Goal: Task Accomplishment & Management: Use online tool/utility

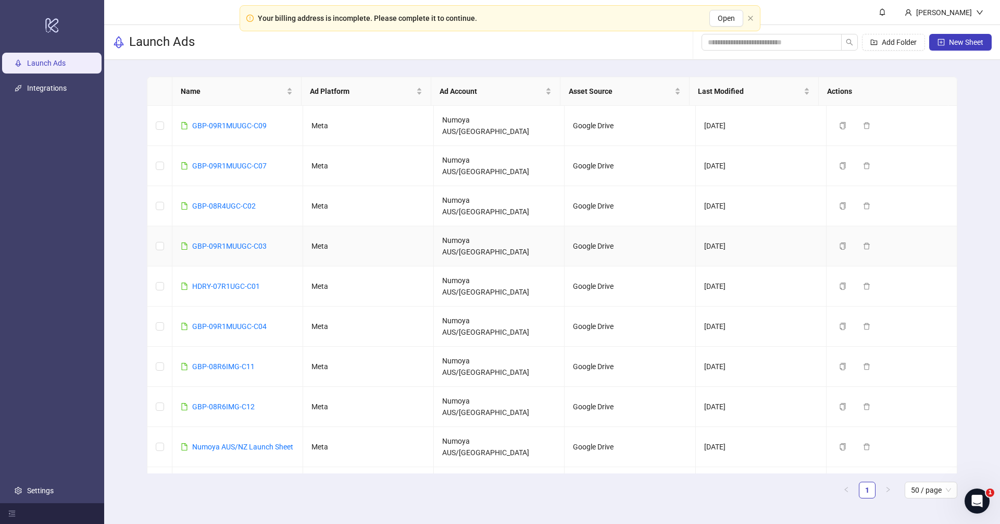
drag, startPoint x: 251, startPoint y: 210, endPoint x: 258, endPoint y: 209, distance: 7.0
click at [252, 242] on link "GBP-09R1MUUGC-C03" at bounding box center [229, 246] width 75 height 8
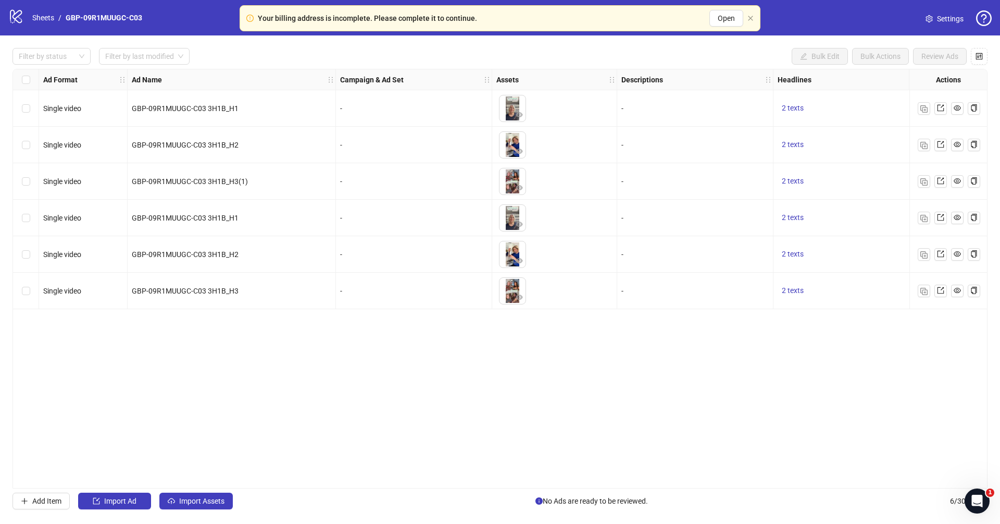
click at [751, 14] on div "Your billing address is incomplete. Please complete it to continue. Open" at bounding box center [500, 18] width 521 height 26
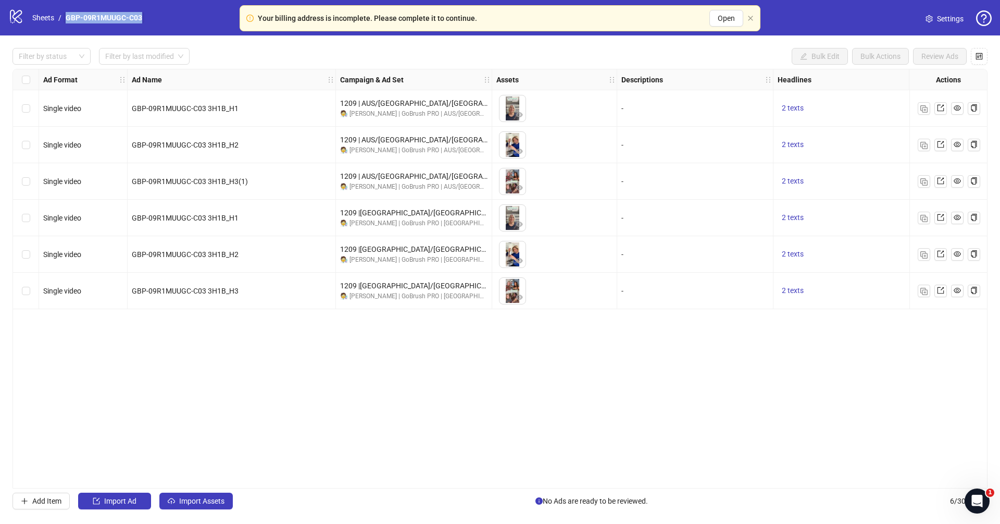
drag, startPoint x: 148, startPoint y: 17, endPoint x: 65, endPoint y: 16, distance: 83.4
click at [65, 16] on div "logo/logo-mobile Sheets / GBP-09R1MUUGC-C03 Settings" at bounding box center [500, 17] width 984 height 19
copy link "GBP-09R1MUUGC-C03"
click at [372, 412] on div "Ad Format Ad Name Campaign & Ad Set Assets Descriptions Headlines Primary Texts…" at bounding box center [500, 278] width 975 height 419
drag, startPoint x: 591, startPoint y: 455, endPoint x: 589, endPoint y: 464, distance: 9.2
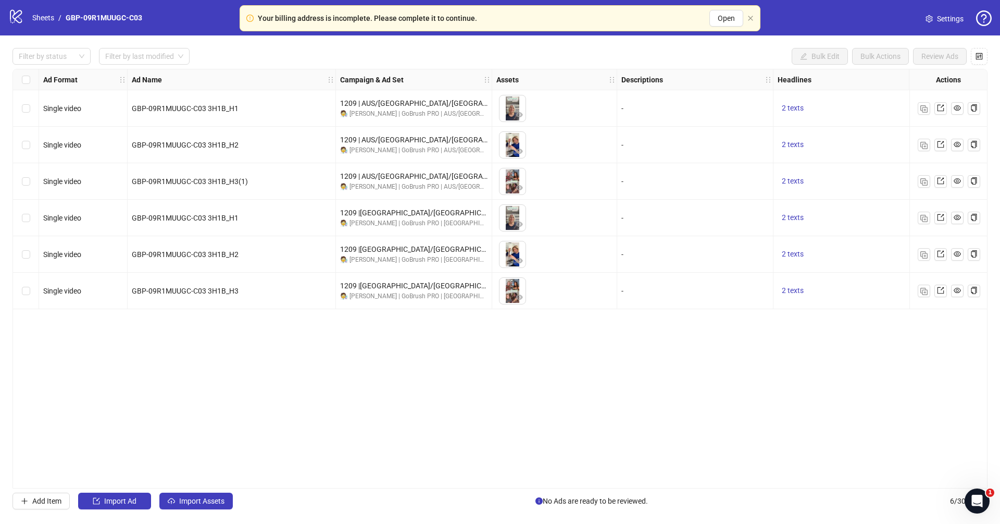
click at [591, 436] on div "Ad Format Ad Name Campaign & Ad Set Assets Descriptions Headlines Primary Texts…" at bounding box center [500, 278] width 975 height 419
drag, startPoint x: 617, startPoint y: 488, endPoint x: 558, endPoint y: 487, distance: 58.9
click at [749, 436] on div "Ad Format Ad Name Campaign & Ad Set Assets Descriptions Headlines Primary Texts…" at bounding box center [500, 278] width 975 height 419
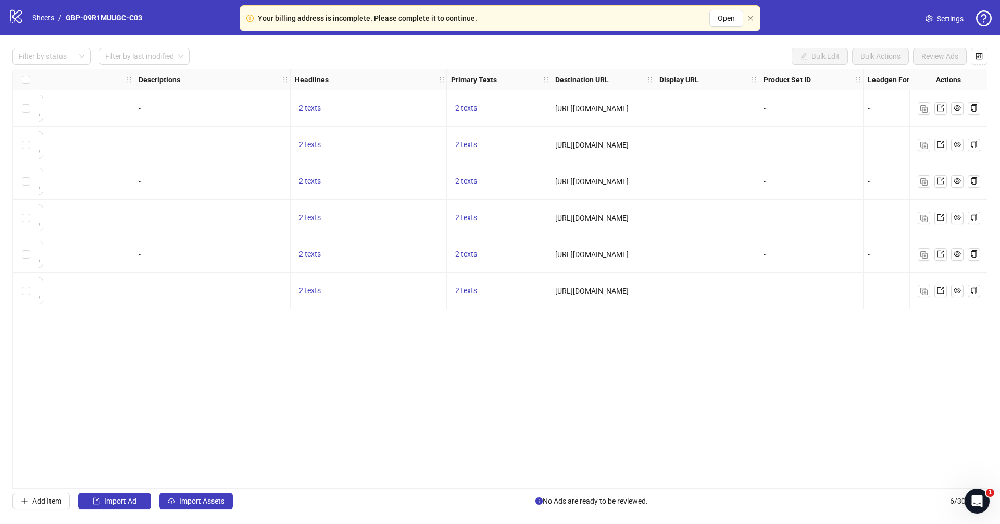
scroll to position [0, 487]
click at [454, 108] on span "2 texts" at bounding box center [463, 108] width 22 height 8
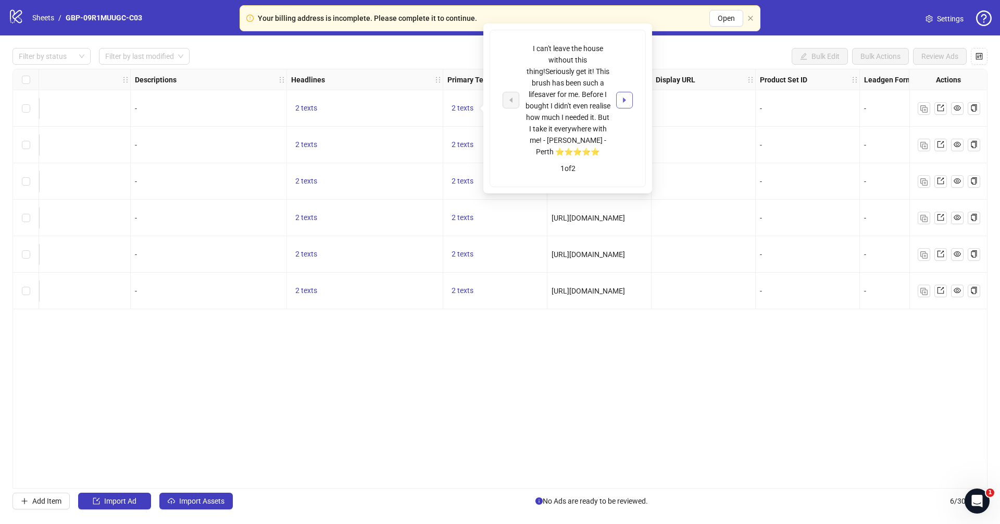
click at [628, 99] on icon "caret-right" at bounding box center [624, 99] width 7 height 7
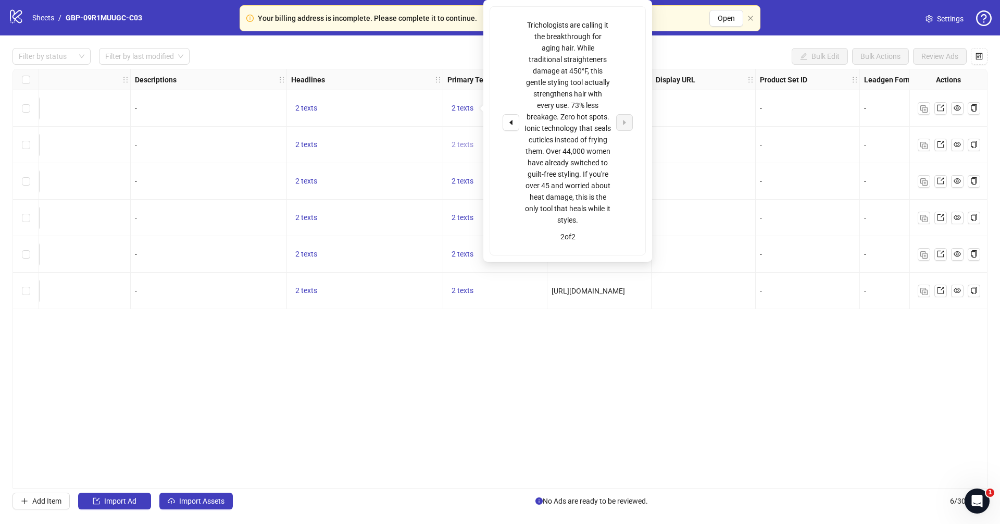
click at [461, 146] on span "2 texts" at bounding box center [463, 144] width 22 height 8
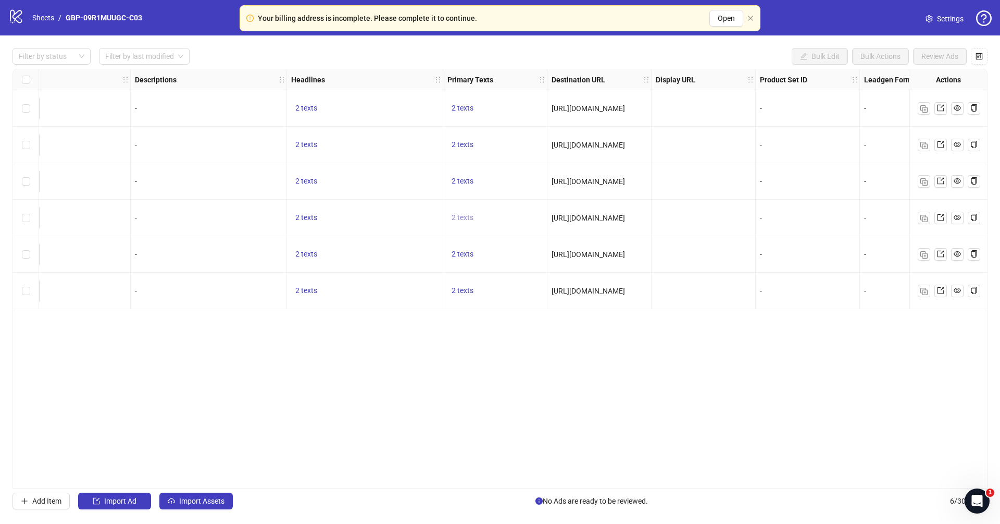
click at [460, 213] on span "2 texts" at bounding box center [463, 217] width 22 height 8
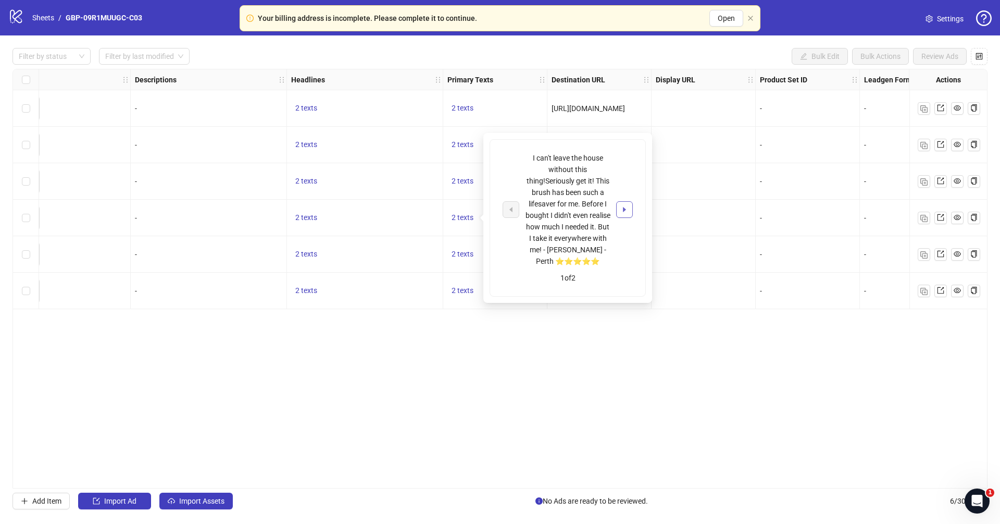
click at [623, 207] on icon "caret-right" at bounding box center [624, 209] width 7 height 7
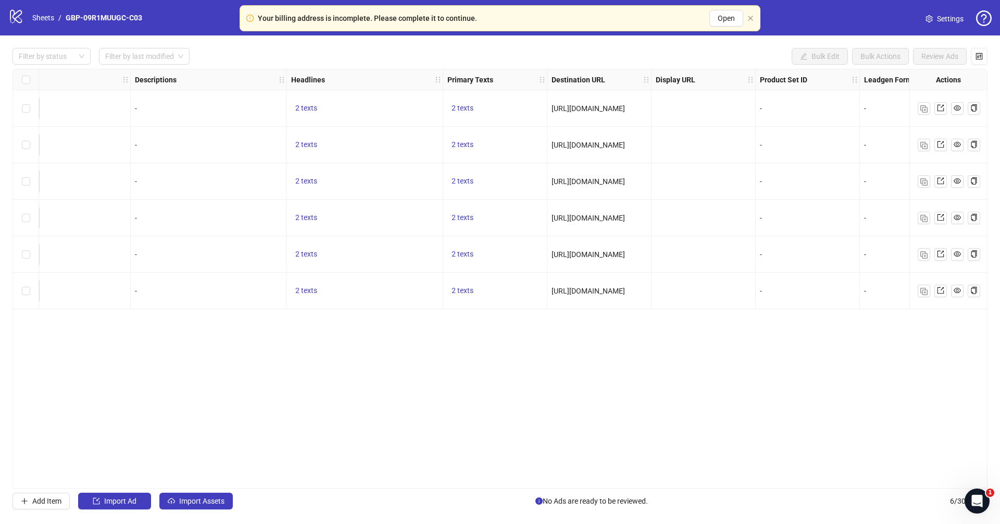
click at [637, 411] on div "Ad Format Ad Name Campaign & Ad Set Assets Descriptions Headlines Primary Texts…" at bounding box center [500, 278] width 975 height 419
drag, startPoint x: 662, startPoint y: 483, endPoint x: 803, endPoint y: 489, distance: 141.3
click at [803, 436] on div "Filter by status Filter by last modified Bulk Edit Bulk Actions Review Ads Ad F…" at bounding box center [500, 278] width 1000 height 486
drag, startPoint x: 796, startPoint y: 489, endPoint x: 902, endPoint y: 494, distance: 105.9
click at [824, 436] on div "Filter by status Filter by last modified Bulk Edit Bulk Actions Review Ads Ad F…" at bounding box center [500, 278] width 1000 height 486
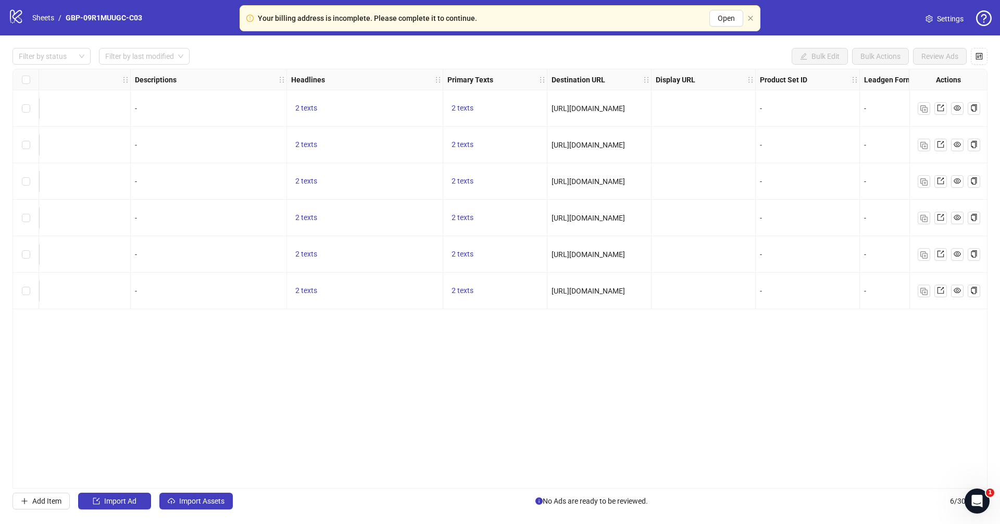
click at [739, 436] on div "Ad Format Ad Name Campaign & Ad Set Assets Descriptions Headlines Primary Texts…" at bounding box center [500, 278] width 975 height 419
drag, startPoint x: 746, startPoint y: 482, endPoint x: 918, endPoint y: 480, distance: 172.0
click at [824, 436] on div "Ad Format Ad Name Campaign & Ad Set Assets Descriptions Headlines Primary Texts…" at bounding box center [500, 278] width 975 height 419
click at [788, 436] on div "Ad Format Ad Name Campaign & Ad Set Assets Descriptions Headlines Primary Texts…" at bounding box center [500, 278] width 975 height 419
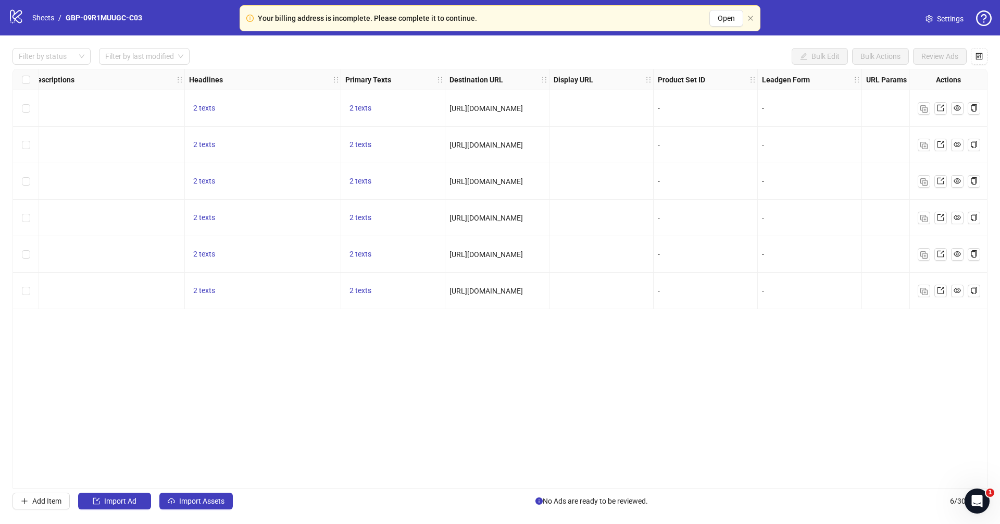
scroll to position [0, 598]
click at [726, 380] on div "Ad Format Ad Name Campaign & Ad Set Assets Descriptions Headlines Primary Texts…" at bounding box center [500, 278] width 975 height 419
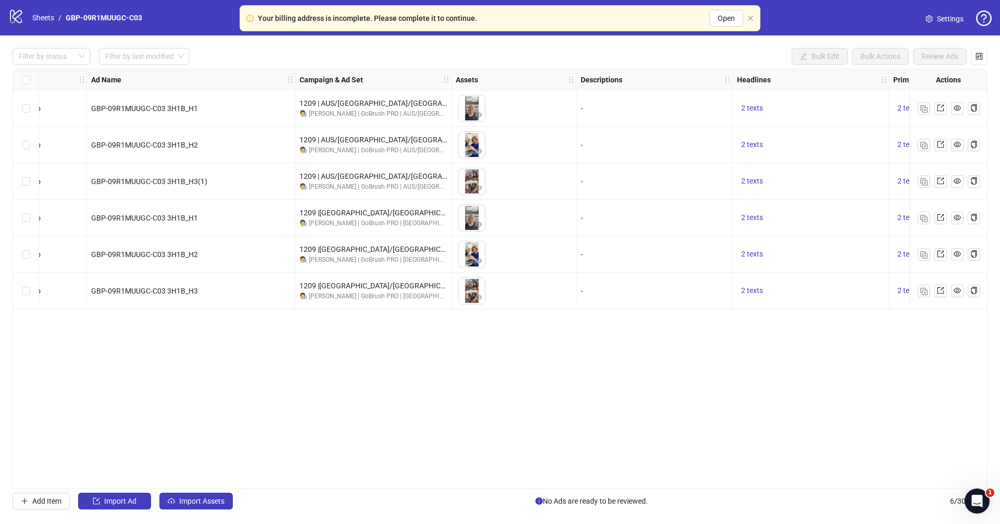
scroll to position [0, 15]
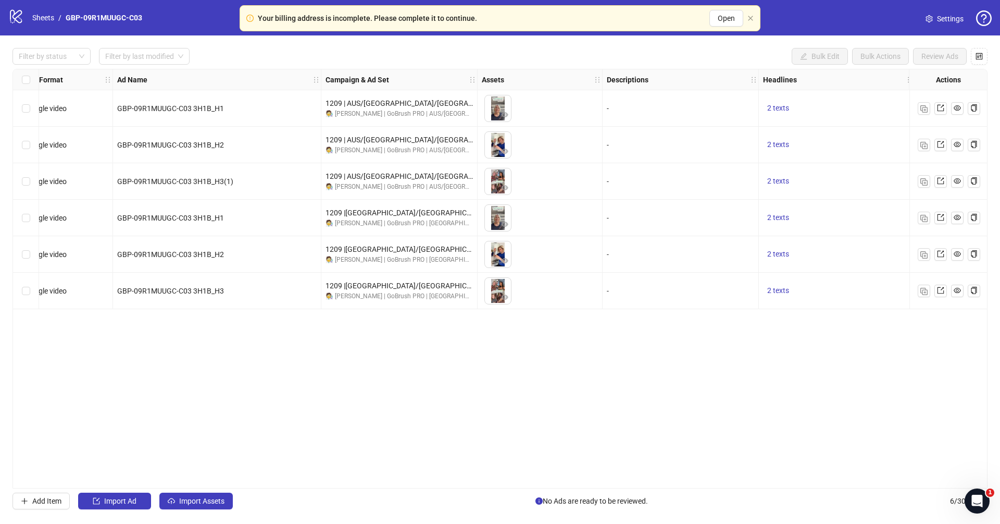
click at [517, 436] on div "Filter by status Filter by last modified Bulk Edit Bulk Actions Review Ads Ad F…" at bounding box center [500, 278] width 1000 height 486
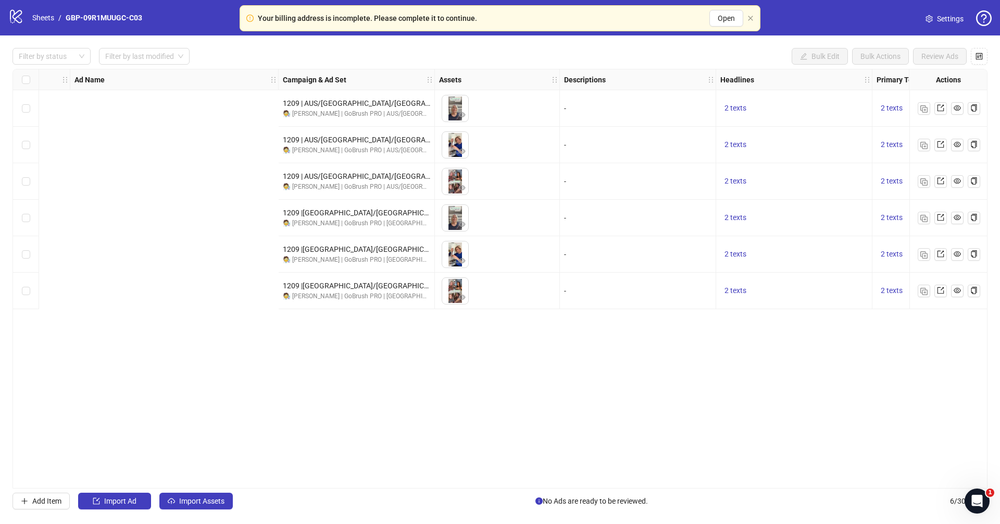
scroll to position [0, 0]
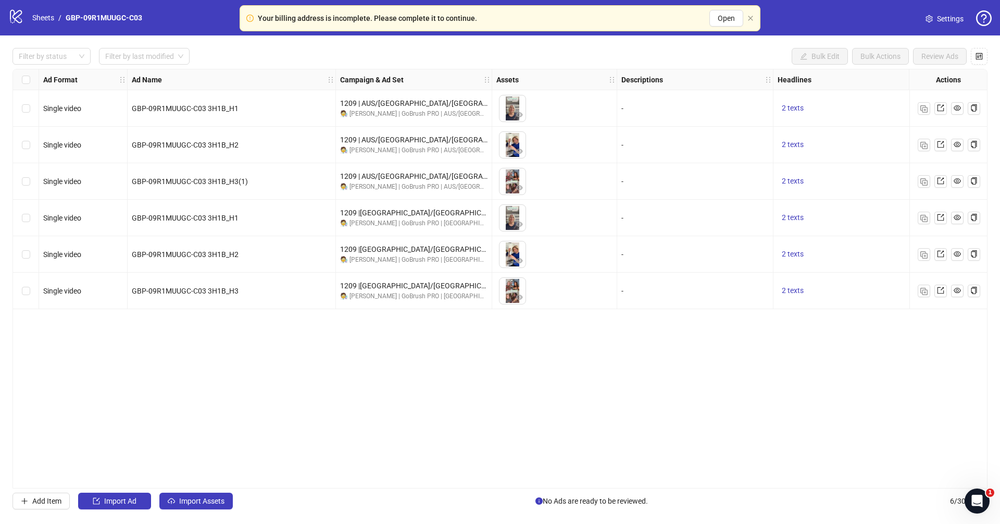
drag, startPoint x: 535, startPoint y: 336, endPoint x: 541, endPoint y: 408, distance: 73.2
click at [535, 337] on div "Ad Format Ad Name Campaign & Ad Set Assets Descriptions Headlines Primary Texts…" at bounding box center [500, 278] width 975 height 419
click at [496, 436] on div "Ad Format Ad Name Campaign & Ad Set Assets Descriptions Headlines Primary Texts…" at bounding box center [500, 278] width 975 height 419
drag, startPoint x: 498, startPoint y: 483, endPoint x: 726, endPoint y: 431, distance: 234.5
click at [824, 436] on div "Ad Format Ad Name Campaign & Ad Set Assets Descriptions Headlines Primary Texts…" at bounding box center [500, 278] width 975 height 419
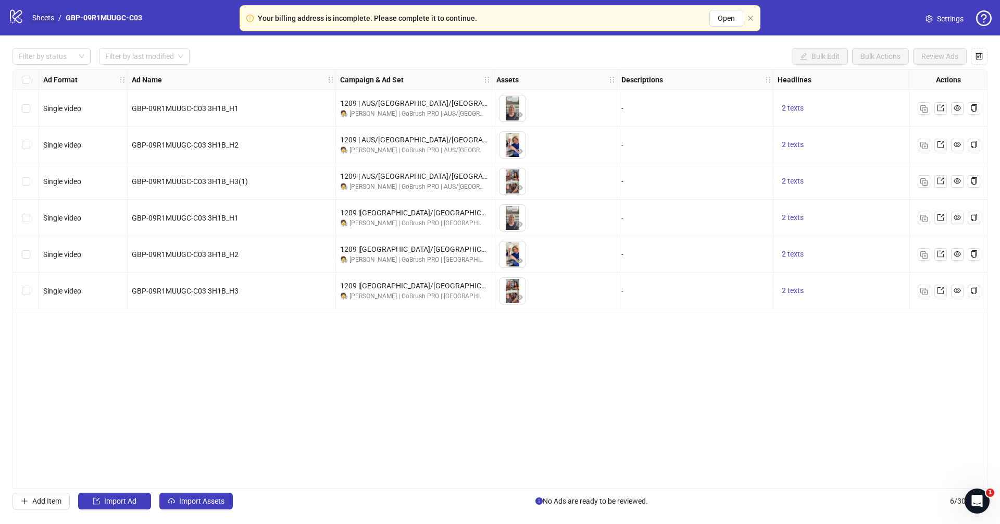
click at [49, 22] on link "Sheets" at bounding box center [43, 17] width 26 height 11
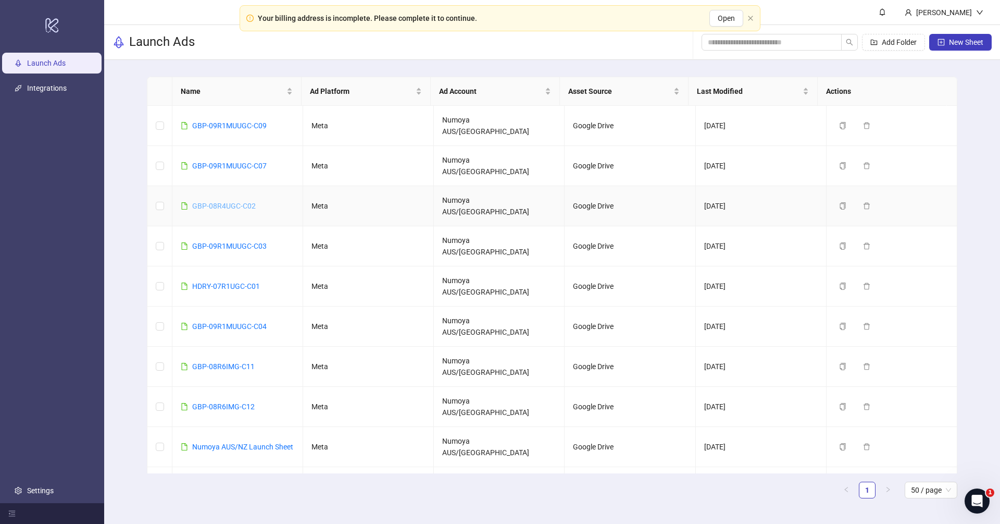
click at [216, 202] on link "GBP-08R4UGC-C02" at bounding box center [224, 206] width 64 height 8
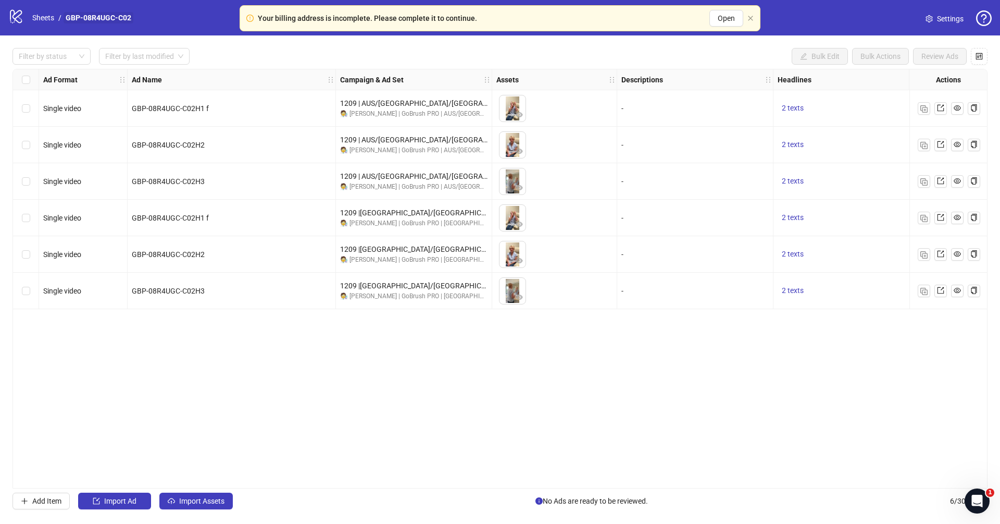
click at [122, 23] on link "GBP-08R4UGC-C02" at bounding box center [99, 17] width 70 height 11
drag, startPoint x: 134, startPoint y: 16, endPoint x: 65, endPoint y: 15, distance: 68.8
click at [65, 15] on nav "Sheets / GBP-08R4UGC-C02" at bounding box center [81, 17] width 107 height 11
copy link "GBP-08R4UGC-C02"
click at [443, 417] on div "Ad Format Ad Name Campaign & Ad Set Assets Descriptions Headlines Primary Texts…" at bounding box center [500, 278] width 975 height 419
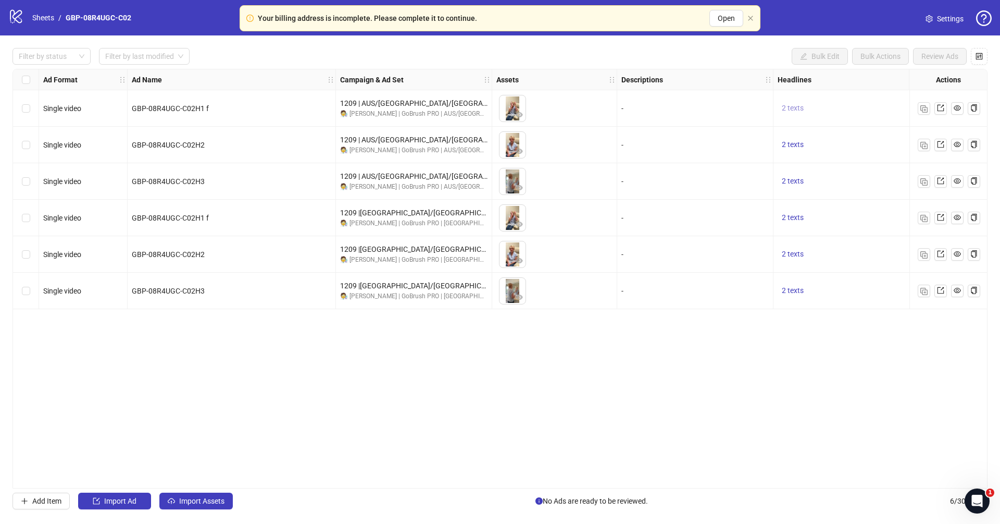
click at [791, 111] on span "2 texts" at bounding box center [793, 108] width 22 height 8
click at [824, 97] on icon "caret-right" at bounding box center [954, 99] width 7 height 7
click at [824, 192] on div "2 texts" at bounding box center [852, 181] width 156 height 36
click at [497, 436] on div "Ad Format Ad Name Campaign & Ad Set Assets Descriptions Headlines Primary Texts…" at bounding box center [500, 278] width 975 height 419
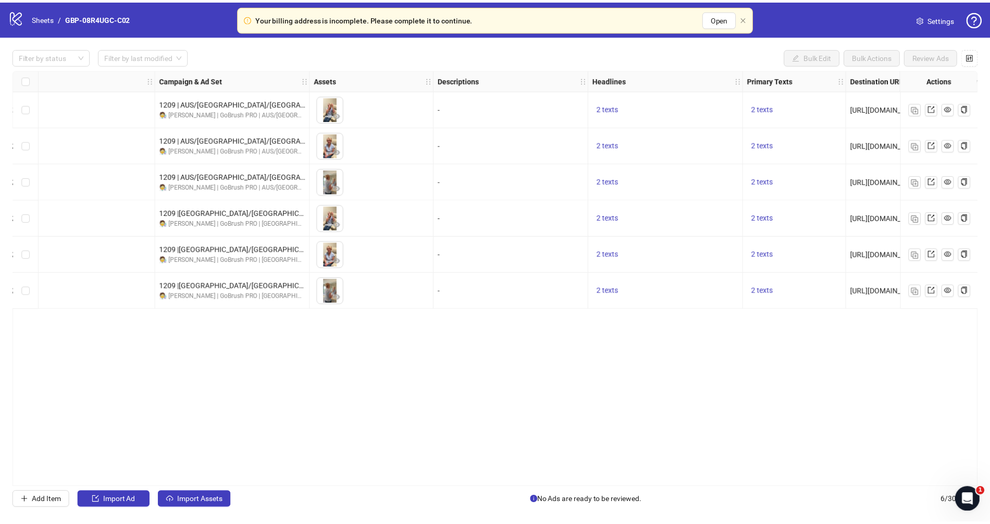
scroll to position [0, 441]
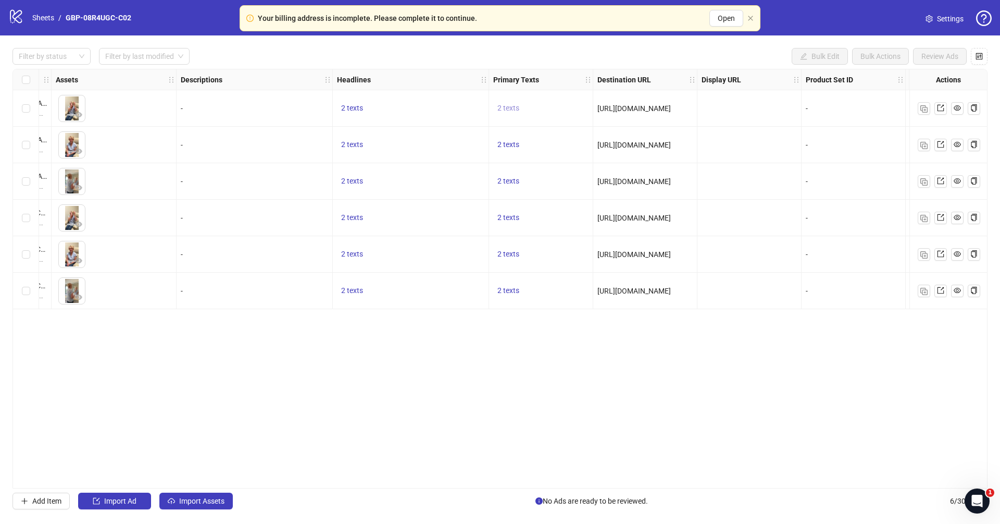
click at [502, 108] on span "2 texts" at bounding box center [509, 108] width 22 height 8
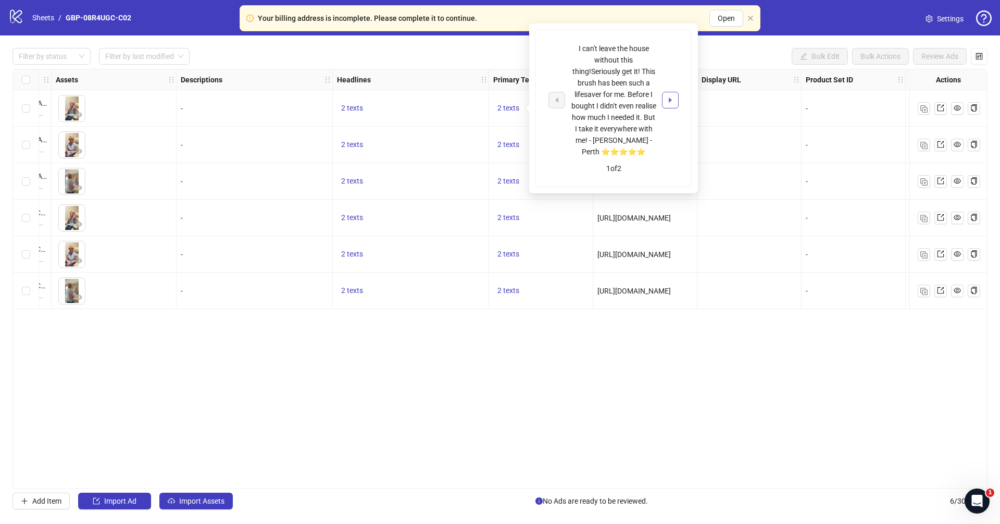
click at [666, 96] on button "button" at bounding box center [670, 100] width 17 height 17
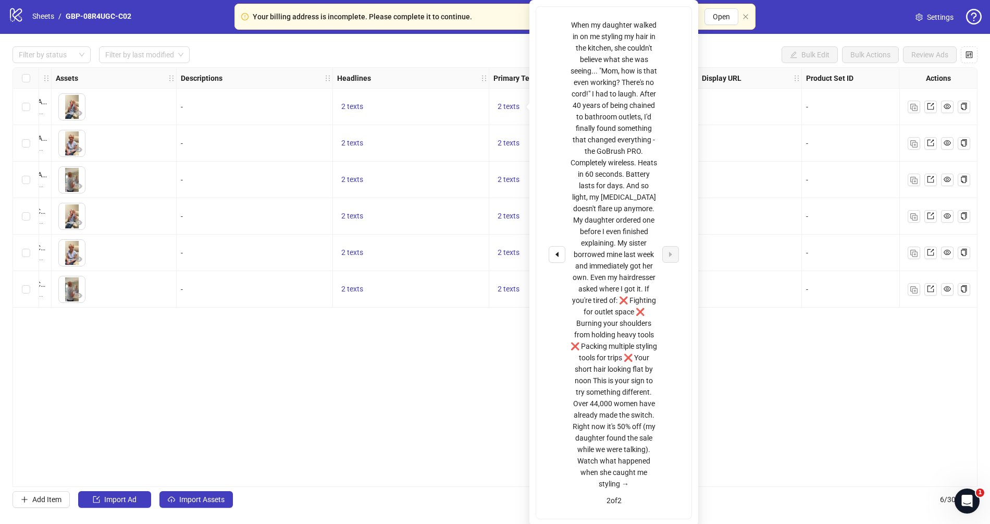
scroll to position [2, 0]
click at [766, 385] on div "Ad Format Ad Name Campaign & Ad Set Assets Descriptions Headlines Primary Texts…" at bounding box center [495, 276] width 965 height 419
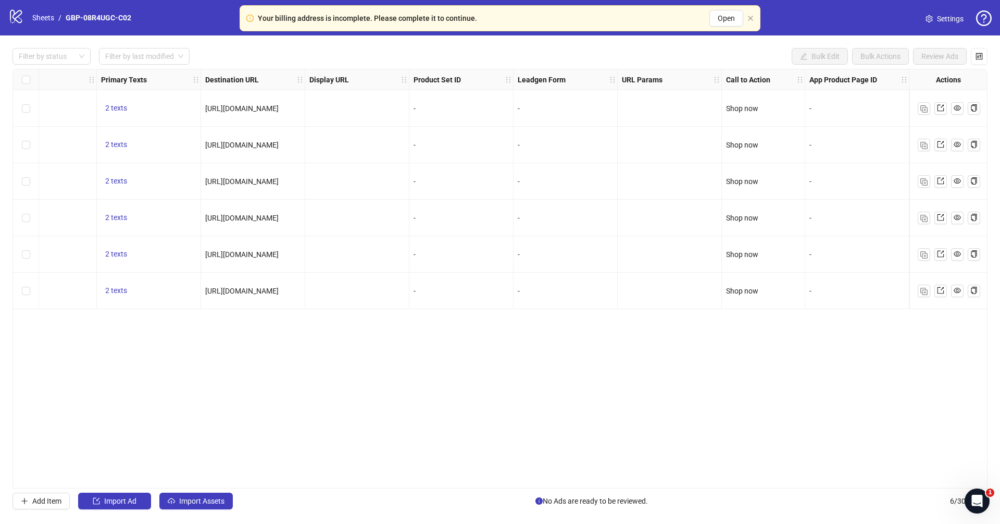
scroll to position [0, 0]
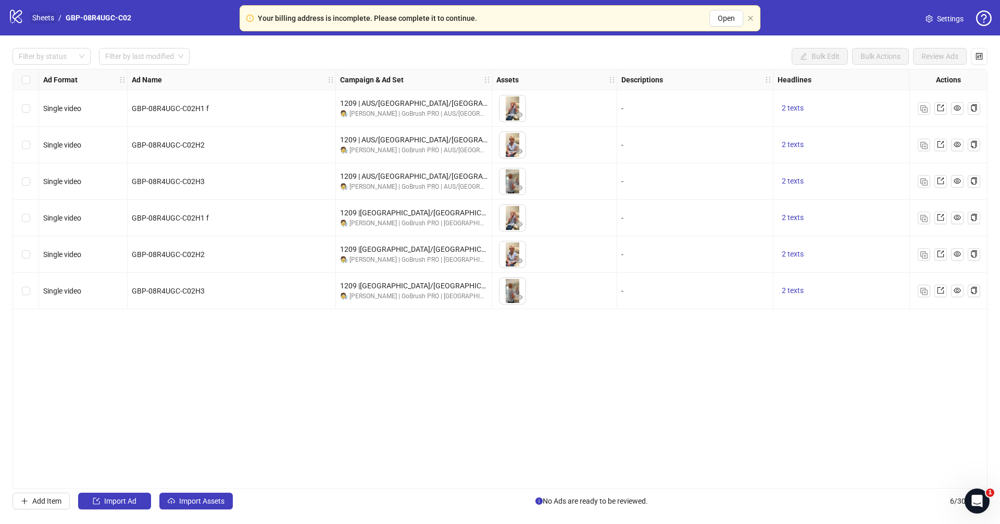
click at [41, 17] on link "Sheets" at bounding box center [43, 17] width 26 height 11
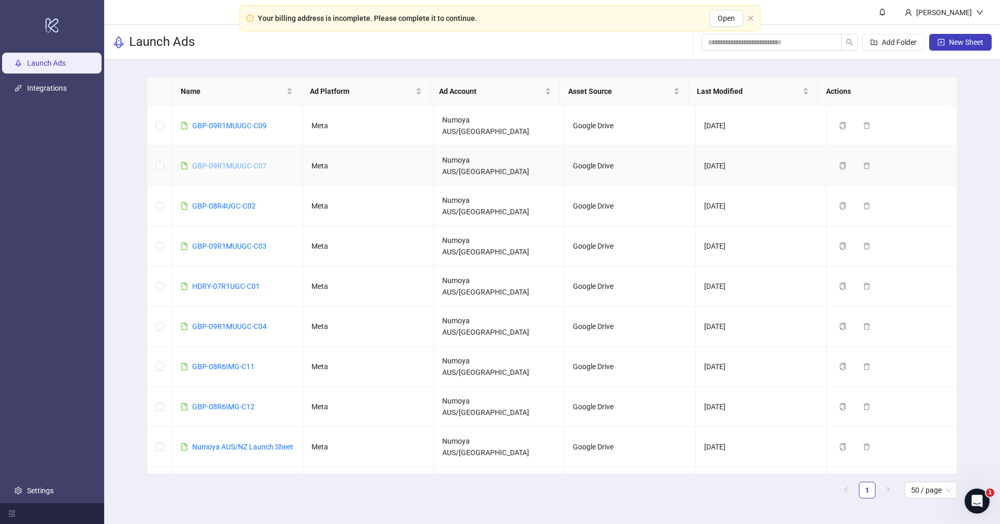
click at [256, 162] on link "GBP-09R1MUUGC-C07" at bounding box center [229, 166] width 75 height 8
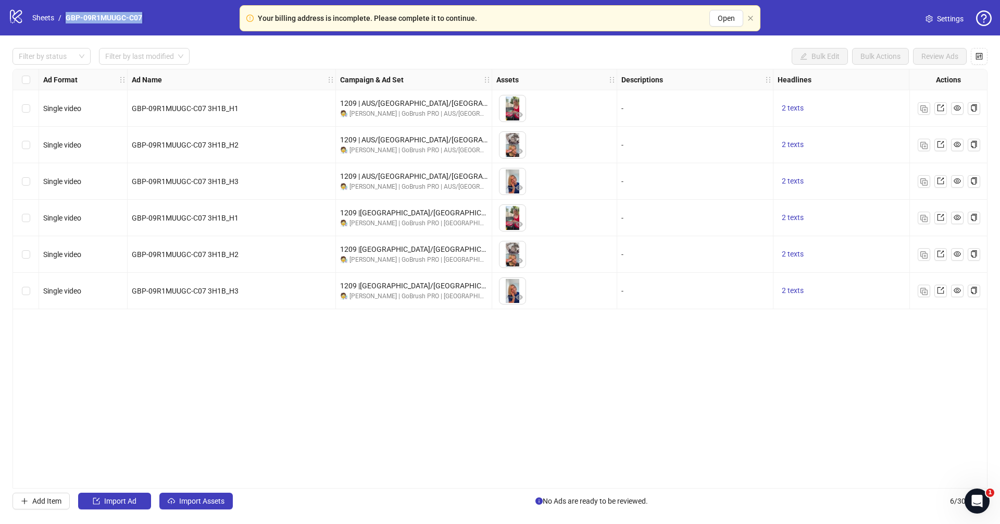
drag, startPoint x: 158, startPoint y: 19, endPoint x: 65, endPoint y: 16, distance: 92.8
click at [65, 16] on div "logo/logo-mobile Sheets / GBP-09R1MUUGC-C07 Settings" at bounding box center [500, 17] width 984 height 19
copy link "GBP-09R1MUUGC-C07"
click at [358, 305] on div "1209 |[GEOGRAPHIC_DATA]/[GEOGRAPHIC_DATA]| GBP-09R1MUUGC-C07 🧑‍🔬 [PERSON_NAME] …" at bounding box center [414, 290] width 156 height 36
click at [549, 436] on div "Filter by status Filter by last modified Bulk Edit Bulk Actions Review Ads Ad F…" at bounding box center [500, 278] width 1000 height 486
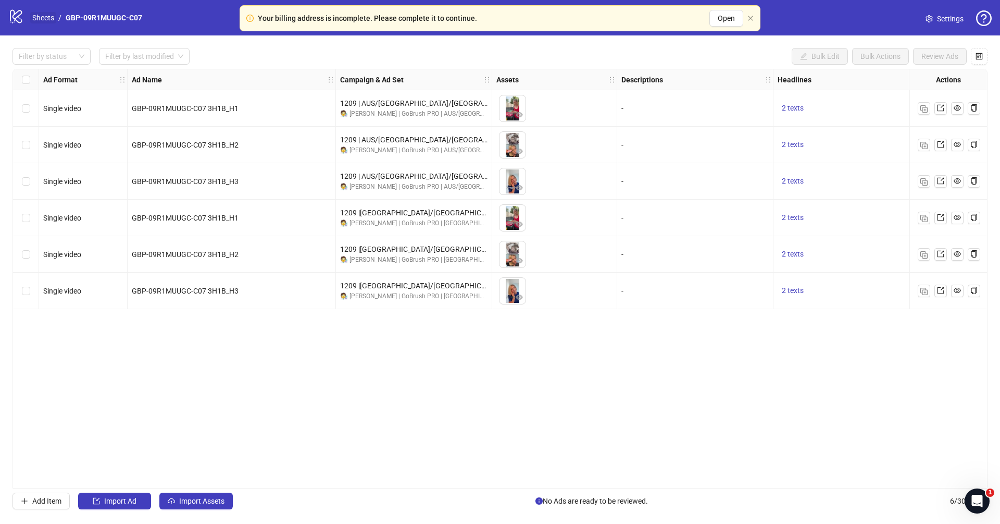
click at [36, 12] on link "Sheets" at bounding box center [43, 17] width 26 height 11
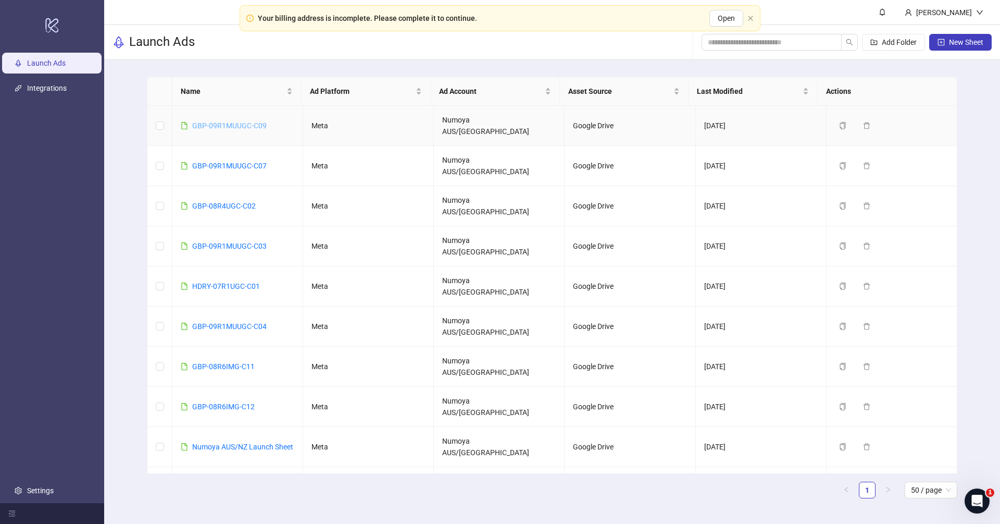
click at [231, 121] on link "GBP-09R1MUUGC-C09" at bounding box center [229, 125] width 75 height 8
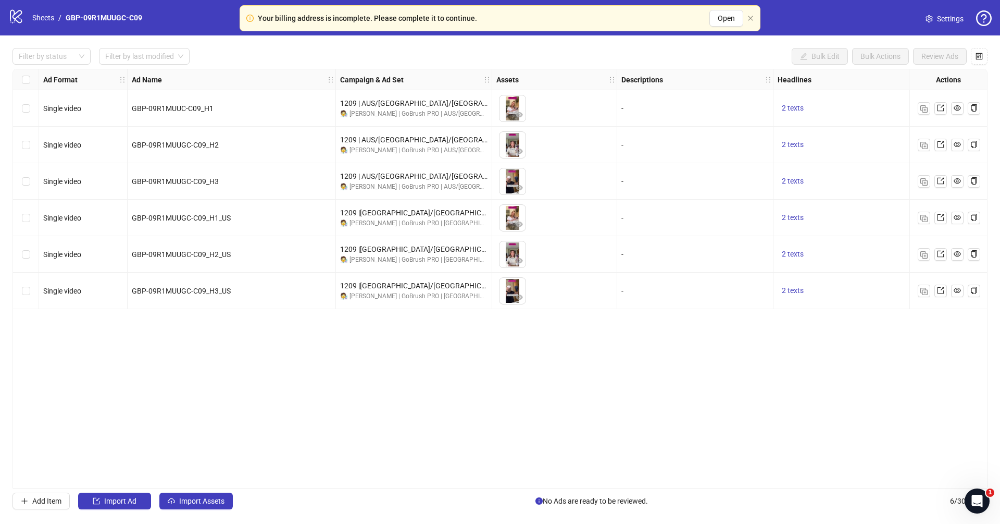
click at [164, 27] on div "logo/logo-mobile Sheets / GBP-09R1MUUGC-C09 Settings" at bounding box center [500, 17] width 1000 height 35
drag, startPoint x: 161, startPoint y: 19, endPoint x: 66, endPoint y: 17, distance: 95.4
click at [66, 17] on div "logo/logo-mobile Sheets / GBP-09R1MUUGC-C09 Settings" at bounding box center [500, 17] width 984 height 19
copy link "GBP-09R1MUUGC-C09"
click at [371, 372] on div "Ad Format Ad Name Campaign & Ad Set Assets Descriptions Headlines Primary Texts…" at bounding box center [500, 278] width 975 height 419
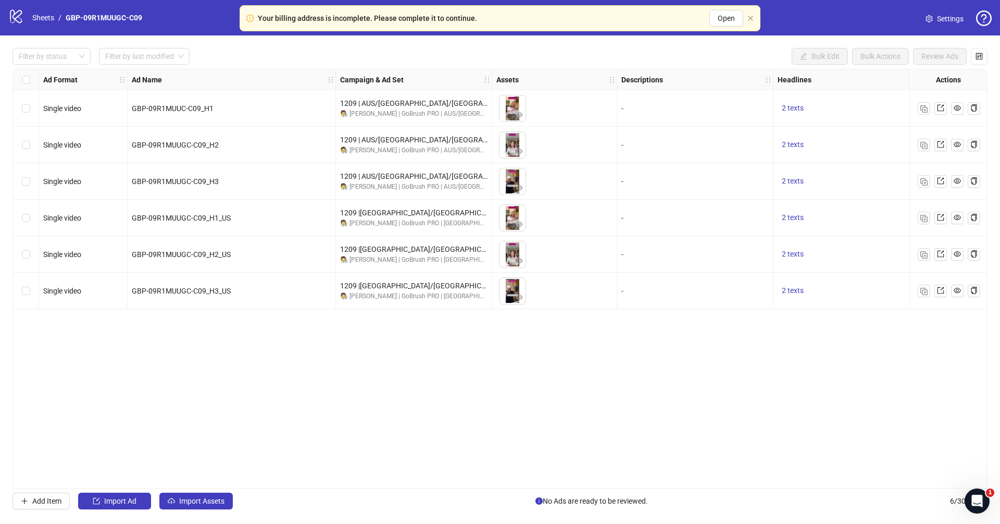
click at [366, 436] on div "Ad Format Ad Name Campaign & Ad Set Assets Descriptions Headlines Primary Texts…" at bounding box center [500, 278] width 975 height 419
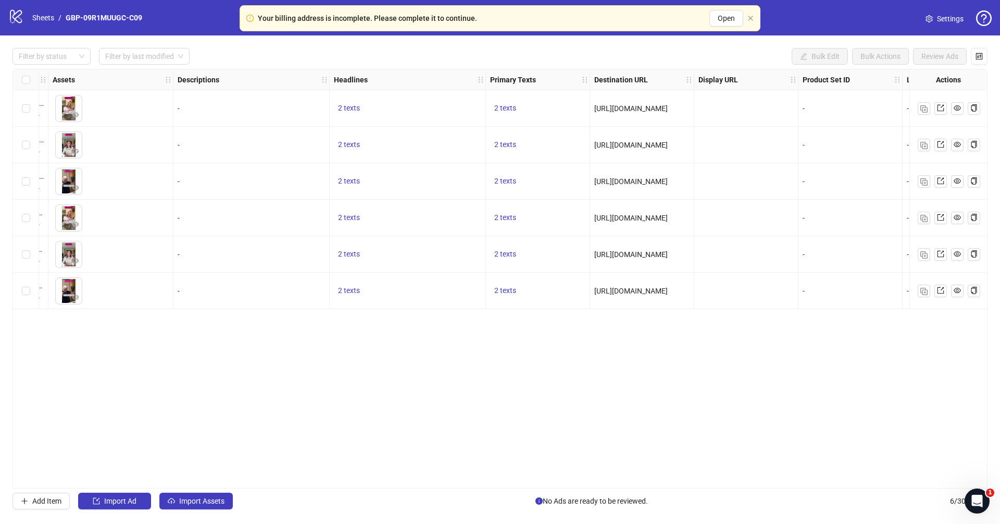
scroll to position [0, 477]
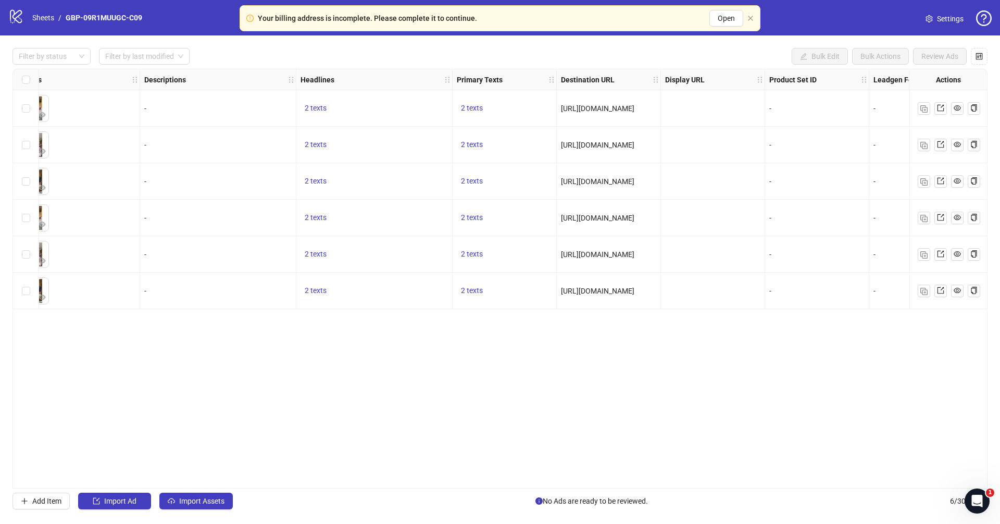
click at [771, 436] on div "Ad Format Ad Name Campaign & Ad Set Assets Descriptions Headlines Primary Texts…" at bounding box center [500, 278] width 975 height 419
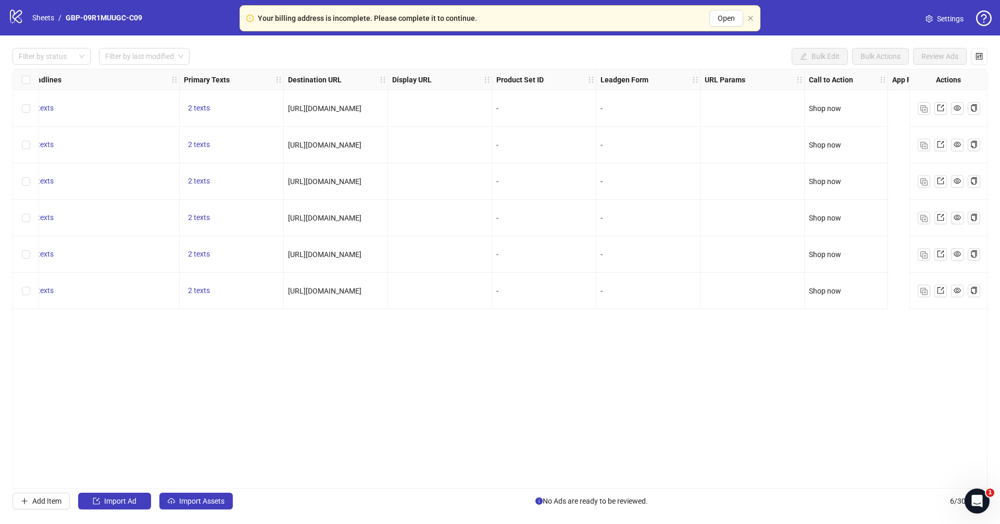
scroll to position [0, 0]
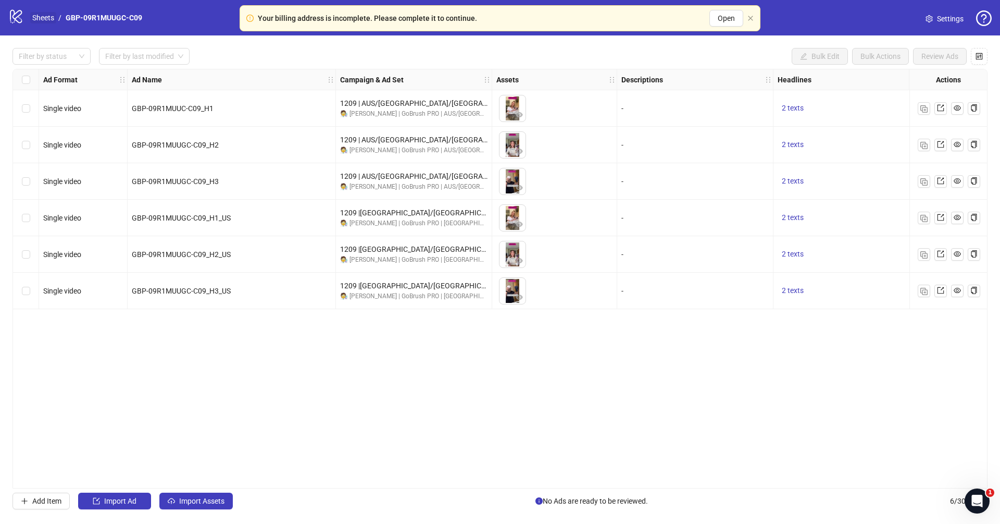
click at [46, 16] on link "Sheets" at bounding box center [43, 17] width 26 height 11
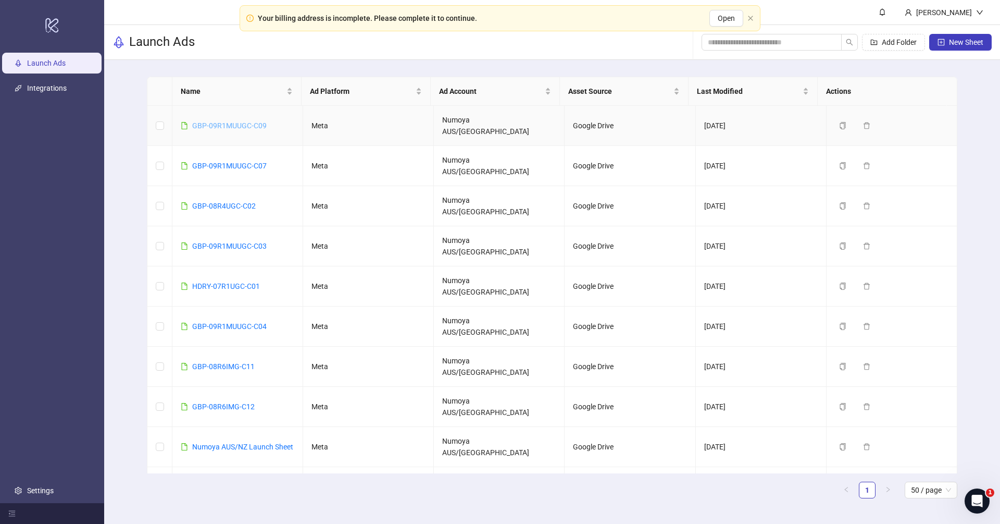
click at [234, 121] on link "GBP-09R1MUUGC-C09" at bounding box center [229, 125] width 75 height 8
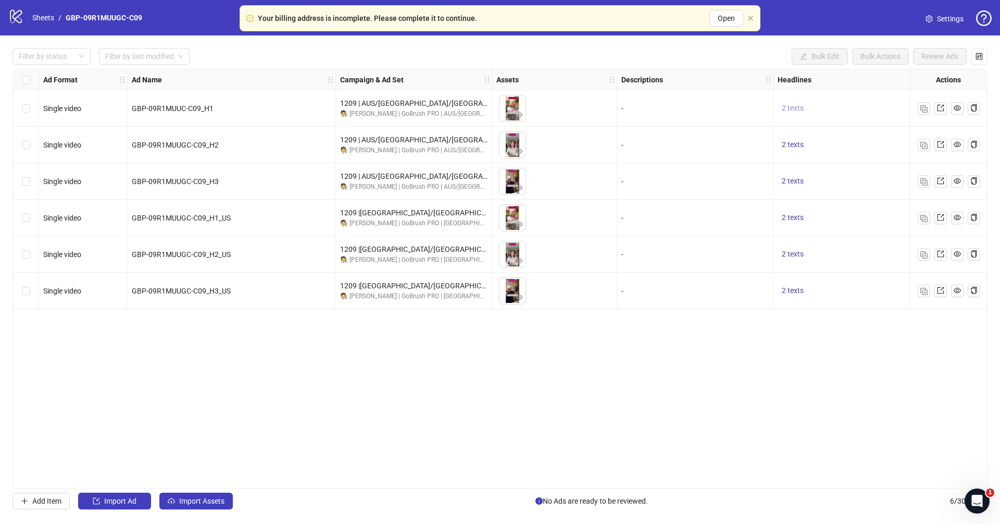
click at [790, 105] on span "2 texts" at bounding box center [793, 108] width 22 height 8
click at [824, 95] on button "button" at bounding box center [955, 100] width 17 height 17
click at [824, 271] on div "2 texts" at bounding box center [852, 254] width 156 height 36
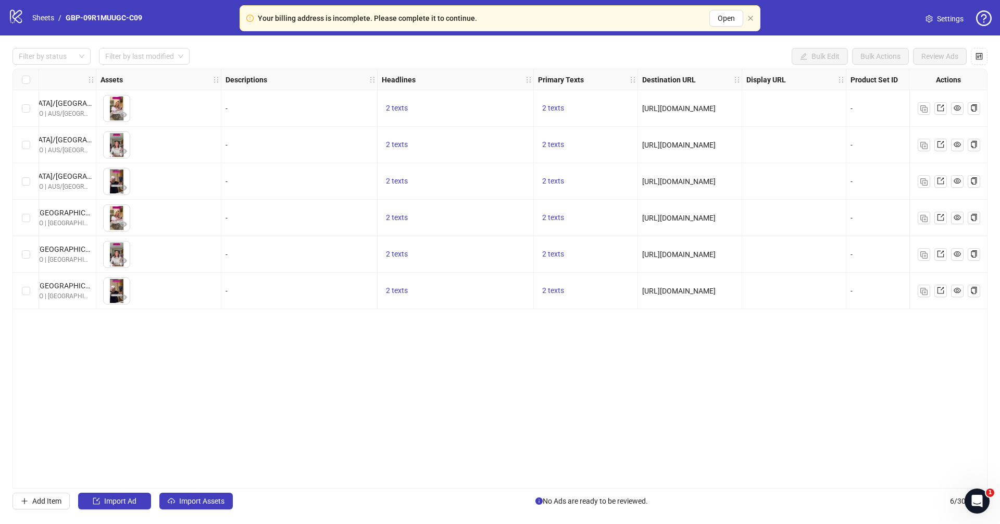
scroll to position [0, 397]
click at [557, 104] on span "2 texts" at bounding box center [552, 108] width 22 height 8
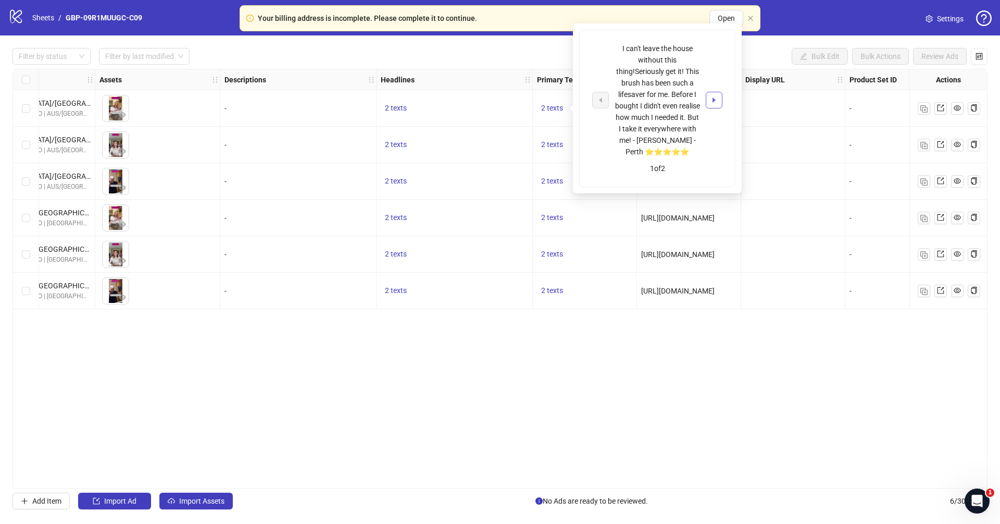
click at [709, 102] on button "button" at bounding box center [714, 100] width 17 height 17
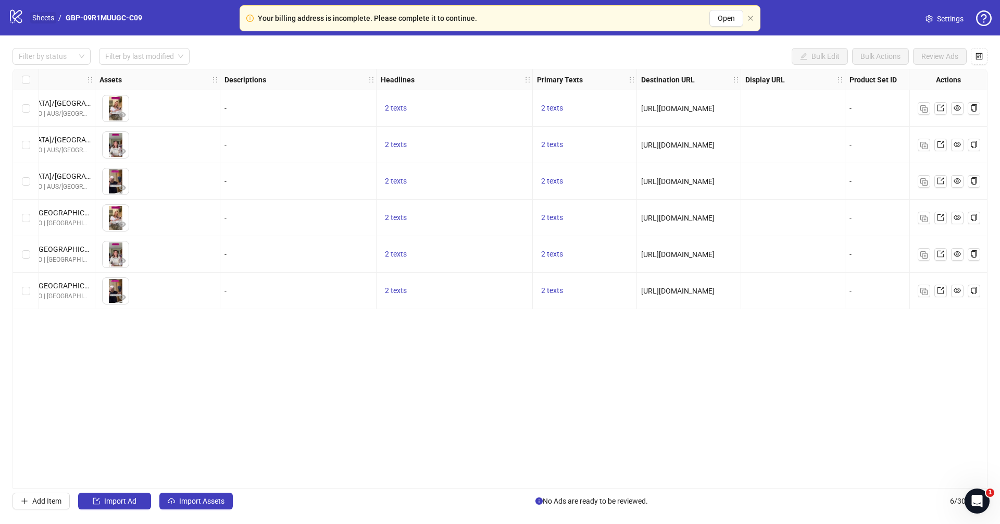
click at [31, 16] on link "Sheets" at bounding box center [43, 17] width 26 height 11
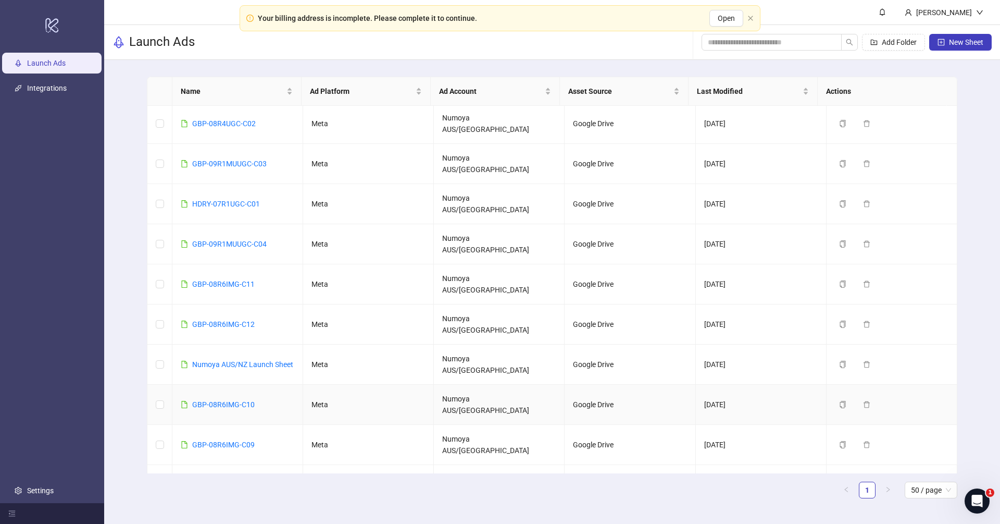
scroll to position [84, 0]
click at [255, 436] on link "GBP-08R6MUUGC-C02" at bounding box center [229, 522] width 75 height 8
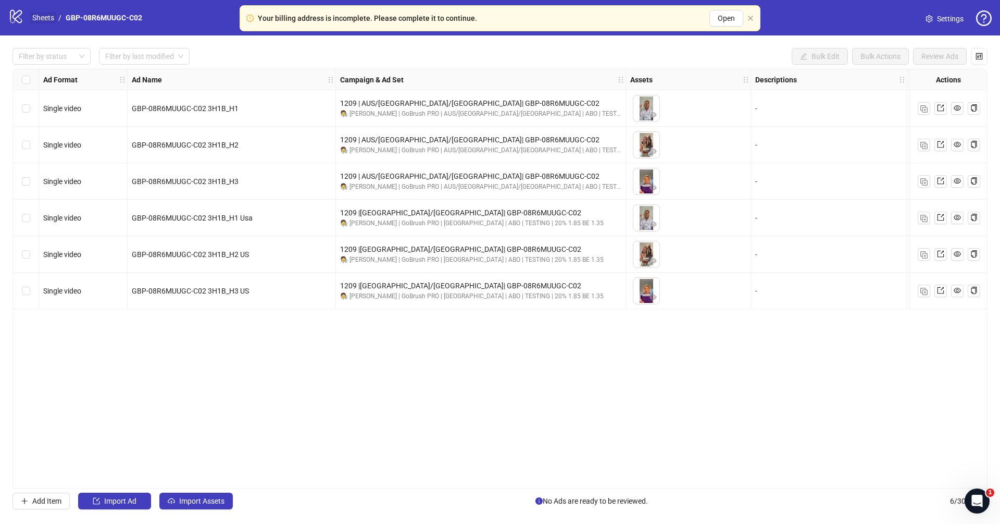
click at [43, 15] on link "Sheets" at bounding box center [43, 17] width 26 height 11
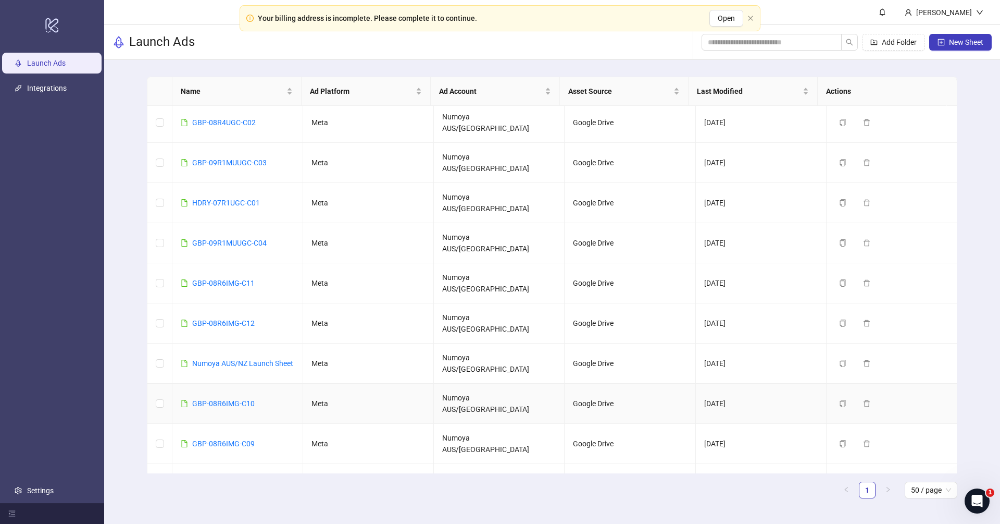
scroll to position [84, 0]
click at [280, 436] on td "GBP-08R6MUUGC-C02" at bounding box center [237, 523] width 131 height 40
click at [284, 436] on td "GBP-08R6MUUGC-C02" at bounding box center [237, 523] width 131 height 40
drag, startPoint x: 272, startPoint y: 402, endPoint x: 188, endPoint y: 401, distance: 83.9
click at [188, 436] on td "GBP-08R6MUUGC-C02" at bounding box center [237, 523] width 131 height 40
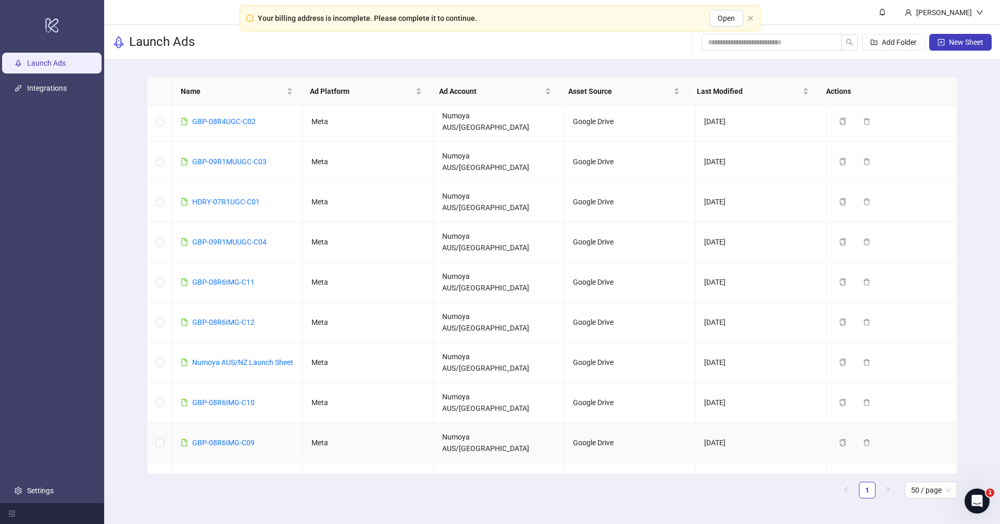
copy link "GBP-08R6MUUGC-C02"
click at [269, 142] on td "GBP-09R1MUUGC-C03" at bounding box center [237, 162] width 131 height 40
drag, startPoint x: 276, startPoint y: 400, endPoint x: 189, endPoint y: 399, distance: 87.0
click at [189, 436] on td "GBP-08R6MUUGC-C02" at bounding box center [237, 523] width 131 height 40
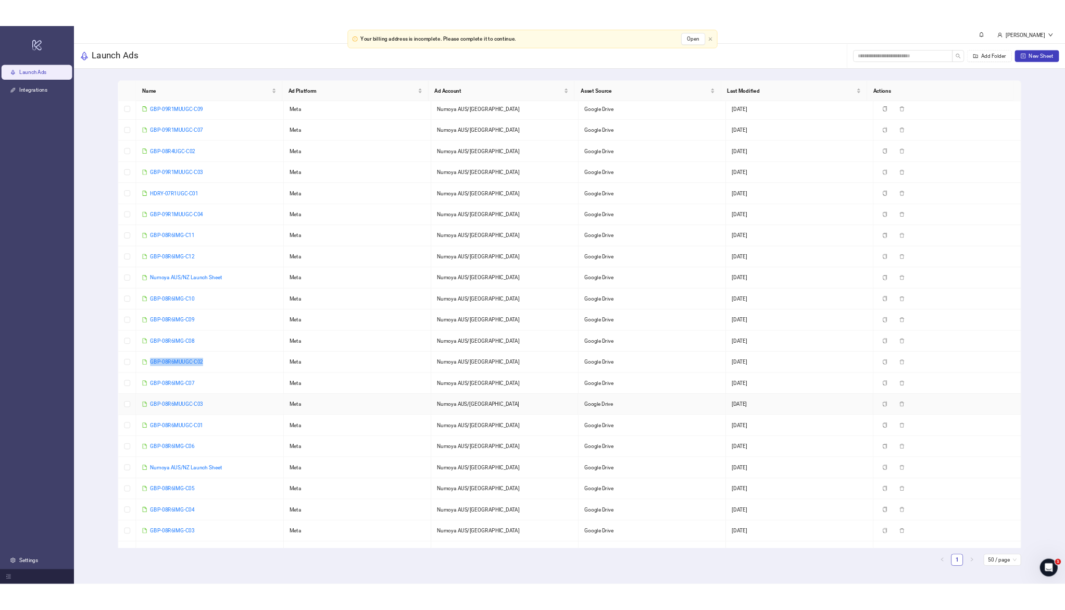
scroll to position [0, 0]
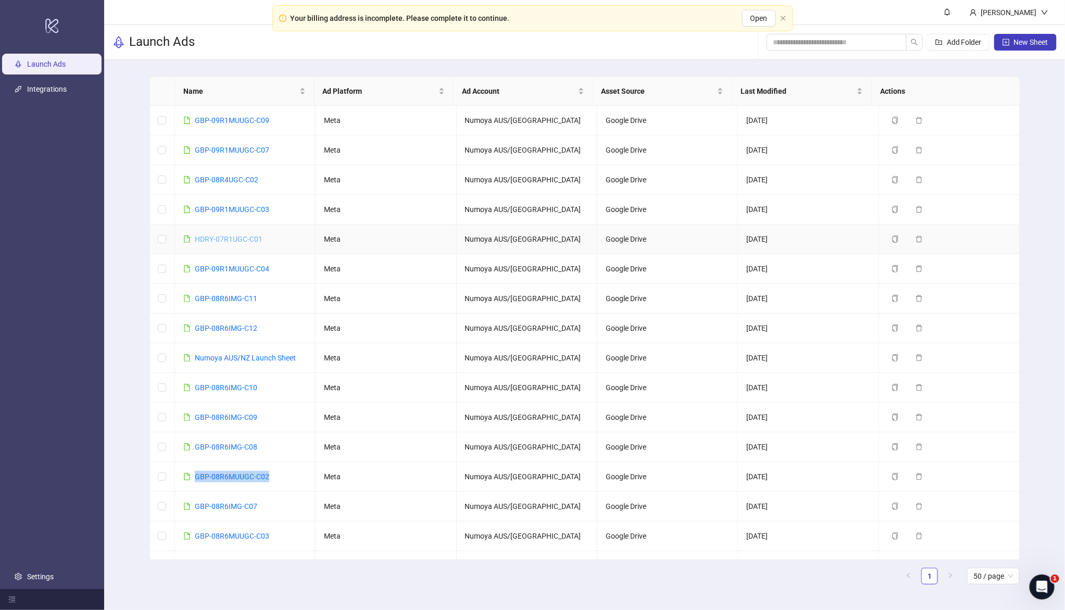
click at [231, 238] on link "HDRY-07R1UGC-C01" at bounding box center [229, 239] width 68 height 8
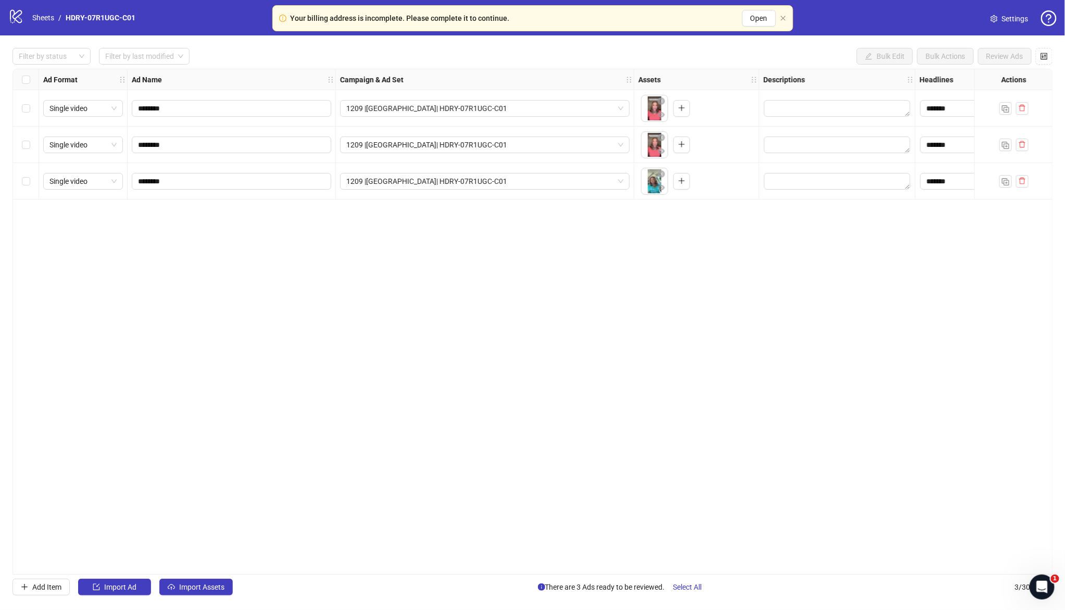
click at [737, 305] on div "**********" at bounding box center [533, 322] width 1041 height 506
click at [569, 436] on div "**********" at bounding box center [533, 322] width 1041 height 506
click at [588, 436] on div "**********" at bounding box center [533, 322] width 1041 height 506
click at [782, 18] on icon "close" at bounding box center [783, 18] width 6 height 6
click at [783, 17] on icon "close" at bounding box center [783, 18] width 6 height 6
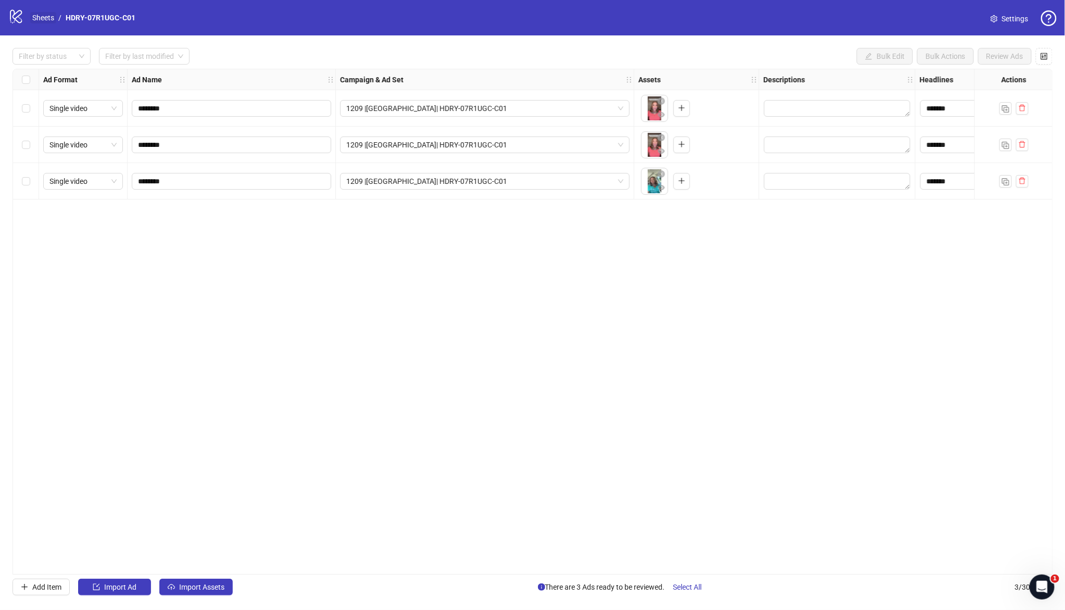
click at [37, 13] on link "Sheets" at bounding box center [43, 17] width 26 height 11
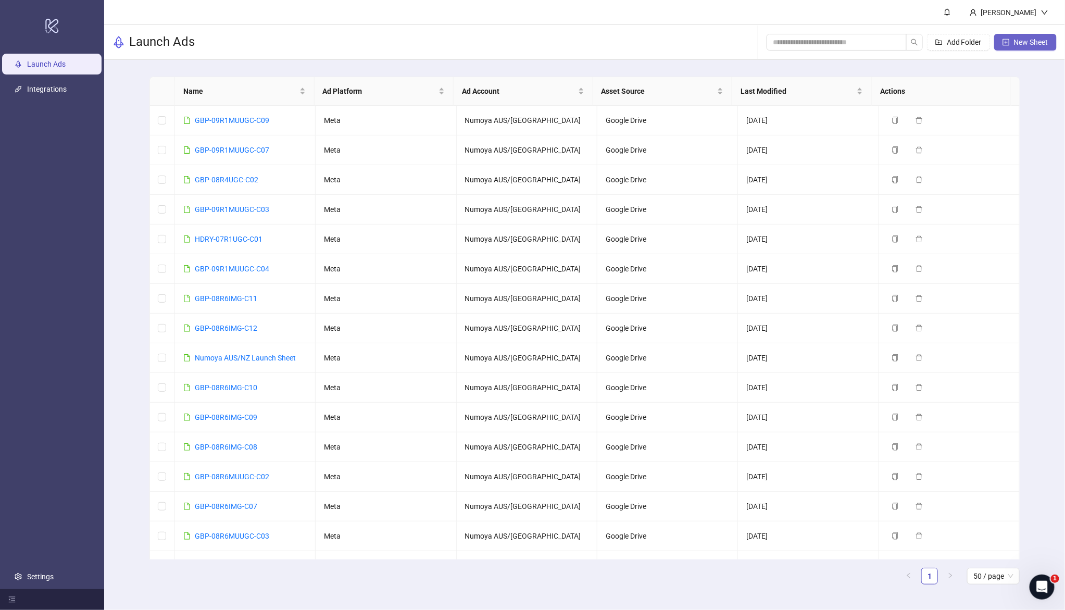
click at [824, 46] on span "New Sheet" at bounding box center [1031, 42] width 34 height 8
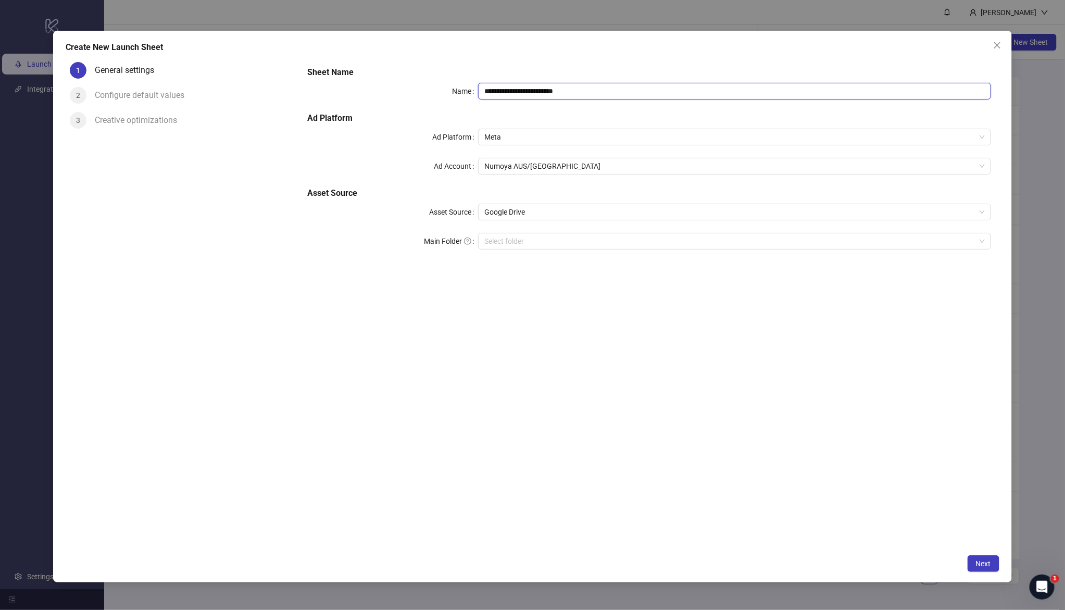
click at [578, 99] on div "**********" at bounding box center [649, 164] width 692 height 204
drag, startPoint x: 613, startPoint y: 89, endPoint x: 344, endPoint y: 82, distance: 268.4
click at [345, 83] on div "**********" at bounding box center [649, 91] width 684 height 17
paste input "text"
type input "**********"
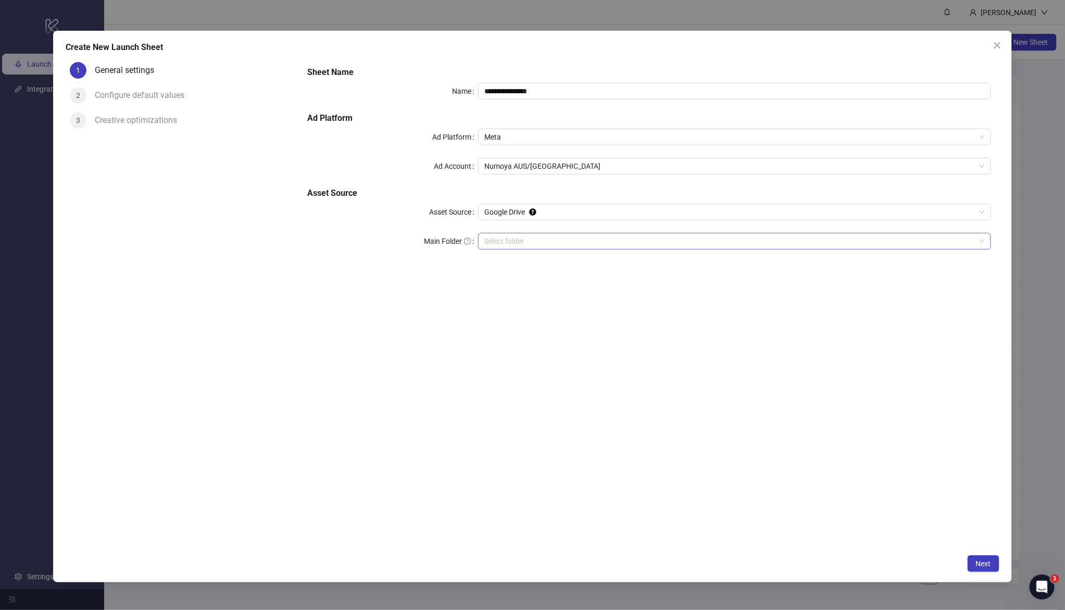
click at [545, 238] on input "Main Folder" at bounding box center [730, 241] width 491 height 16
click at [824, 436] on span "Next" at bounding box center [983, 564] width 15 height 8
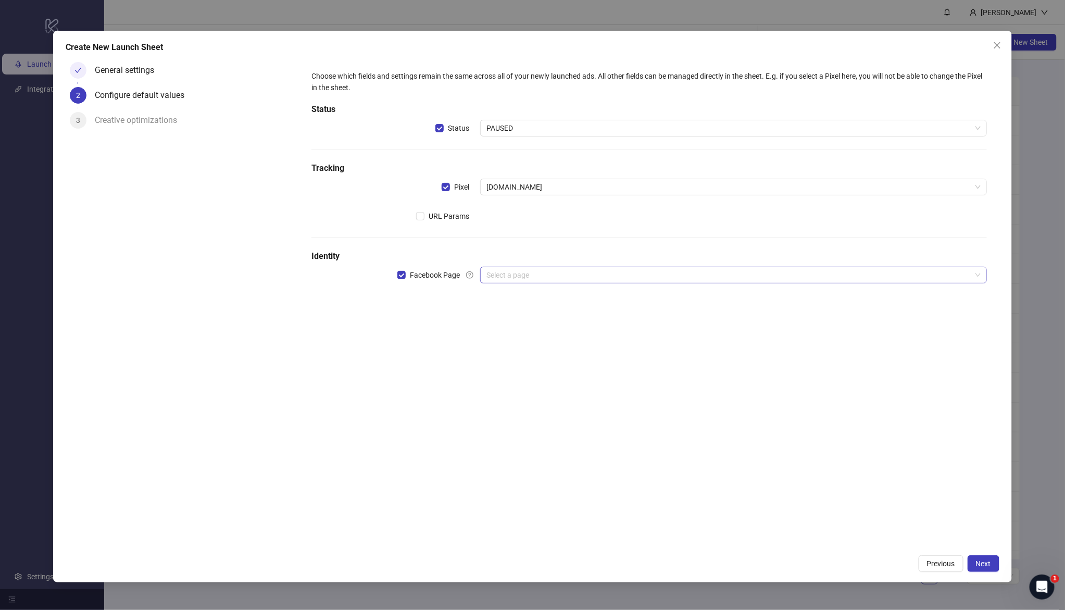
click at [507, 273] on input "search" at bounding box center [729, 275] width 485 height 16
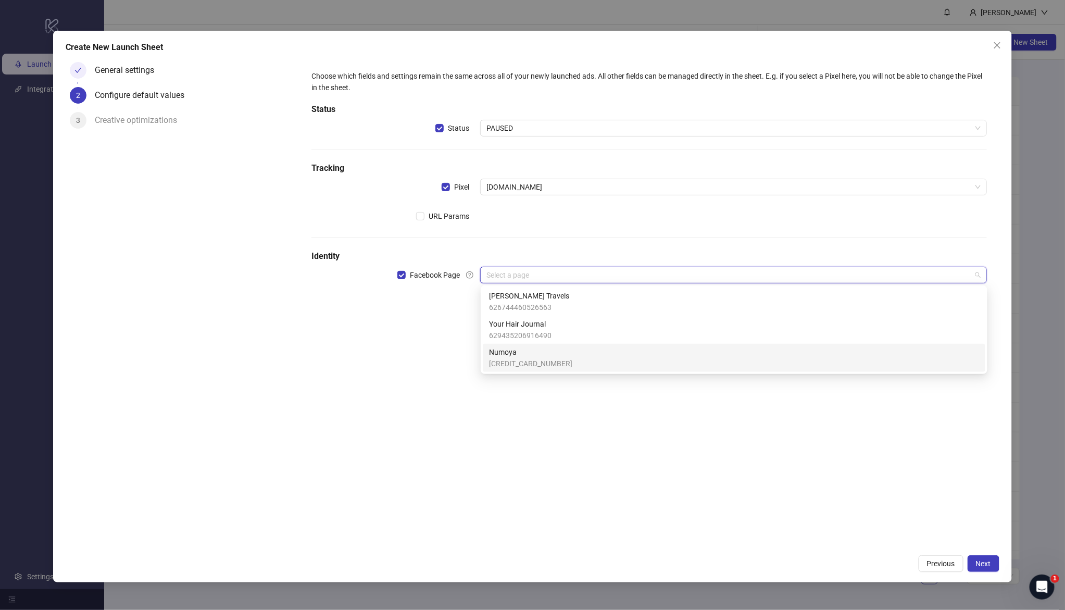
click at [532, 355] on span "Numoya" at bounding box center [530, 351] width 83 height 11
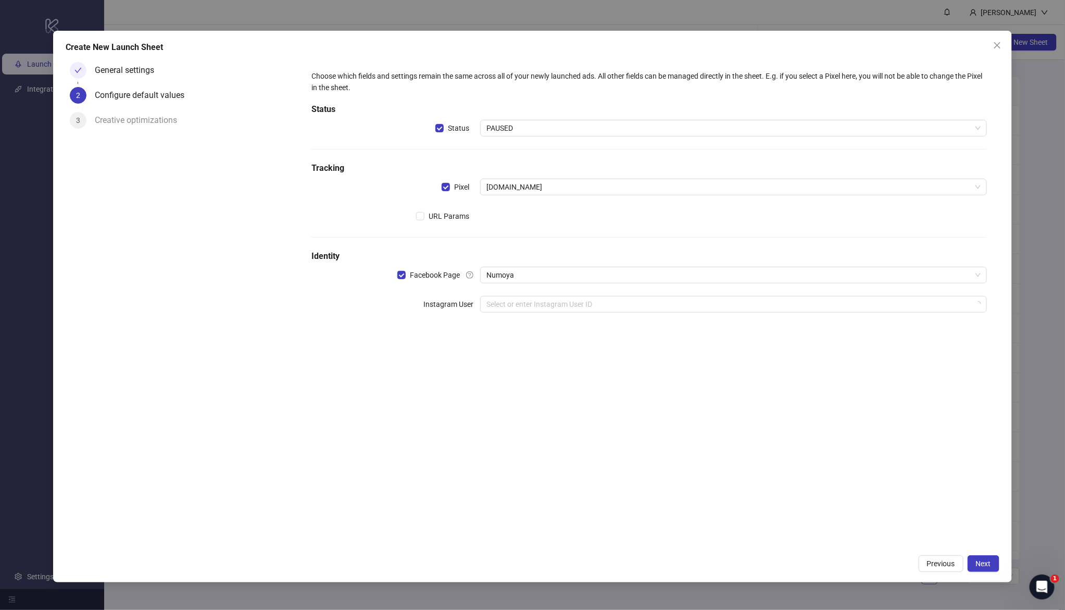
click at [412, 411] on div "Choose which fields and settings remain the same across all of your newly launc…" at bounding box center [649, 304] width 700 height 492
click at [543, 310] on input "search" at bounding box center [729, 304] width 485 height 16
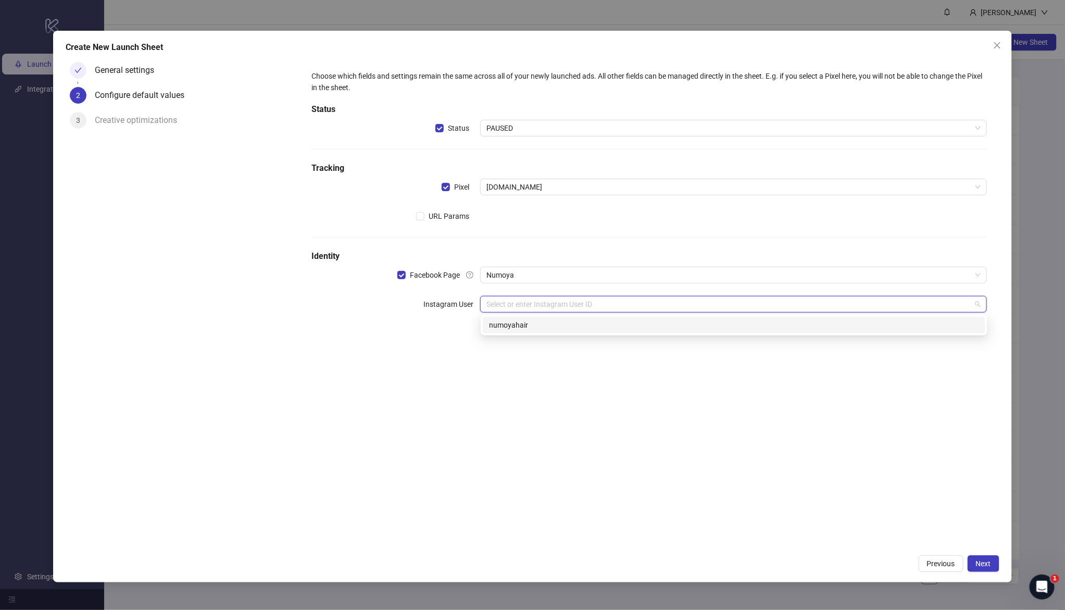
click at [545, 329] on div "numoyahair" at bounding box center [734, 324] width 490 height 11
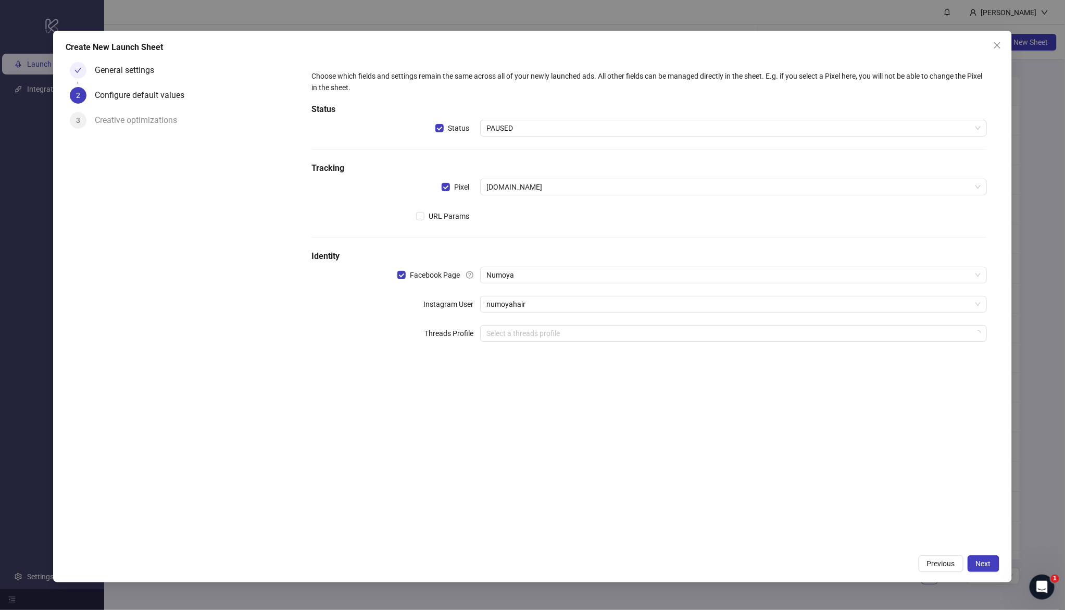
drag, startPoint x: 631, startPoint y: 459, endPoint x: 730, endPoint y: 480, distance: 101.3
click at [631, 436] on div "Choose which fields and settings remain the same across all of your newly launc…" at bounding box center [649, 304] width 700 height 492
click at [824, 436] on span "Next" at bounding box center [983, 564] width 15 height 8
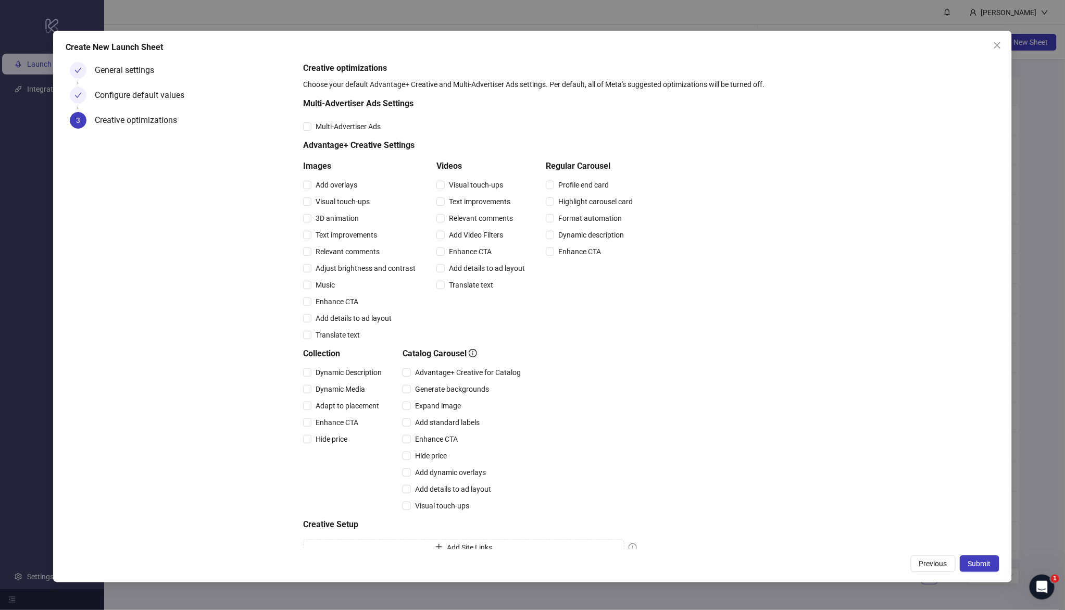
drag, startPoint x: 987, startPoint y: 561, endPoint x: 933, endPoint y: 537, distance: 59.7
click at [824, 436] on span "Submit" at bounding box center [980, 564] width 23 height 8
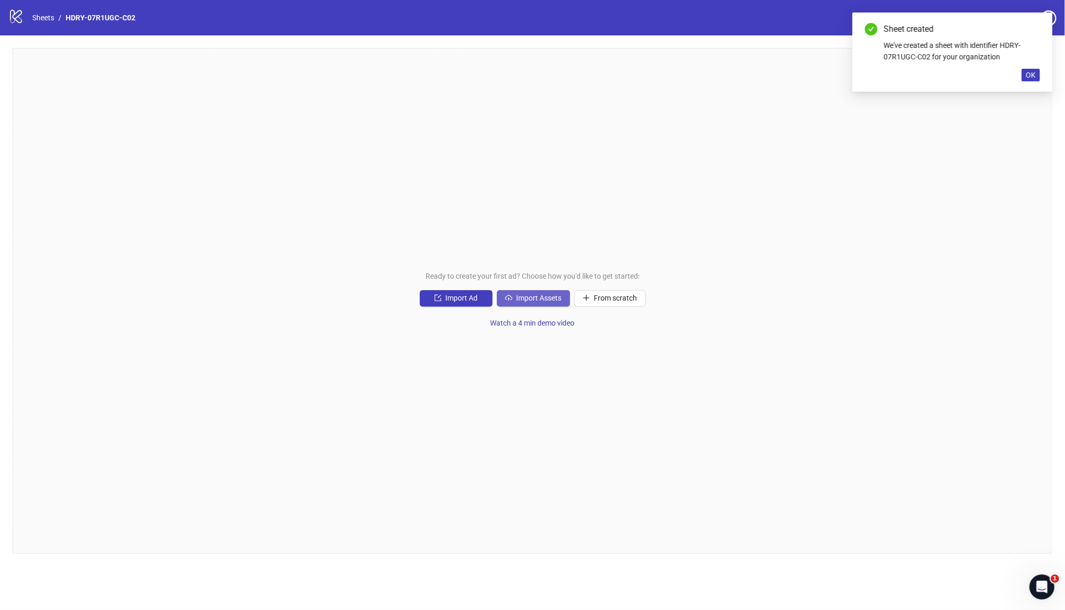
click at [543, 298] on span "Import Assets" at bounding box center [539, 298] width 45 height 8
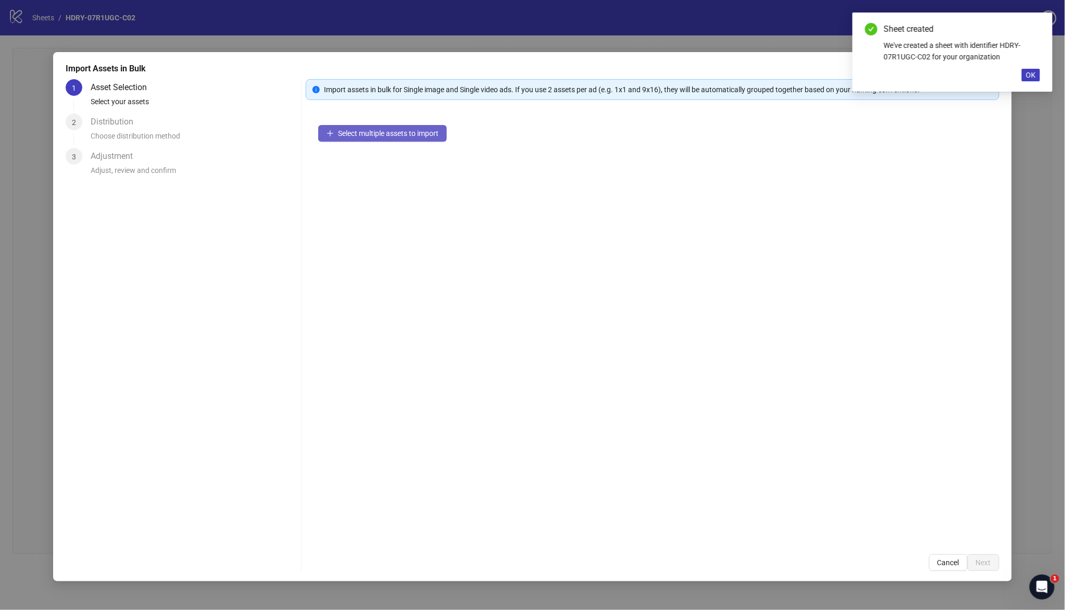
click at [395, 134] on span "Select multiple assets to import" at bounding box center [388, 133] width 101 height 8
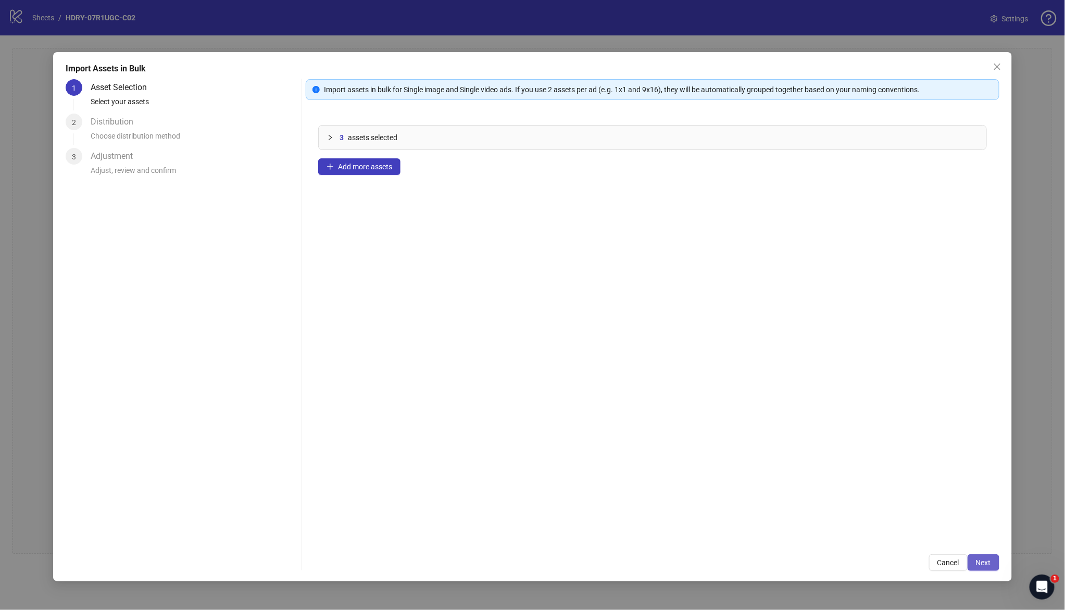
click at [824, 436] on span "Next" at bounding box center [983, 563] width 15 height 8
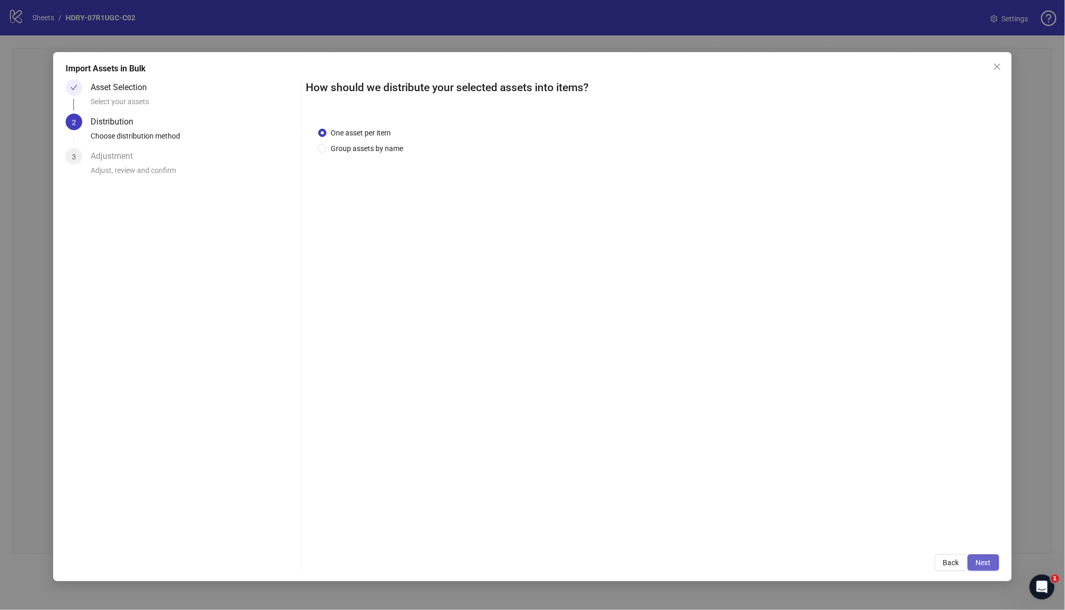
click at [824, 436] on button "Next" at bounding box center [984, 562] width 32 height 17
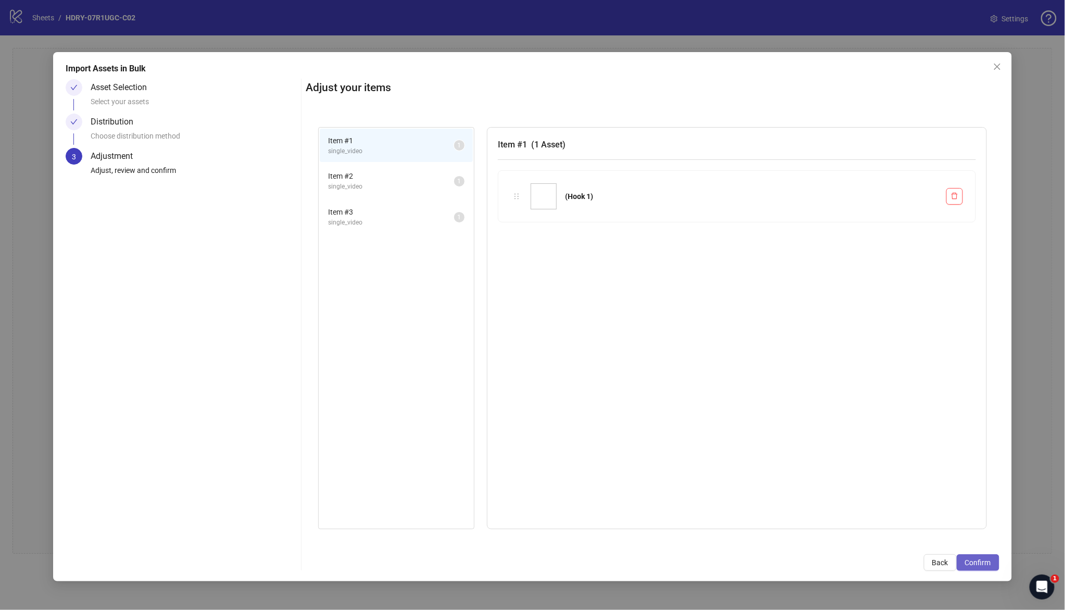
click at [824, 436] on span "Confirm" at bounding box center [978, 563] width 26 height 8
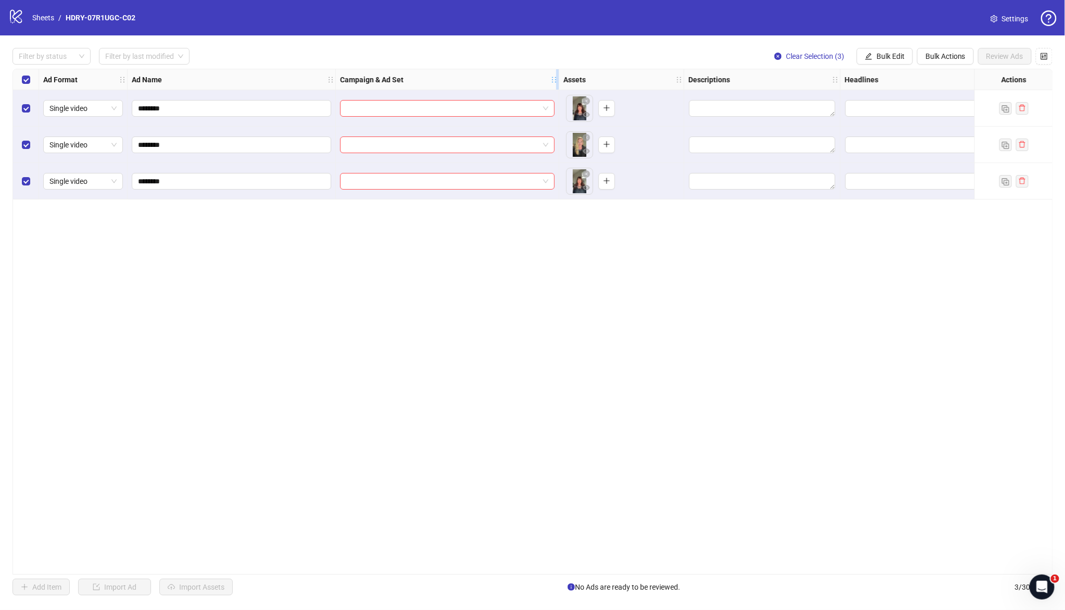
drag, startPoint x: 489, startPoint y: 79, endPoint x: 565, endPoint y: 82, distance: 76.1
click at [558, 82] on icon "holder" at bounding box center [554, 79] width 7 height 7
click at [494, 274] on div "Ad Format Ad Name Campaign & Ad Set Assets Descriptions Headlines Primary Texts…" at bounding box center [533, 322] width 1041 height 506
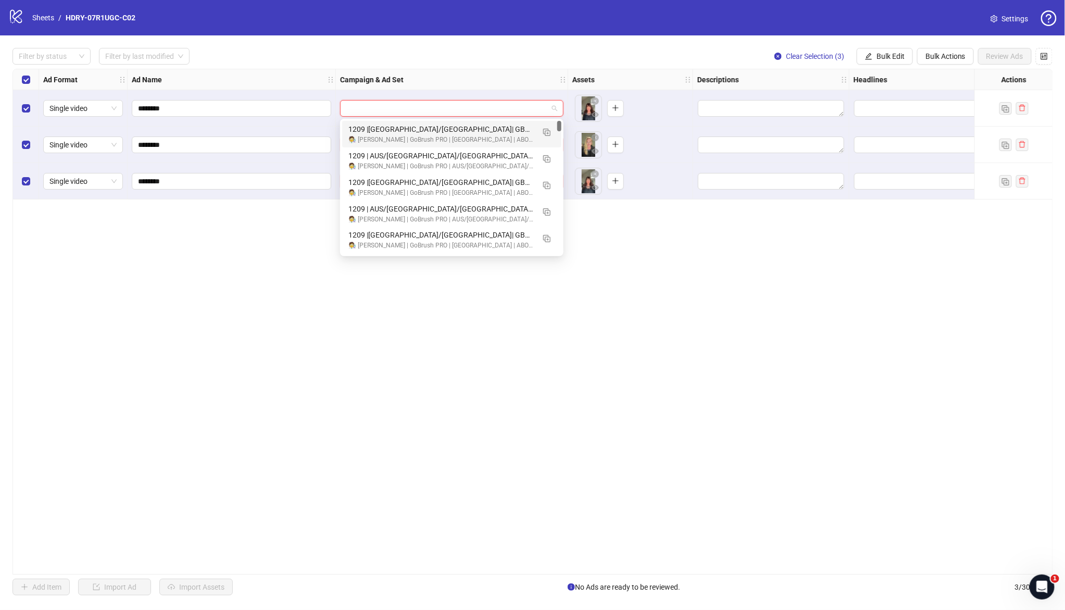
click at [472, 111] on input "search" at bounding box center [447, 109] width 202 height 16
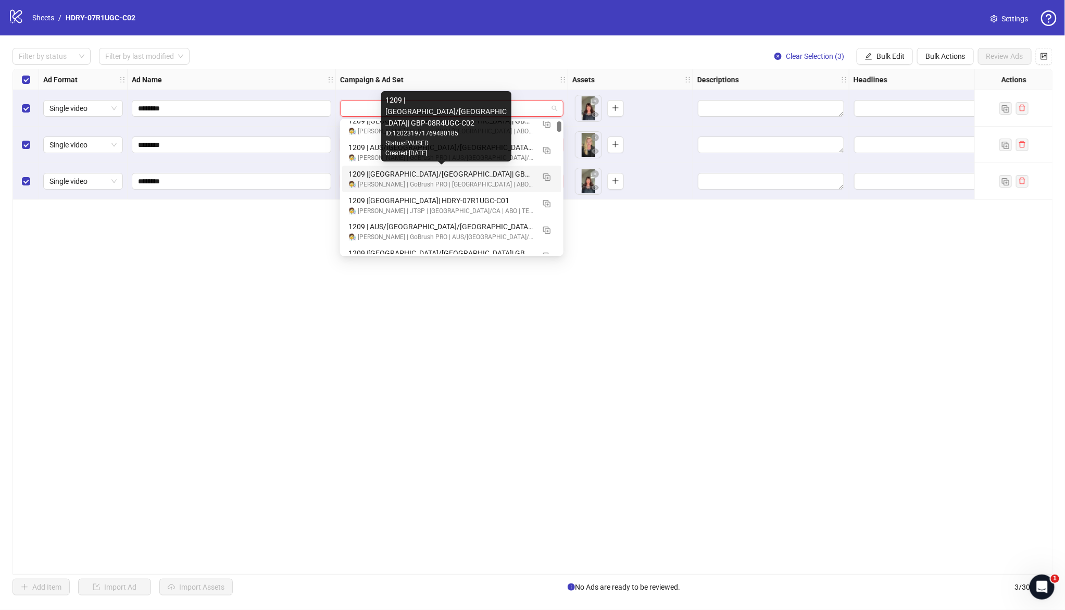
scroll to position [94, 0]
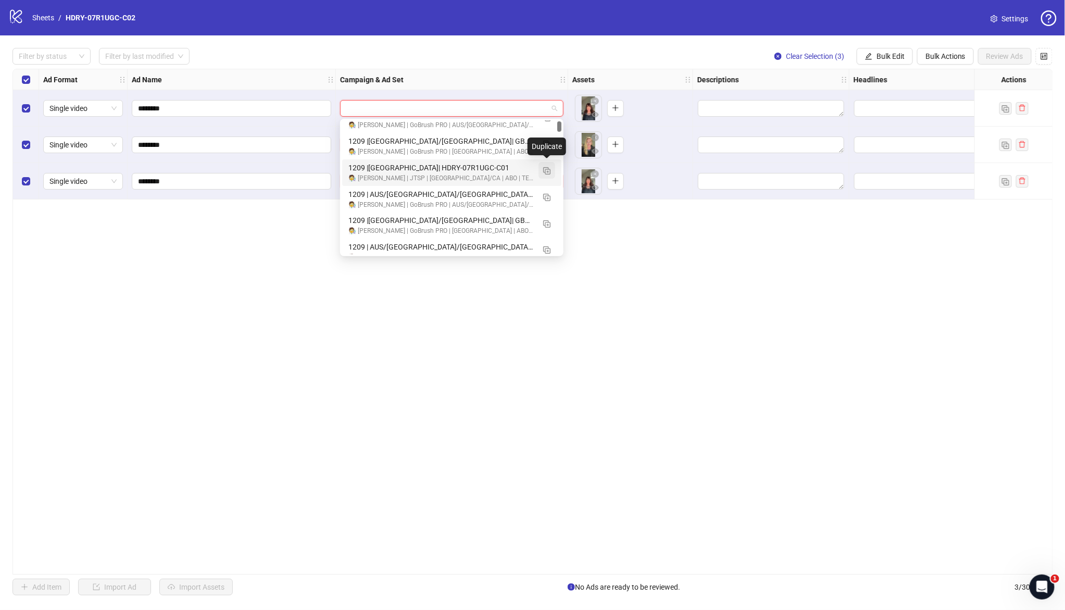
click at [545, 169] on img "button" at bounding box center [546, 170] width 7 height 7
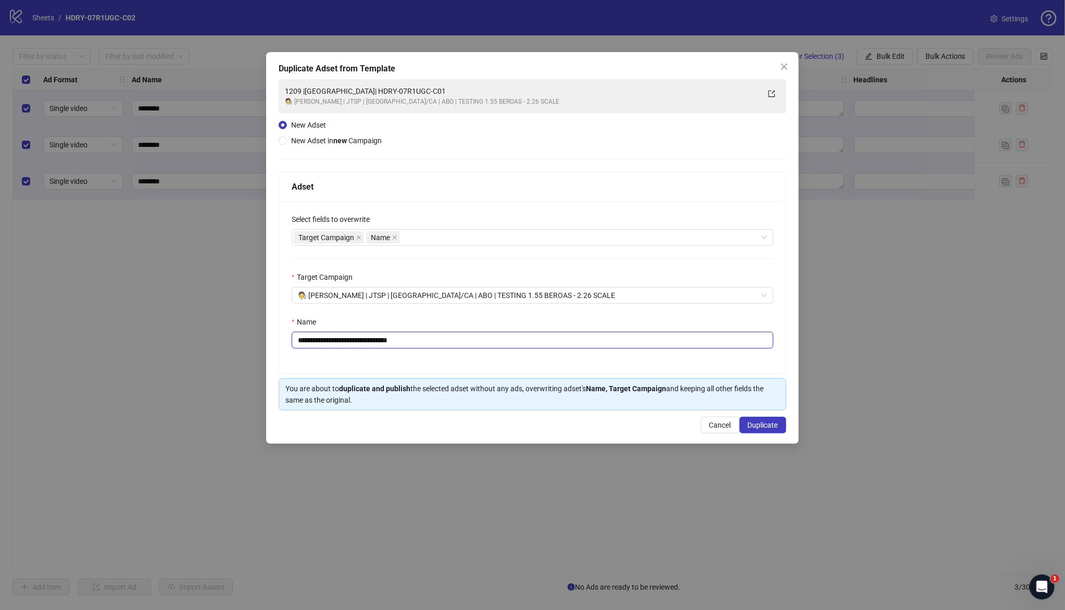
drag, startPoint x: 337, startPoint y: 342, endPoint x: 565, endPoint y: 359, distance: 228.8
click at [563, 359] on div "**********" at bounding box center [532, 287] width 507 height 172
paste input "text"
type input "**********"
click at [760, 429] on span "Duplicate" at bounding box center [763, 425] width 30 height 8
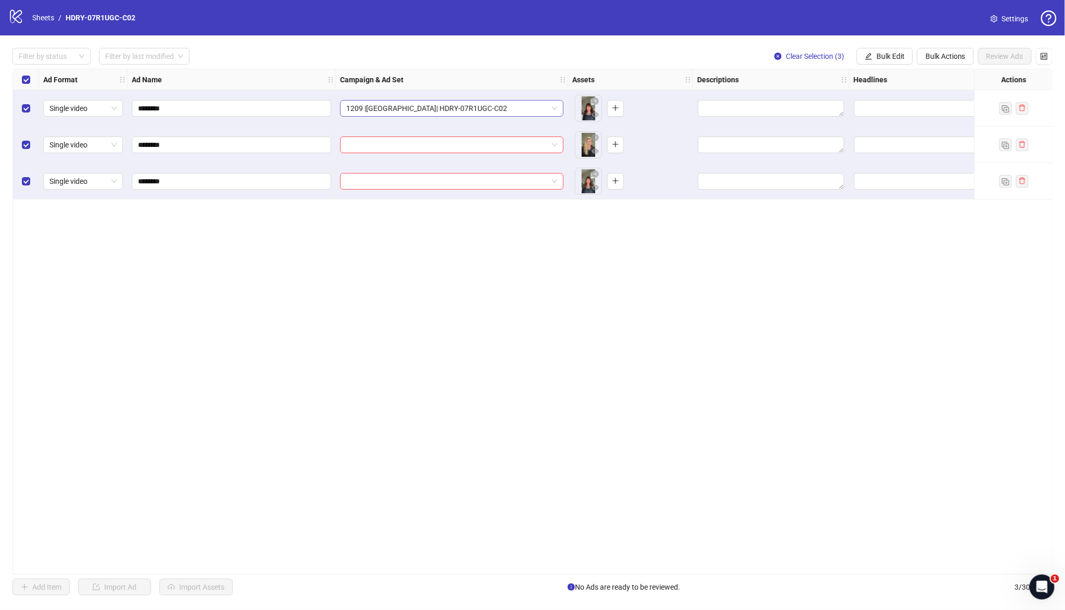
click at [512, 108] on span "1209 |[GEOGRAPHIC_DATA]| HDRY-07R1UGC-C02" at bounding box center [451, 109] width 211 height 16
click at [766, 330] on div "Ad Format Ad Name Campaign & Ad Set Assets Descriptions Headlines Primary Texts…" at bounding box center [533, 322] width 1041 height 506
click at [824, 60] on span "button" at bounding box center [868, 56] width 7 height 8
drag, startPoint x: 909, startPoint y: 106, endPoint x: 924, endPoint y: 134, distance: 31.5
click at [824, 106] on span "Campaign & Ad Set" at bounding box center [895, 110] width 62 height 11
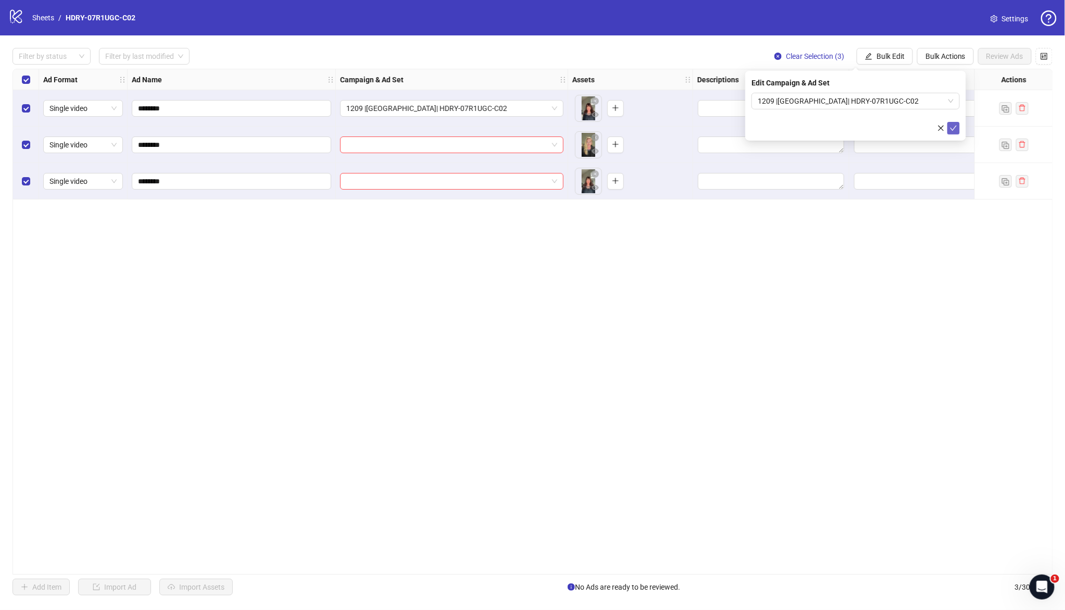
click at [824, 128] on button "submit" at bounding box center [954, 128] width 13 height 13
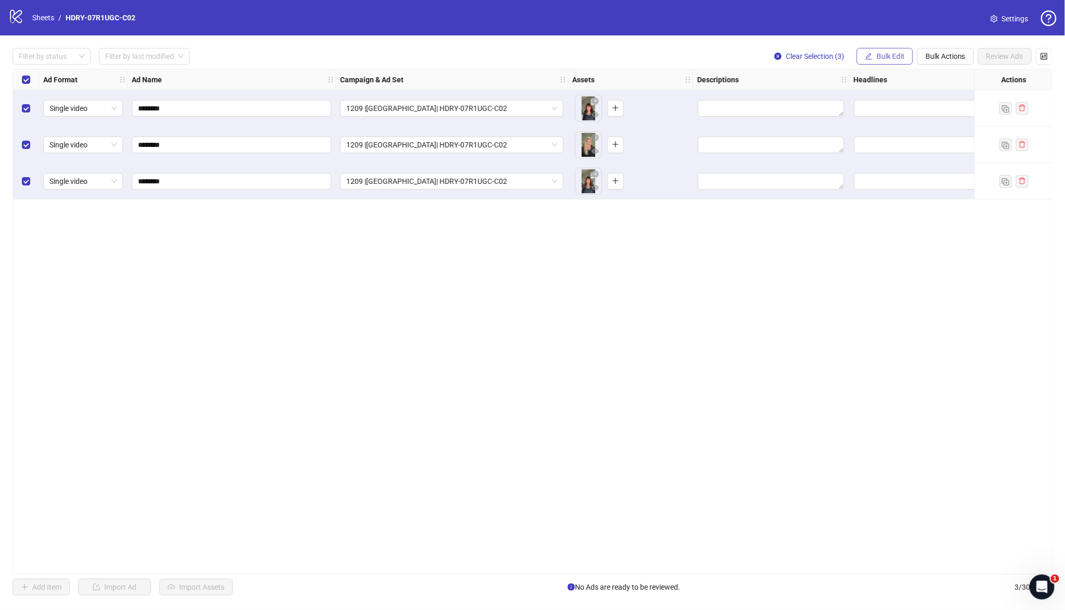
click at [824, 59] on span "Bulk Edit" at bounding box center [891, 56] width 28 height 8
click at [824, 142] on span "Headlines" at bounding box center [895, 143] width 62 height 11
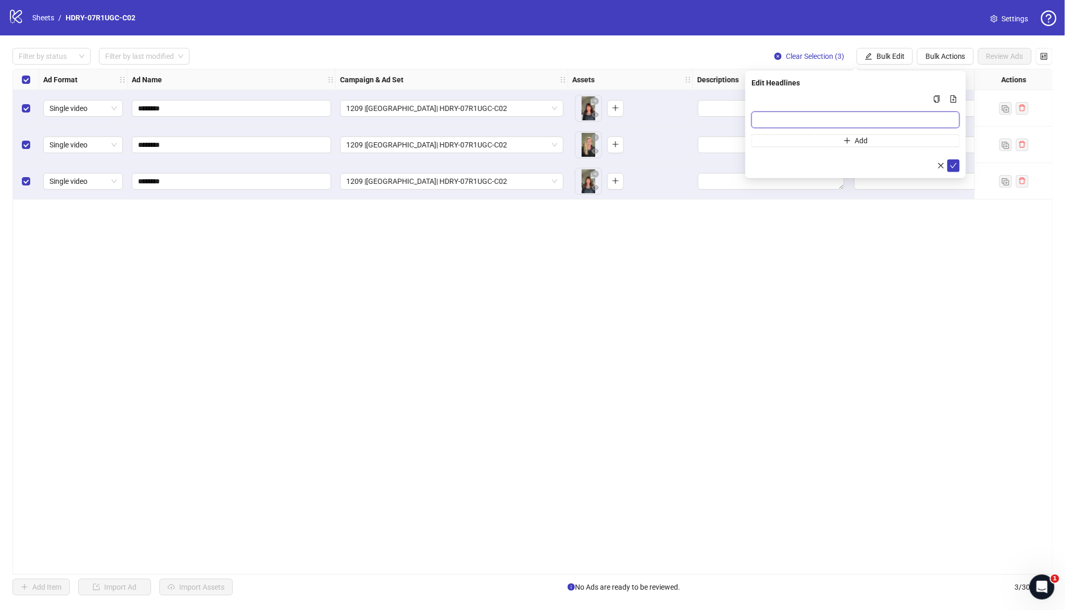
click at [824, 126] on input "Multi-input container - paste or copy values" at bounding box center [856, 119] width 208 height 17
paste input "*******"
type input "*******"
click at [824, 141] on button "Add" at bounding box center [856, 140] width 208 height 13
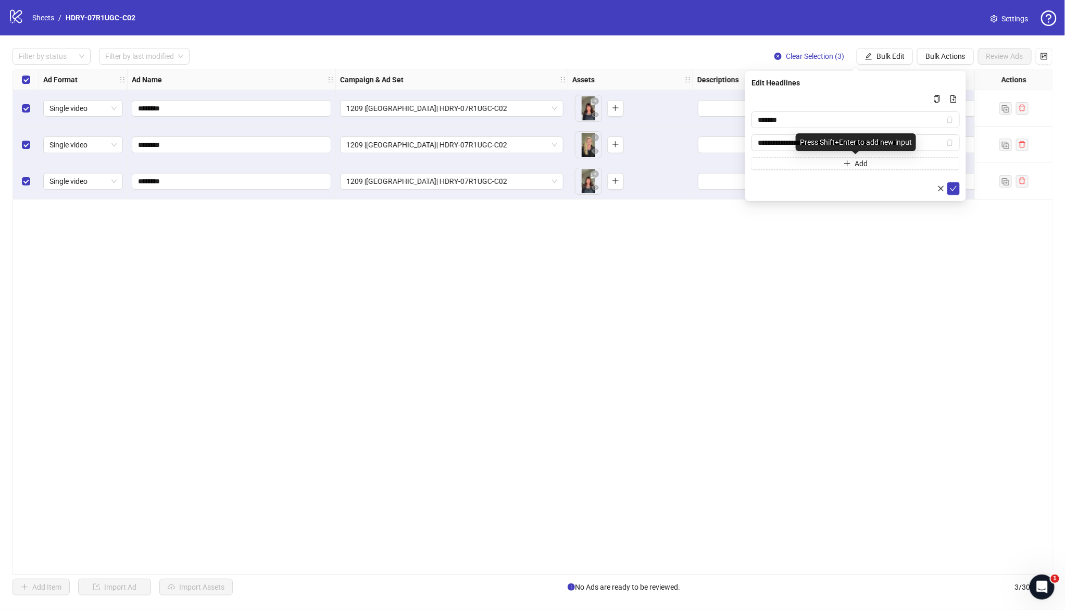
scroll to position [0, 6]
type input "**********"
click at [824, 193] on button "submit" at bounding box center [954, 188] width 13 height 13
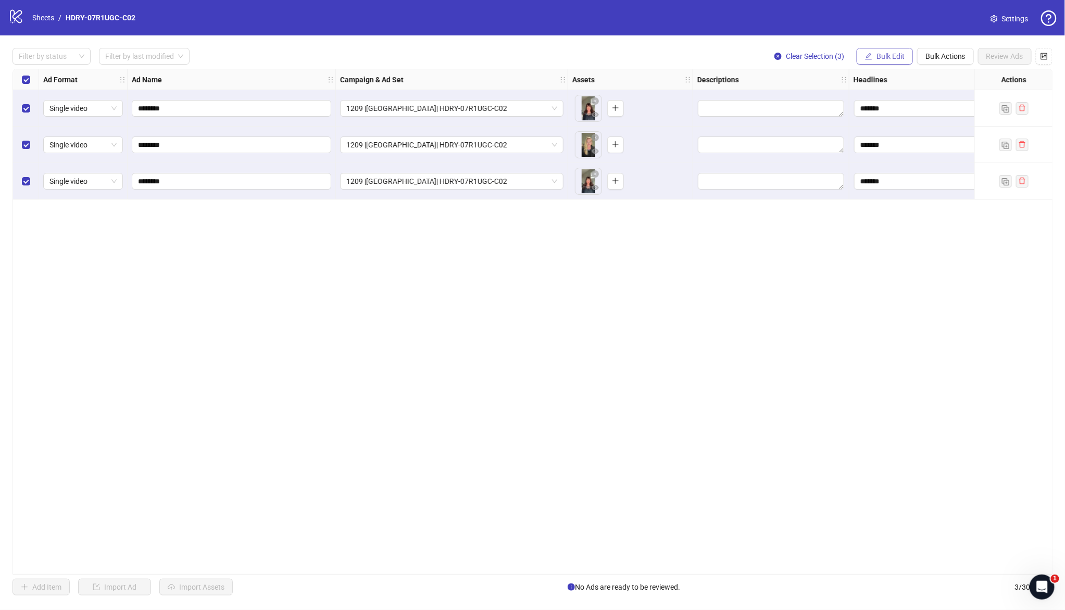
click at [824, 56] on span "Bulk Edit" at bounding box center [891, 56] width 28 height 8
click at [824, 159] on span "Primary Texts" at bounding box center [895, 160] width 62 height 11
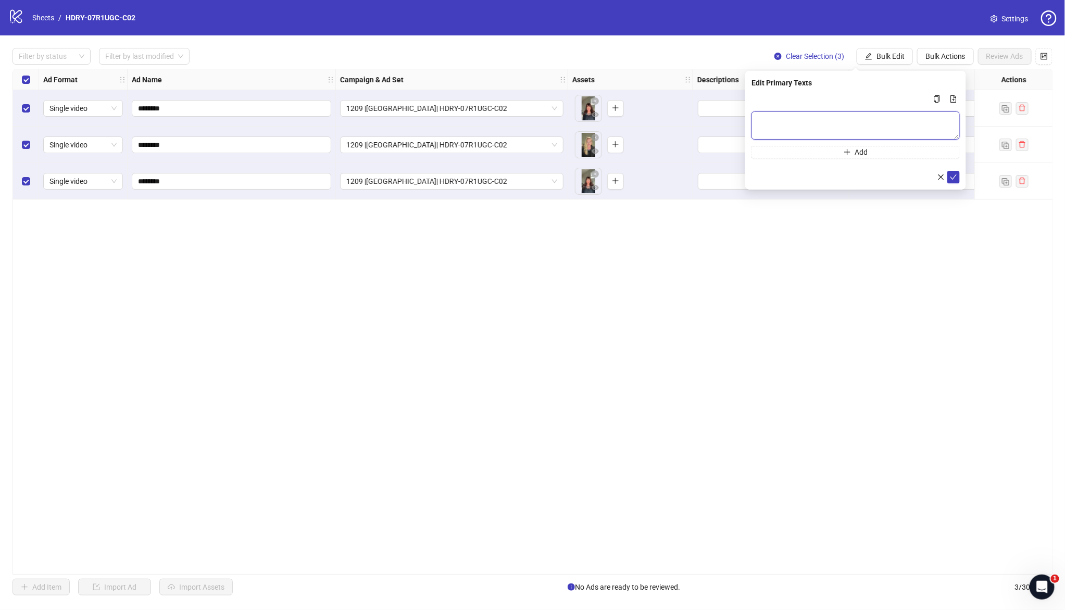
click at [824, 127] on textarea "Multi-text input container - paste or copy values" at bounding box center [856, 125] width 208 height 28
paste textarea "**********"
type textarea "**********"
click at [824, 150] on button "Add" at bounding box center [856, 152] width 208 height 13
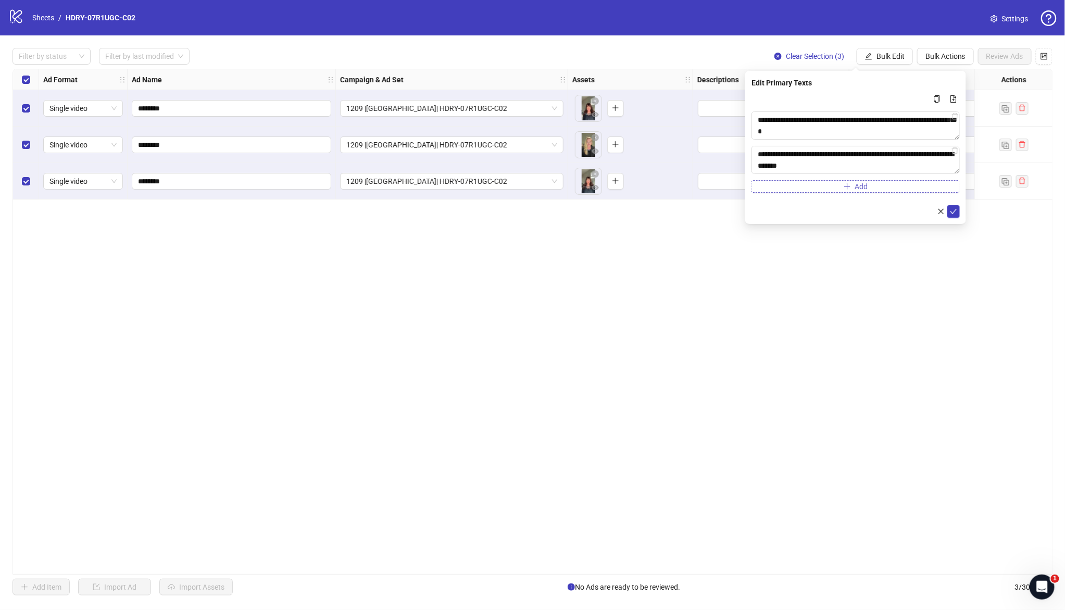
scroll to position [42, 0]
type textarea "**********"
click at [824, 212] on icon "check" at bounding box center [953, 211] width 7 height 7
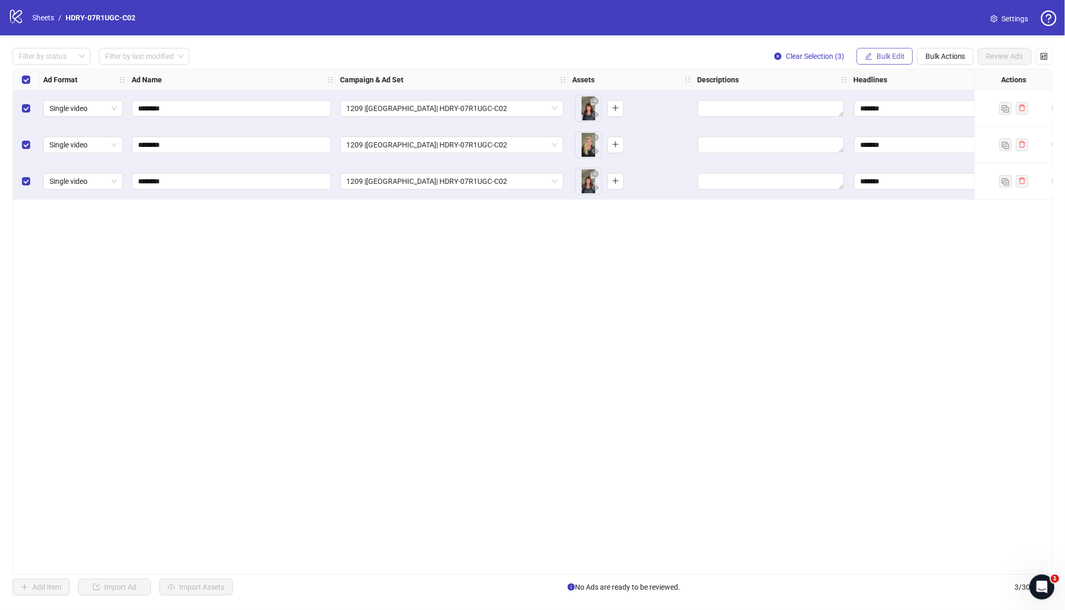
click at [824, 57] on button "Bulk Edit" at bounding box center [885, 56] width 56 height 17
click at [824, 177] on span "Destination URL" at bounding box center [895, 176] width 62 height 11
click at [824, 103] on input "text" at bounding box center [852, 100] width 188 height 11
paste input "**********"
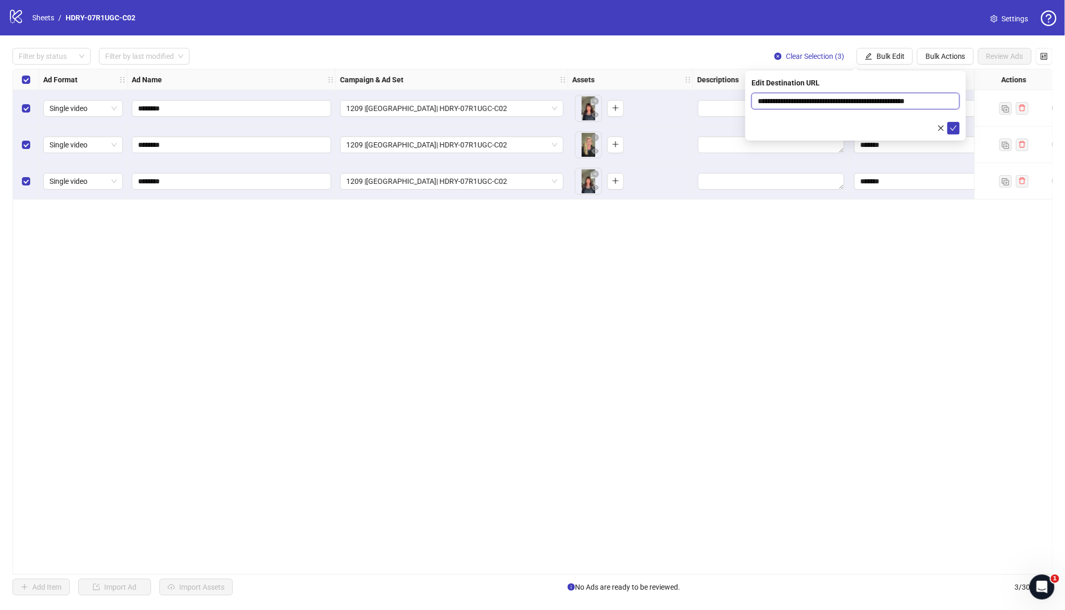
scroll to position [0, 9]
type input "**********"
click at [824, 129] on icon "check" at bounding box center [953, 128] width 7 height 7
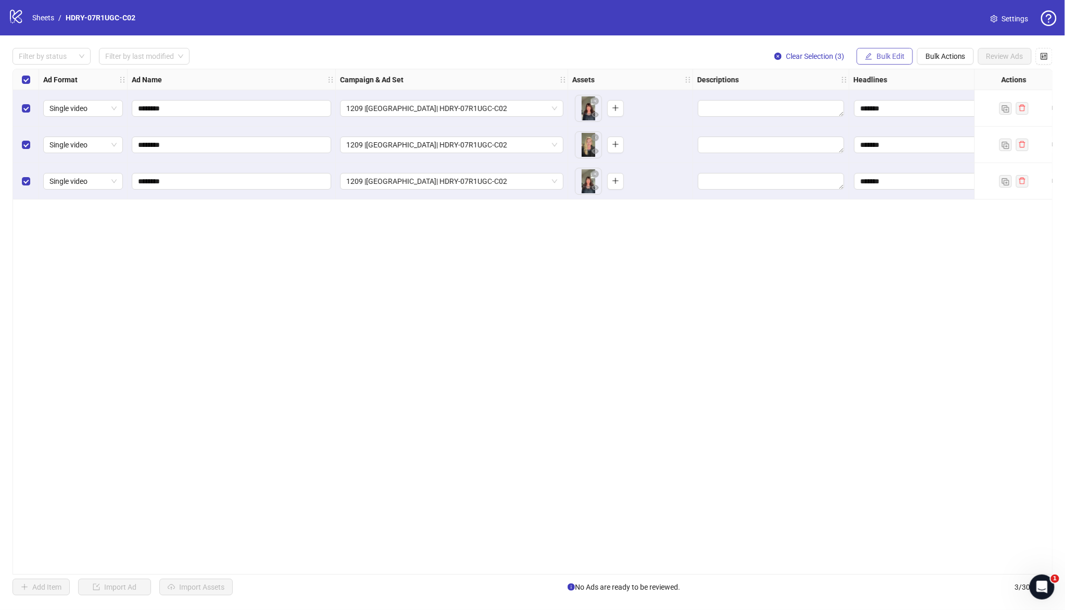
click at [824, 56] on span "Bulk Edit" at bounding box center [891, 56] width 28 height 8
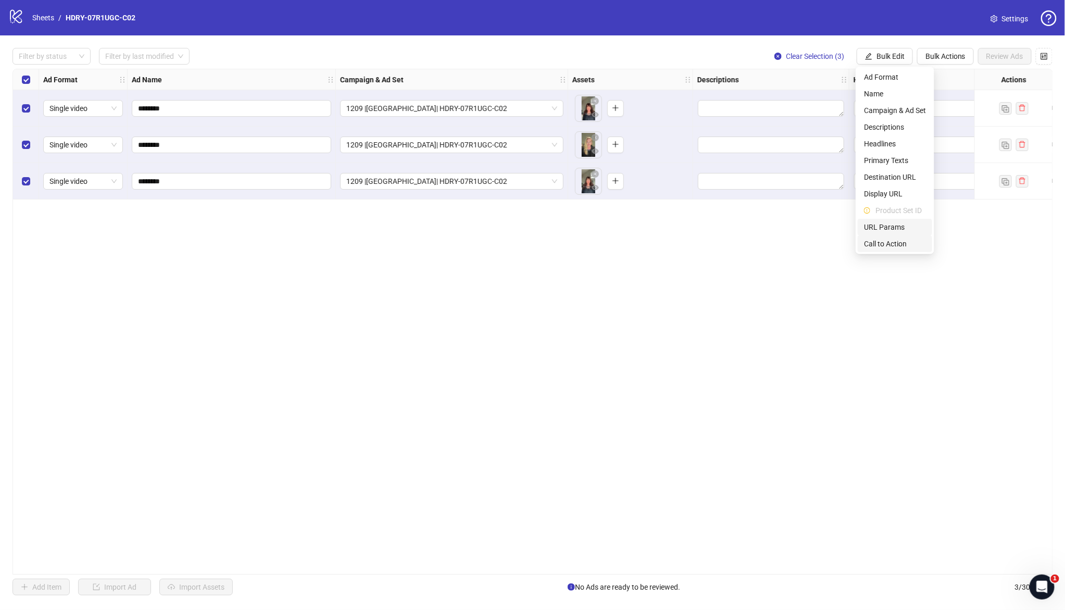
click at [824, 239] on span "Call to Action" at bounding box center [895, 243] width 62 height 11
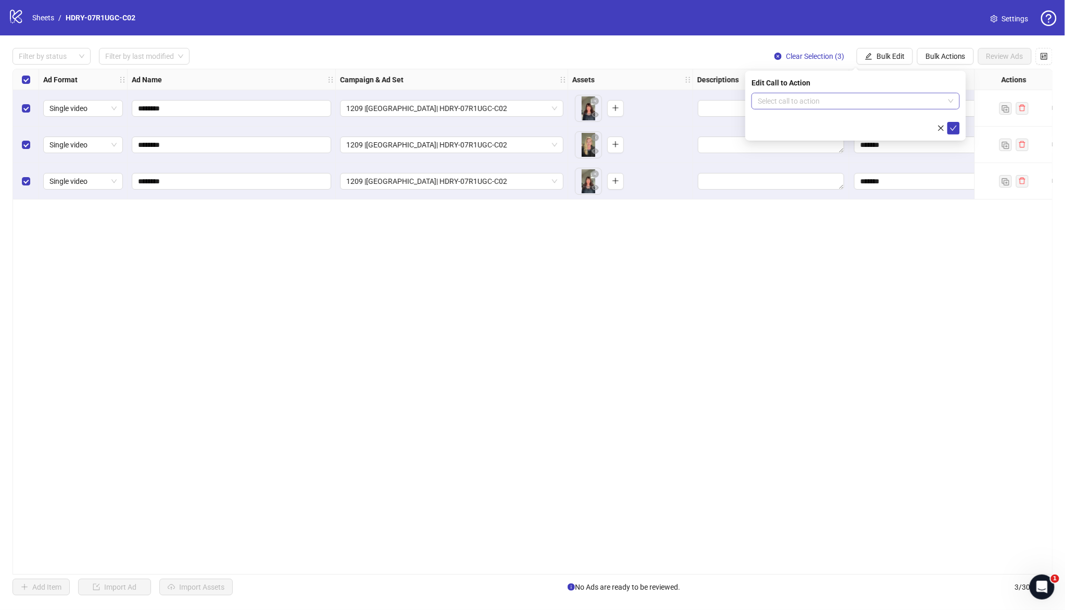
click at [808, 99] on input "search" at bounding box center [851, 101] width 187 height 16
type input "****"
click at [812, 123] on div "Shop now" at bounding box center [856, 121] width 192 height 11
click at [824, 130] on icon "check" at bounding box center [953, 128] width 7 height 7
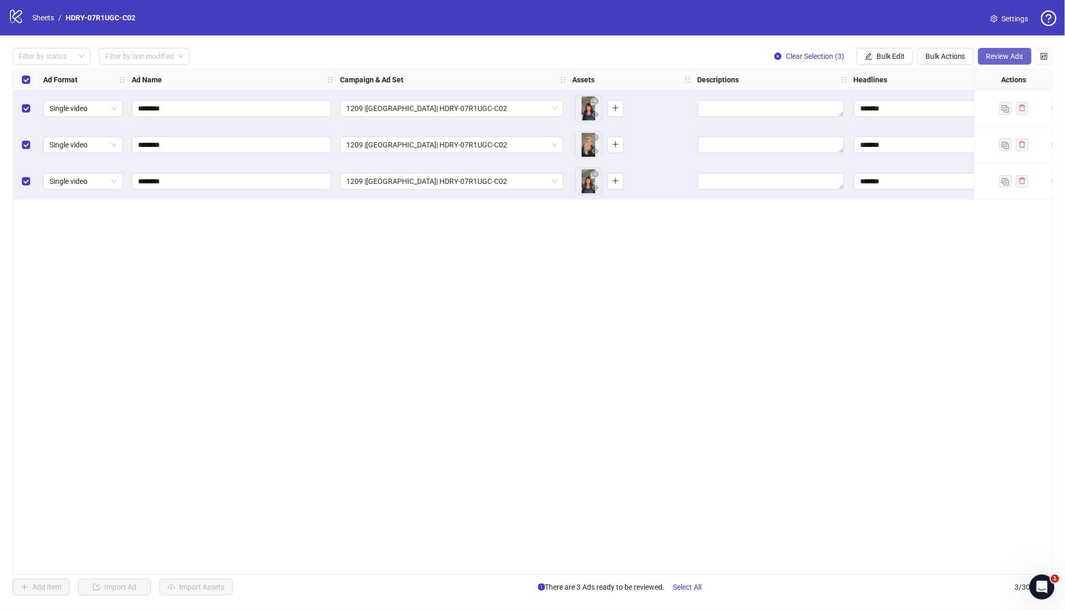
click at [824, 57] on span "Review Ads" at bounding box center [1005, 56] width 37 height 8
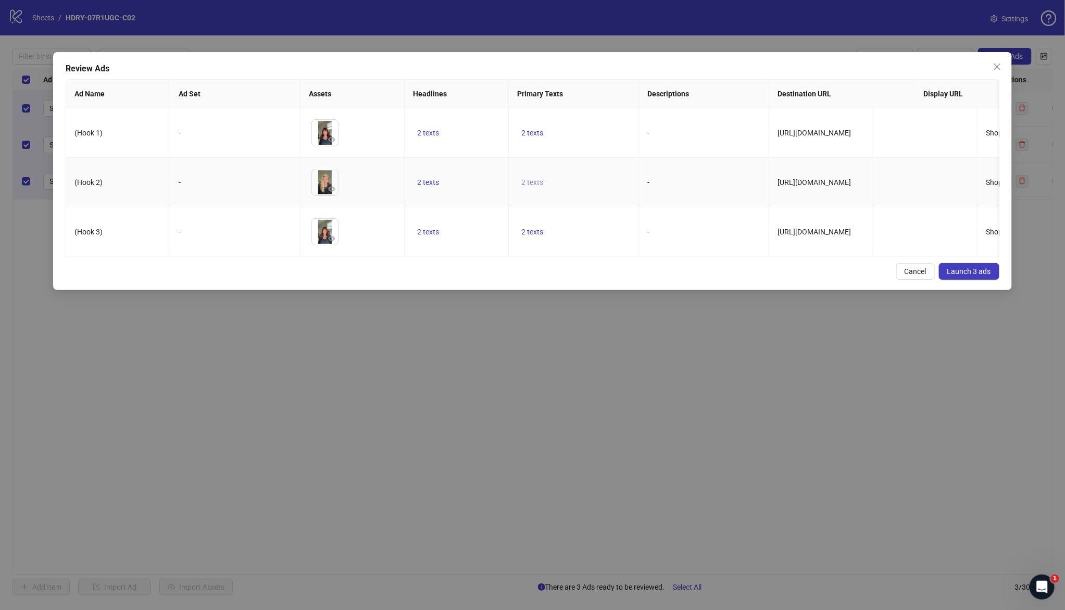
click at [527, 180] on span "2 texts" at bounding box center [533, 182] width 22 height 8
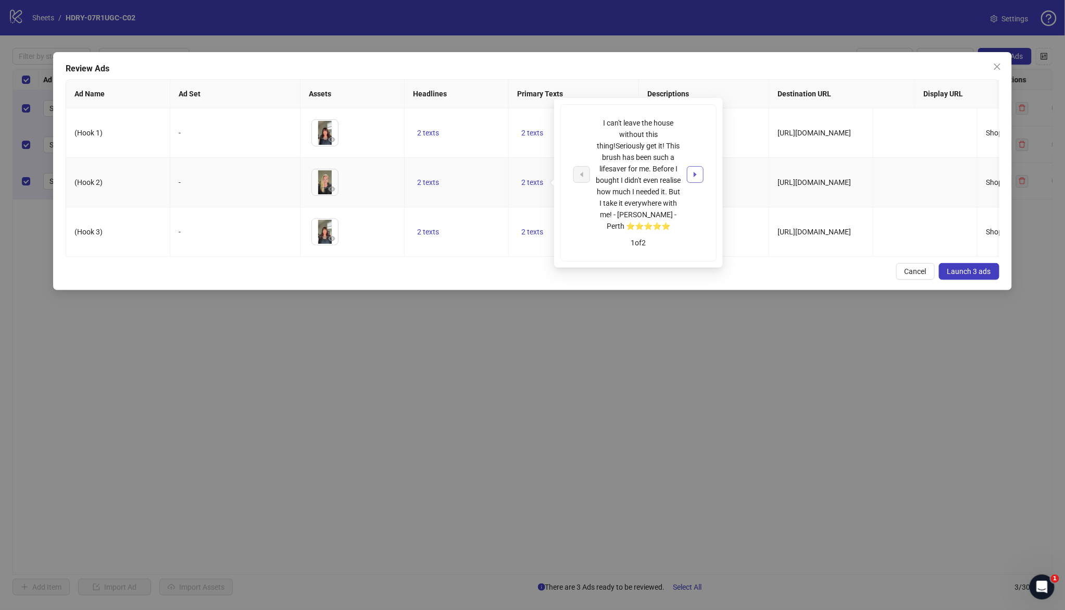
click at [696, 179] on button "button" at bounding box center [695, 174] width 17 height 17
click at [747, 153] on td "-" at bounding box center [704, 132] width 130 height 49
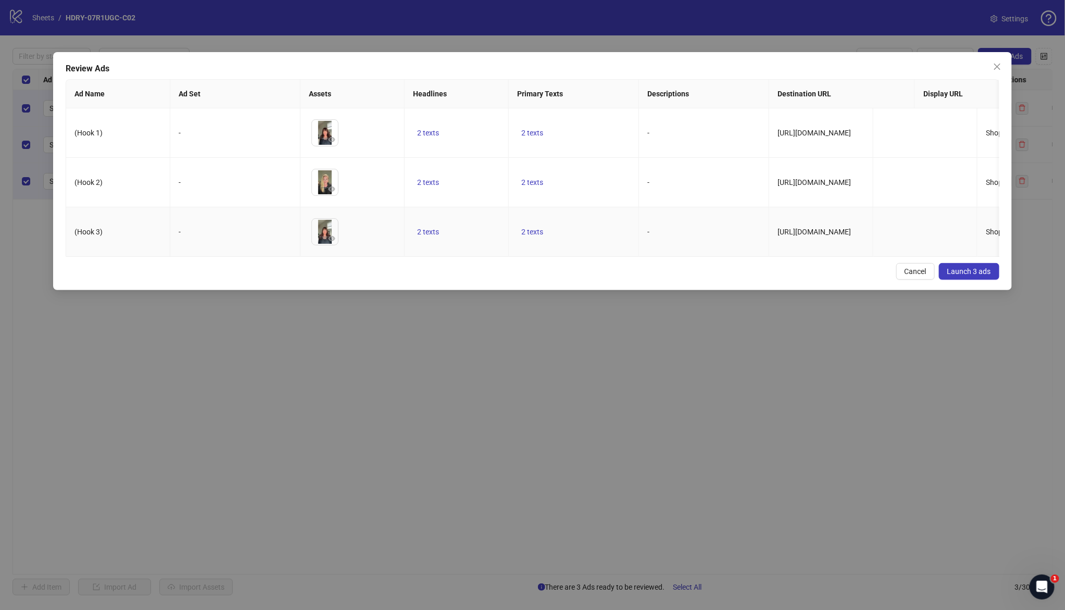
click at [466, 242] on td "2 texts" at bounding box center [457, 231] width 104 height 49
click at [824, 280] on button "Launch 3 ads" at bounding box center [969, 271] width 60 height 17
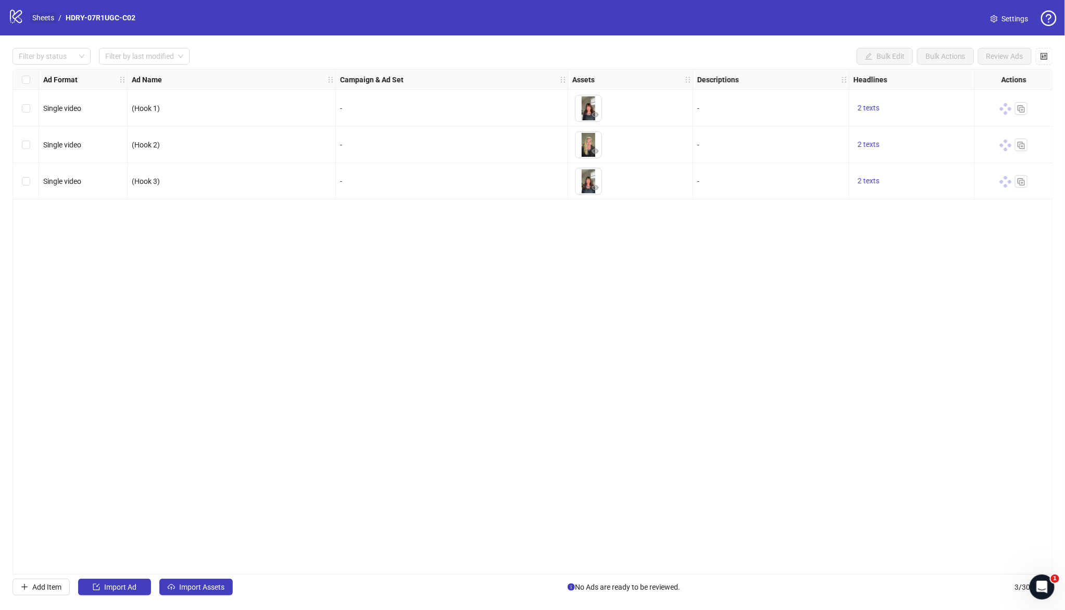
click at [42, 20] on link "Sheets" at bounding box center [43, 17] width 26 height 11
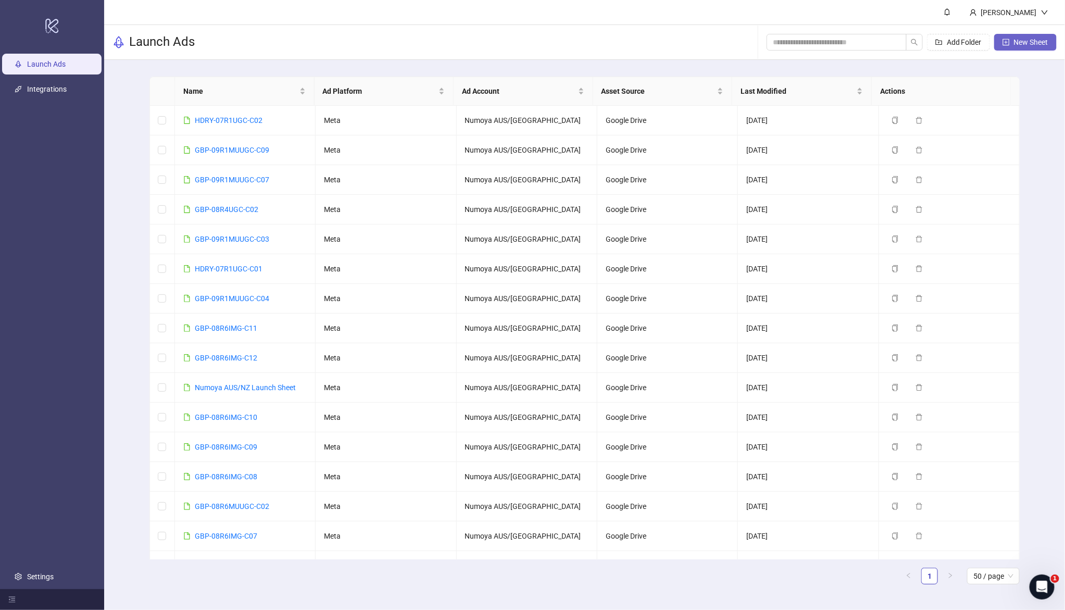
click at [824, 44] on span "New Sheet" at bounding box center [1031, 42] width 34 height 8
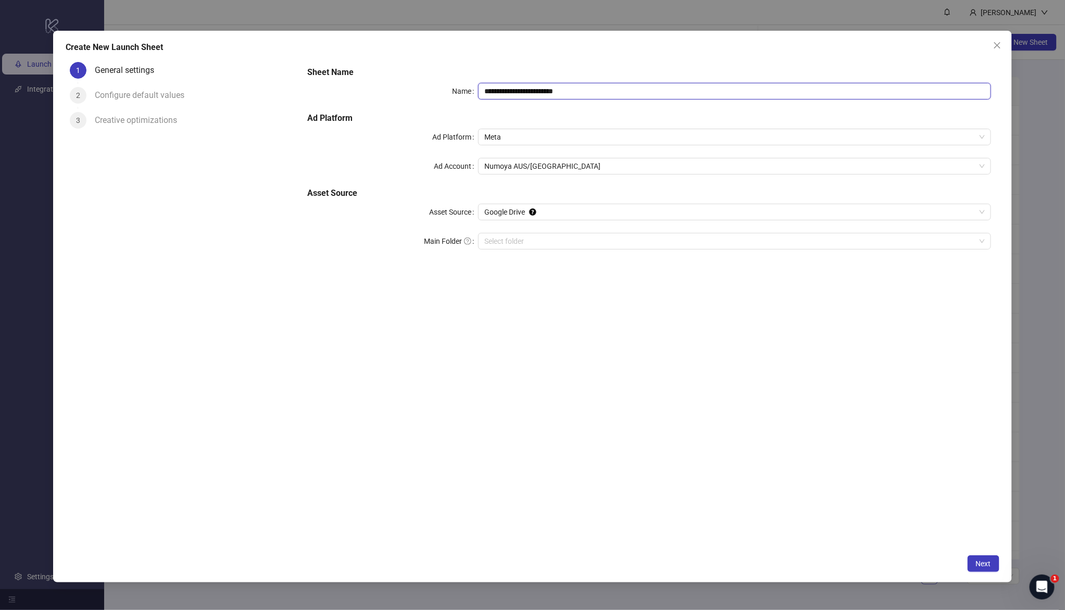
click at [615, 96] on input "**********" at bounding box center [734, 91] width 513 height 17
drag, startPoint x: 615, startPoint y: 95, endPoint x: 452, endPoint y: 114, distance: 164.2
click at [386, 72] on div "**********" at bounding box center [649, 164] width 692 height 204
paste input "text"
type input "**********"
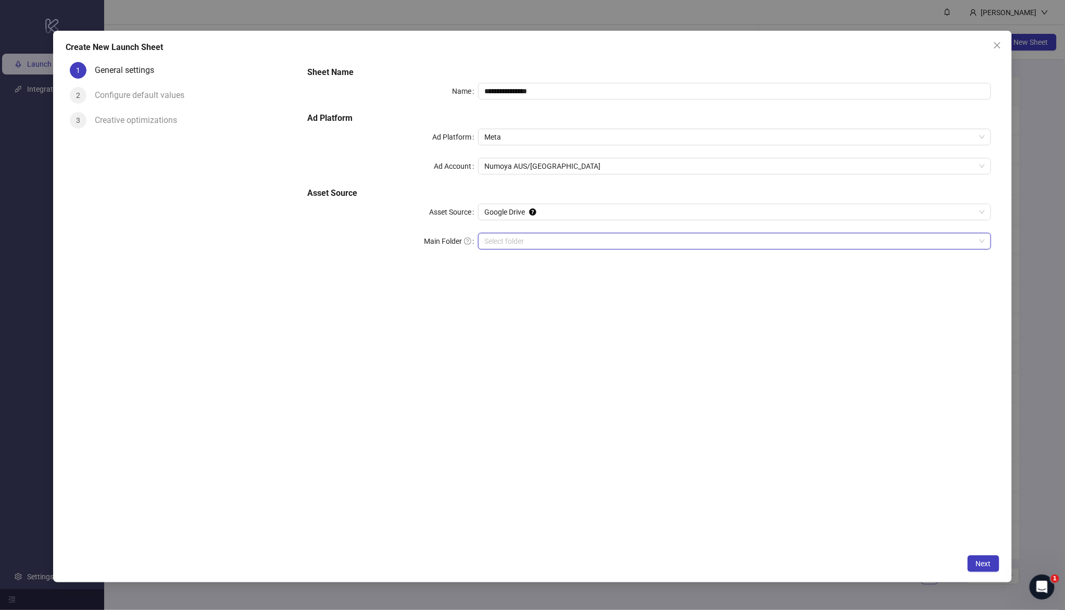
click at [559, 245] on input "Main Folder" at bounding box center [730, 241] width 491 height 16
click at [824, 436] on span "Next" at bounding box center [983, 564] width 15 height 8
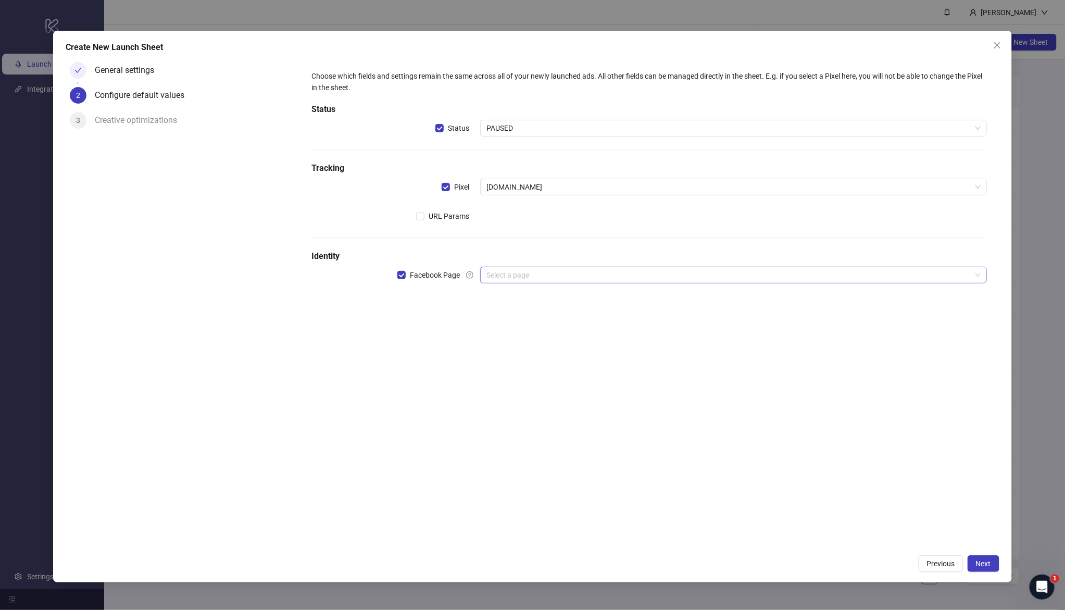
click at [527, 273] on input "search" at bounding box center [729, 275] width 485 height 16
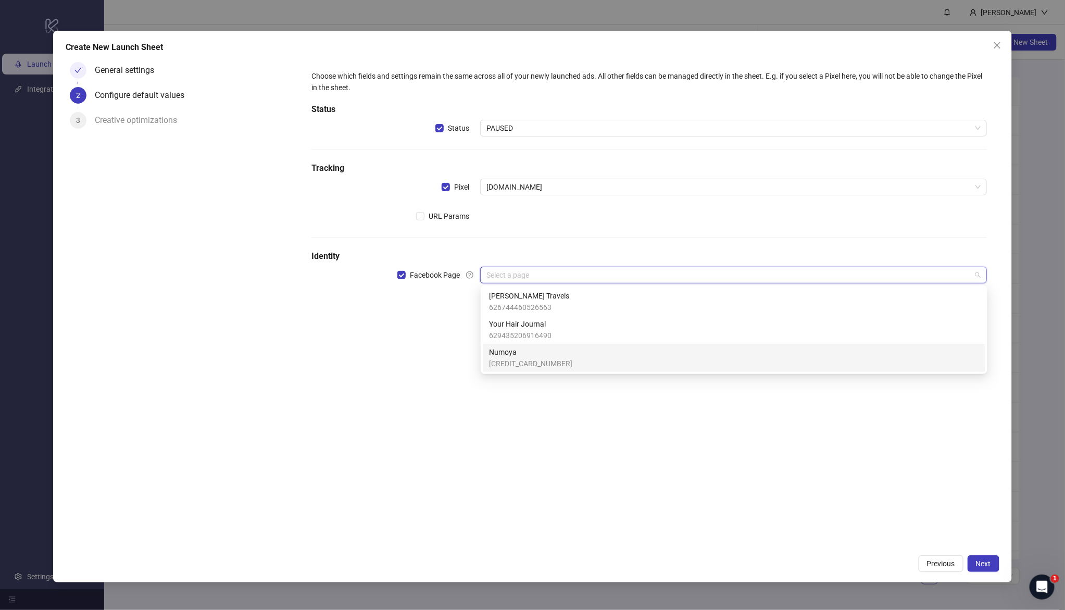
click at [544, 357] on span "Numoya" at bounding box center [530, 351] width 83 height 11
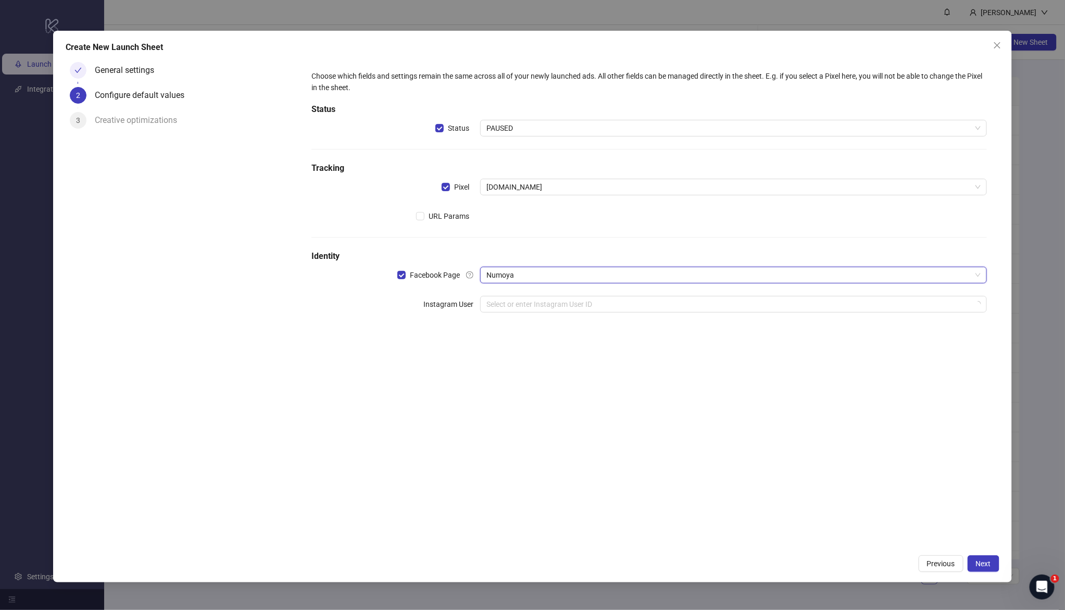
click at [390, 377] on div "Choose which fields and settings remain the same across all of your newly launc…" at bounding box center [649, 304] width 700 height 492
click at [539, 306] on input "search" at bounding box center [729, 304] width 485 height 16
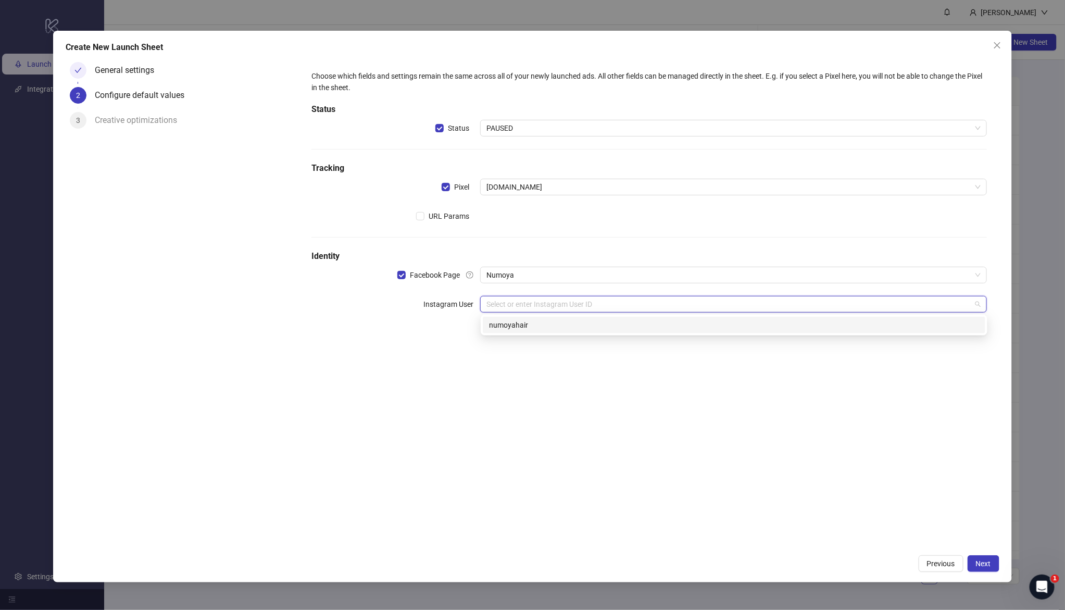
click at [547, 331] on div "numoyahair" at bounding box center [734, 325] width 503 height 17
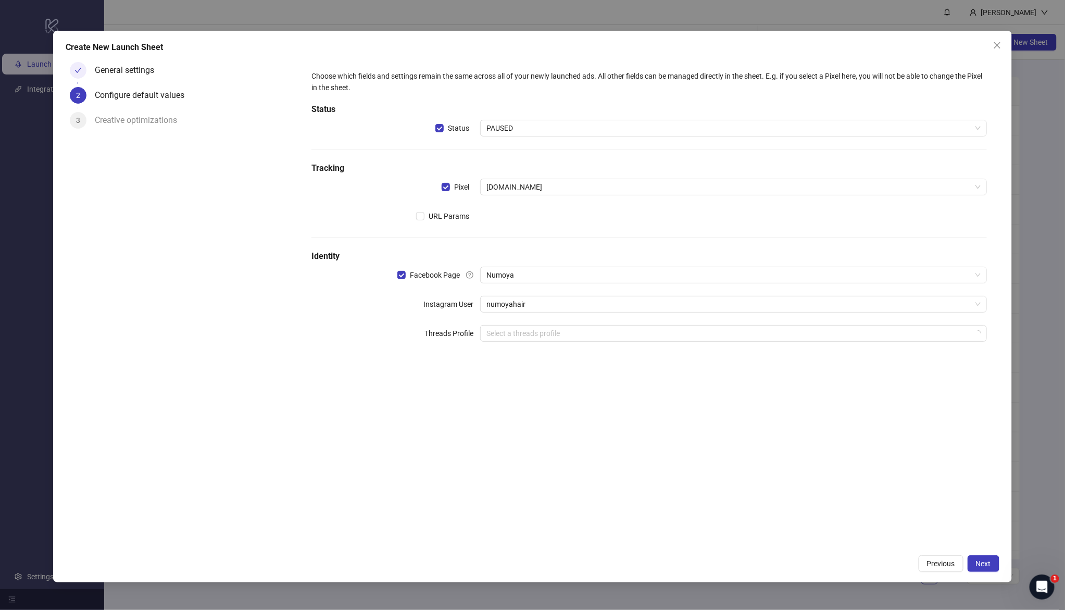
click at [583, 416] on div "Choose which fields and settings remain the same across all of your newly launc…" at bounding box center [649, 304] width 700 height 492
click at [824, 436] on button "Next" at bounding box center [984, 563] width 32 height 17
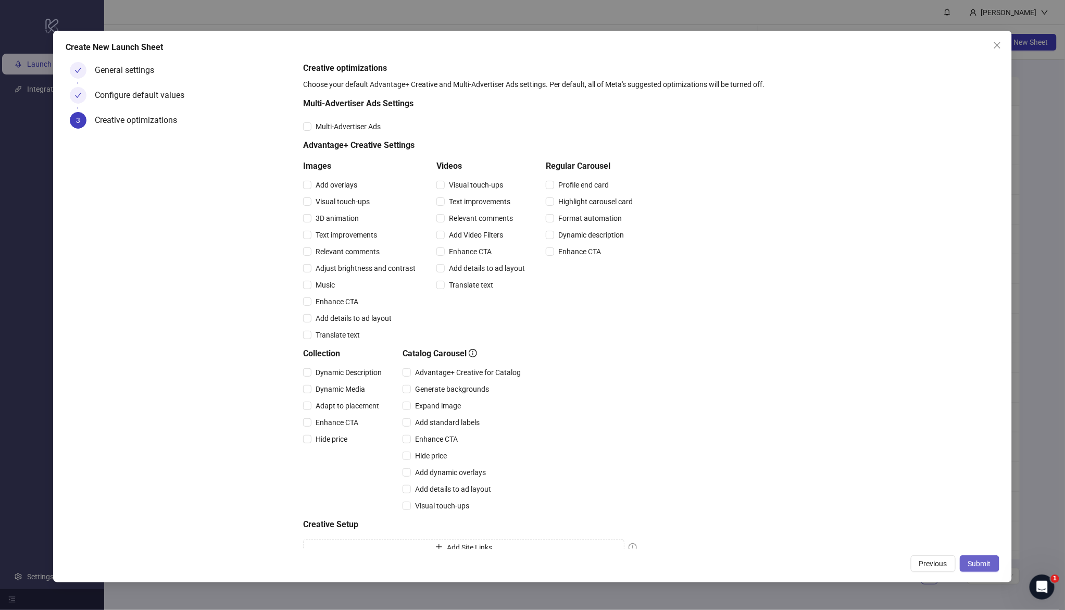
click at [824, 436] on span "Submit" at bounding box center [980, 564] width 23 height 8
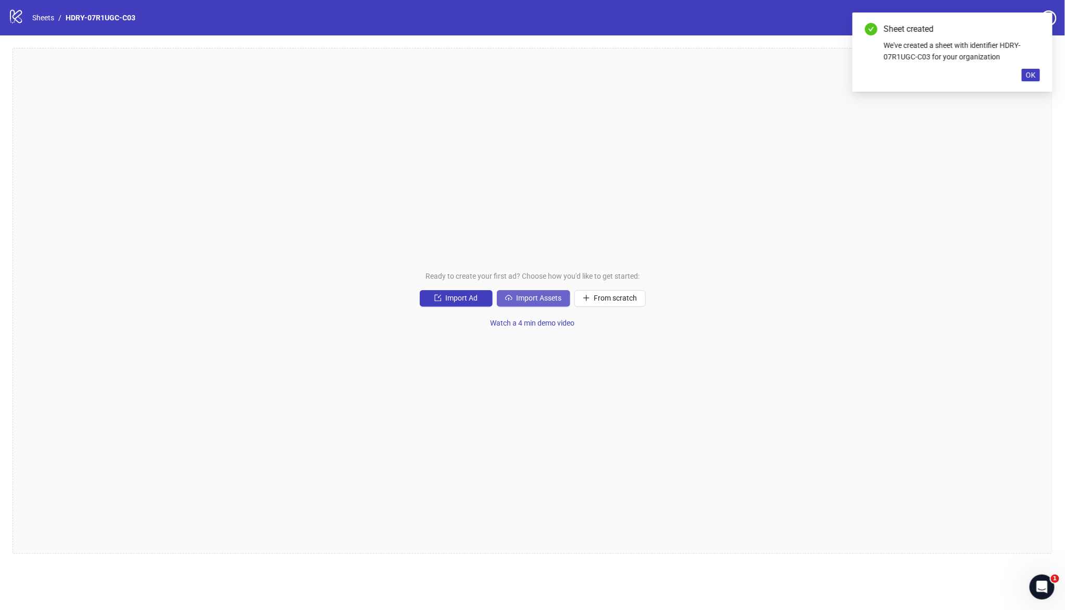
click at [551, 298] on span "Import Assets" at bounding box center [539, 298] width 45 height 8
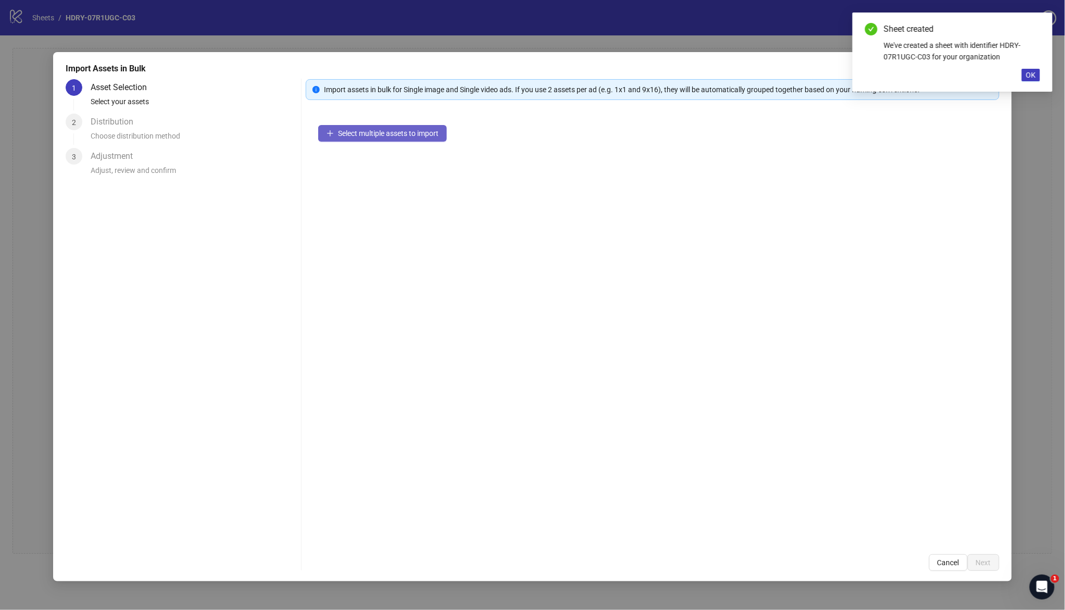
click at [400, 134] on span "Select multiple assets to import" at bounding box center [388, 133] width 101 height 8
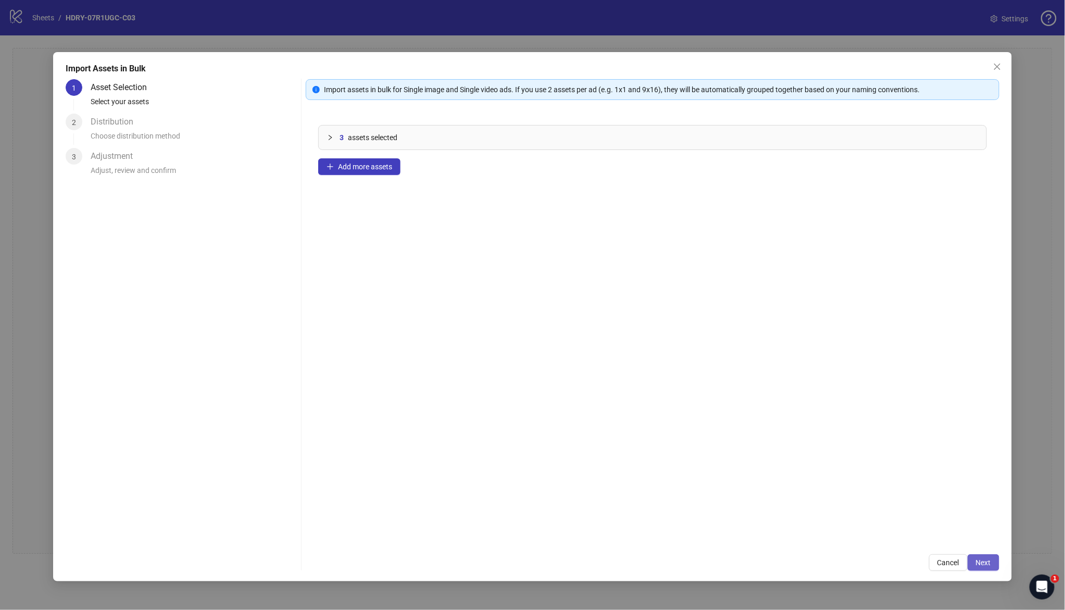
click at [824, 436] on button "Next" at bounding box center [984, 562] width 32 height 17
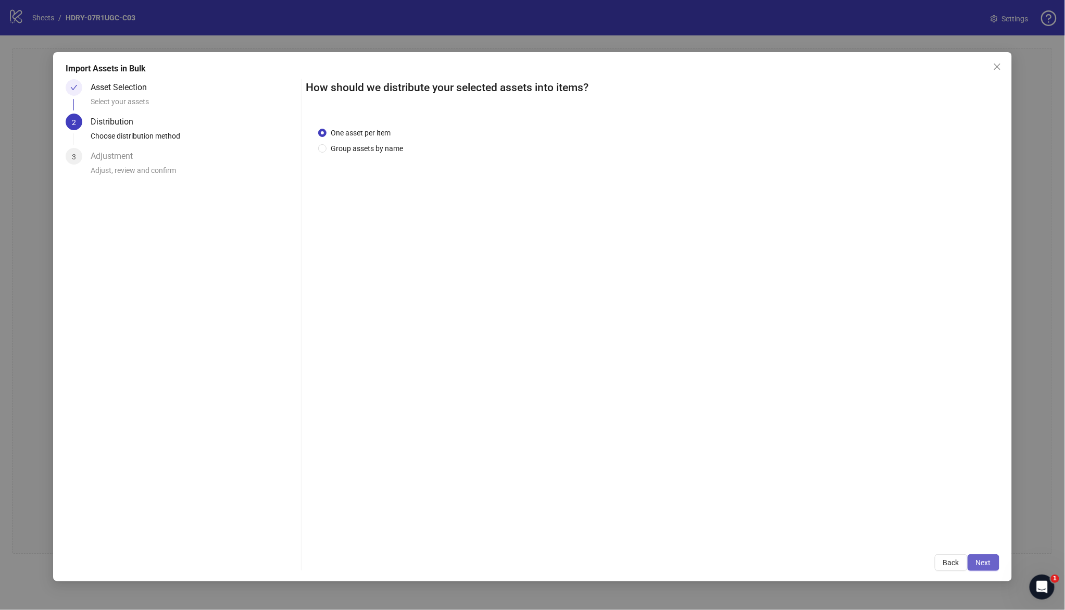
click at [824, 436] on span "Next" at bounding box center [983, 563] width 15 height 8
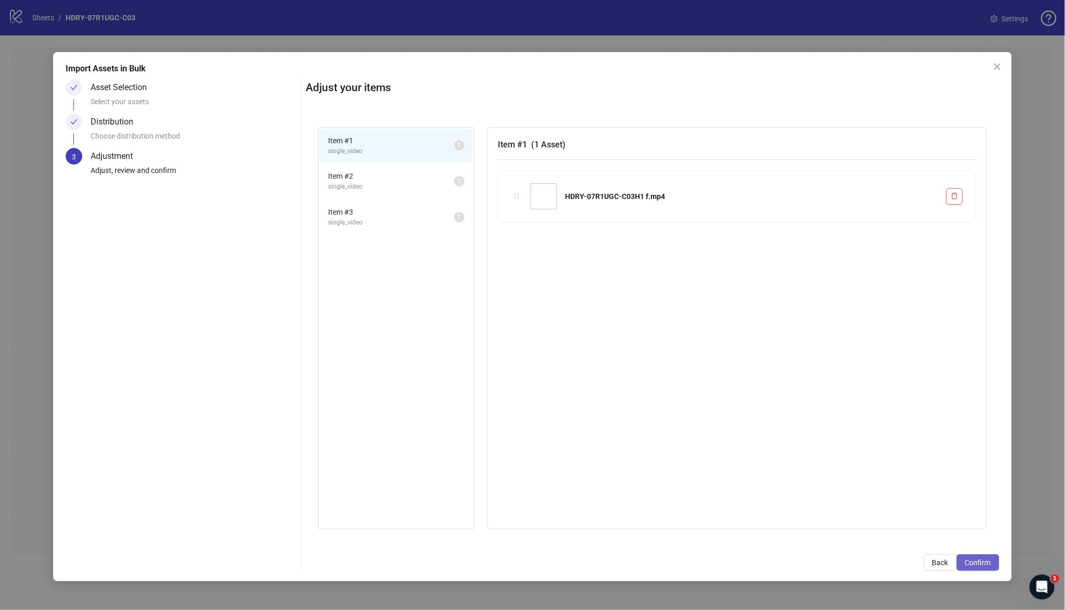
click at [824, 436] on span "Confirm" at bounding box center [978, 563] width 26 height 8
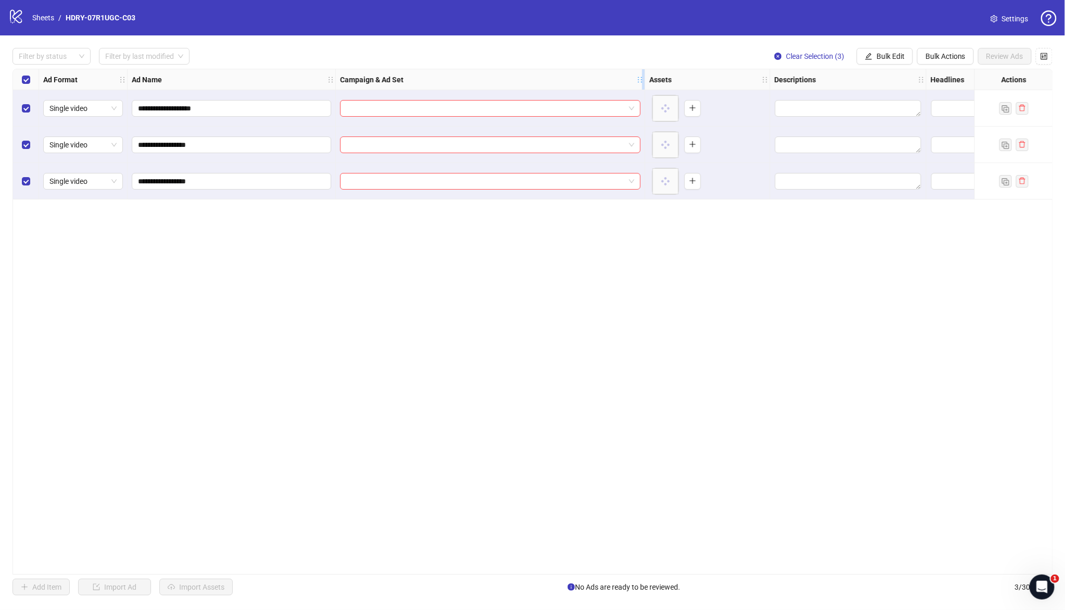
drag, startPoint x: 490, startPoint y: 79, endPoint x: 643, endPoint y: 85, distance: 153.8
click at [643, 85] on div "Resize Campaign & Ad Set column" at bounding box center [643, 79] width 3 height 20
click at [501, 107] on input "search" at bounding box center [485, 109] width 279 height 16
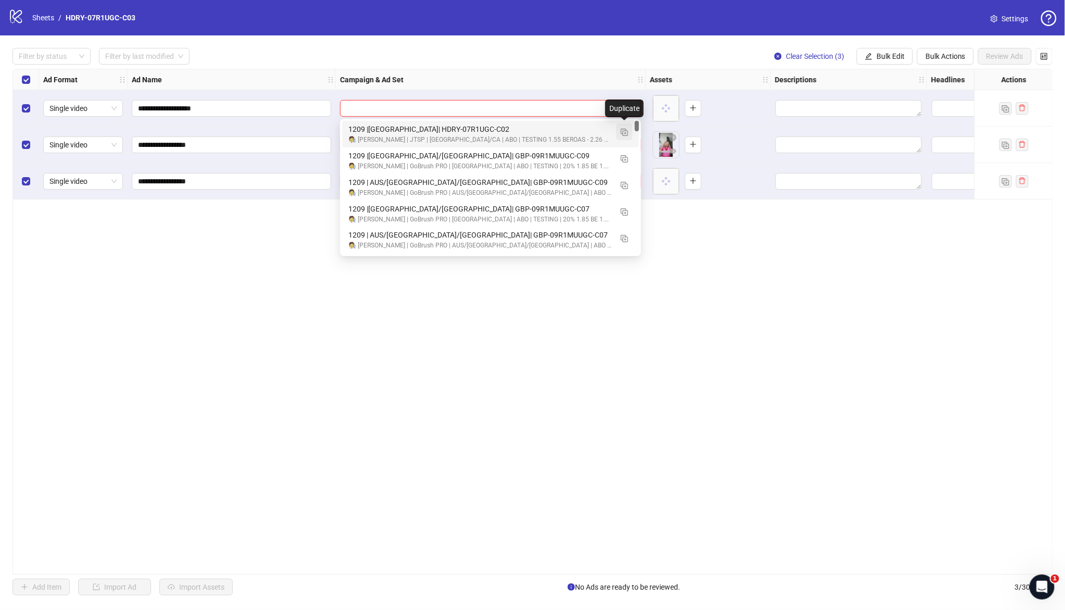
click at [623, 131] on img "button" at bounding box center [624, 132] width 7 height 7
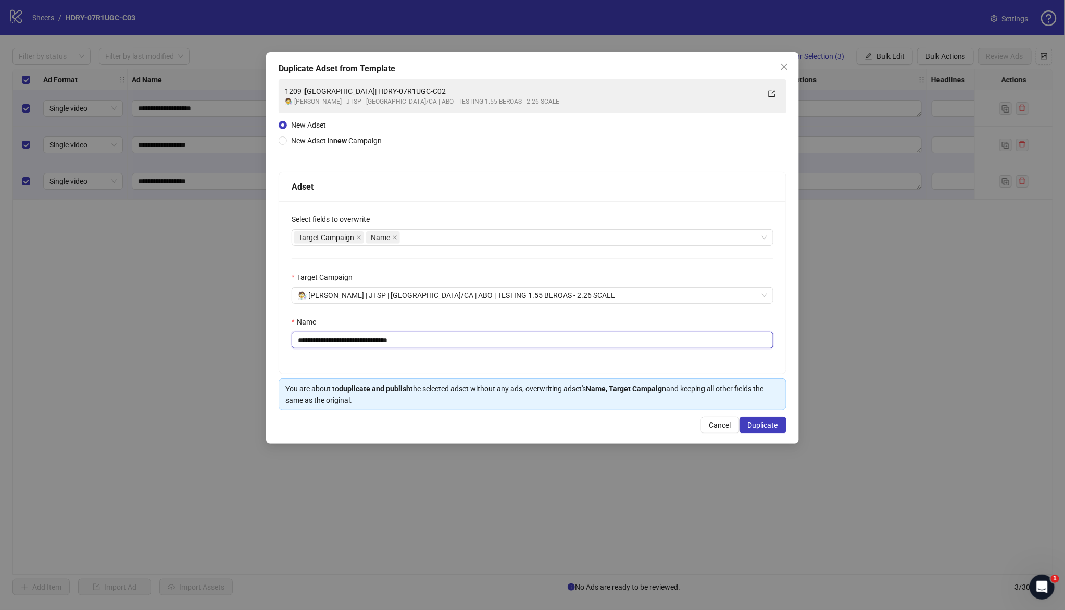
drag, startPoint x: 338, startPoint y: 339, endPoint x: 576, endPoint y: 346, distance: 238.2
click at [570, 345] on input "**********" at bounding box center [533, 340] width 482 height 17
paste input "text"
type input "**********"
click at [759, 427] on span "Duplicate" at bounding box center [763, 425] width 30 height 8
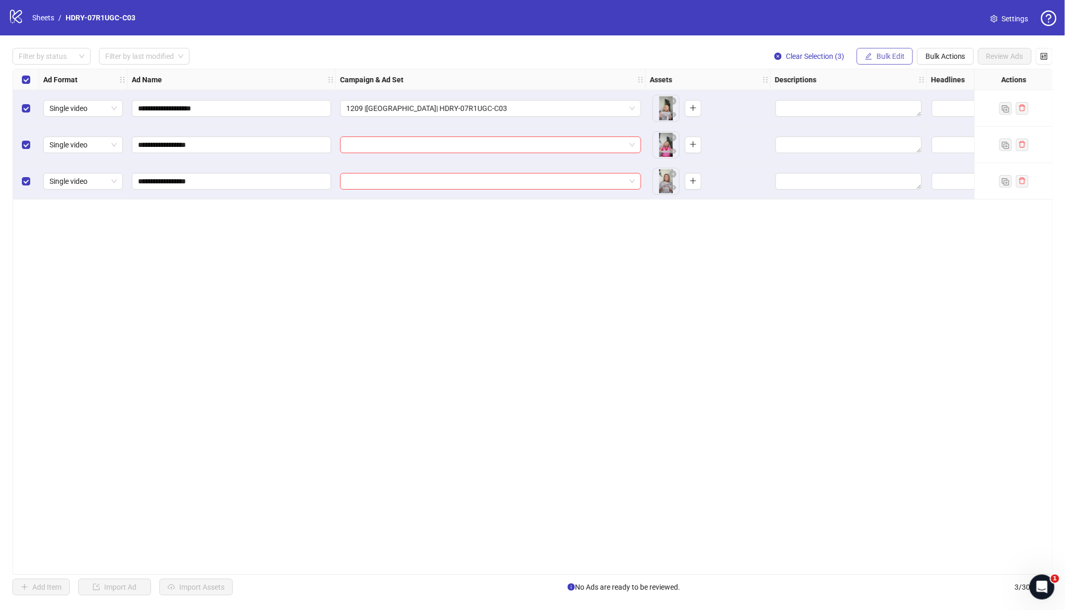
click at [824, 52] on span "Bulk Edit" at bounding box center [891, 56] width 28 height 8
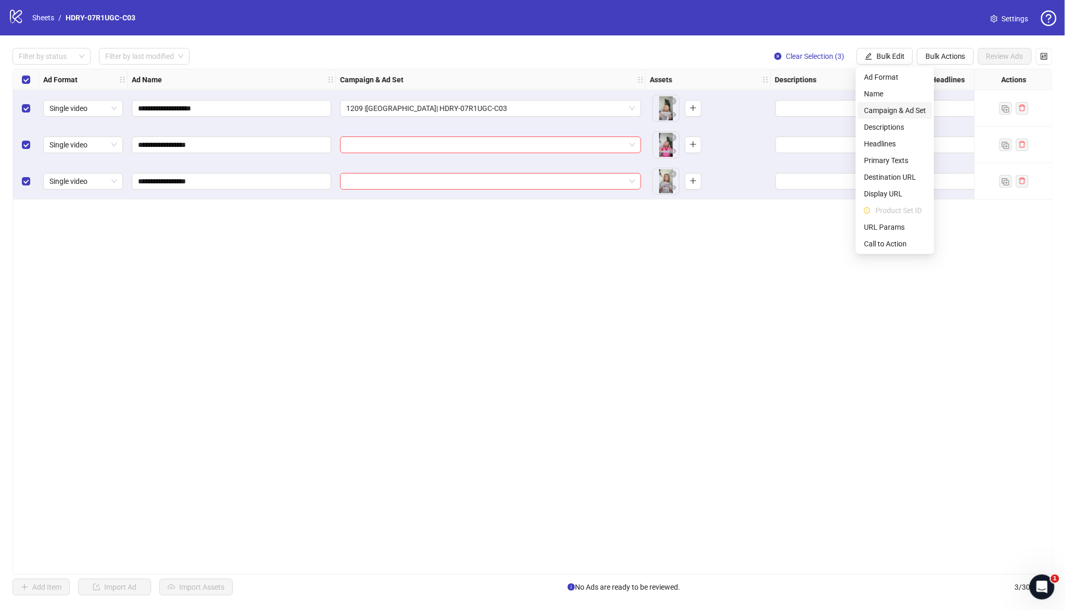
click at [824, 109] on span "Campaign & Ad Set" at bounding box center [895, 110] width 62 height 11
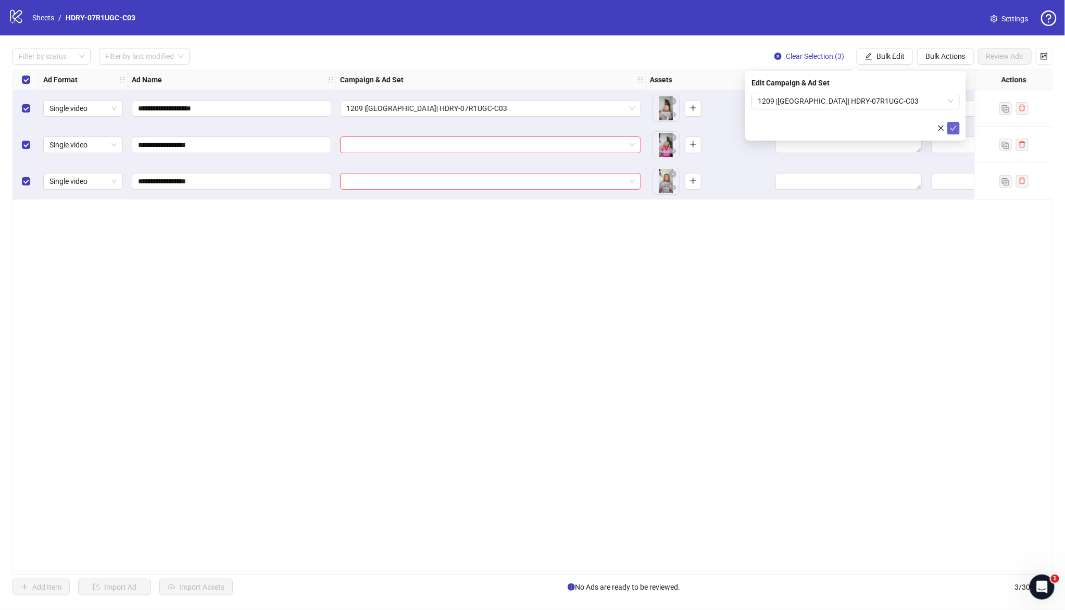
click at [824, 127] on icon "check" at bounding box center [953, 128] width 7 height 7
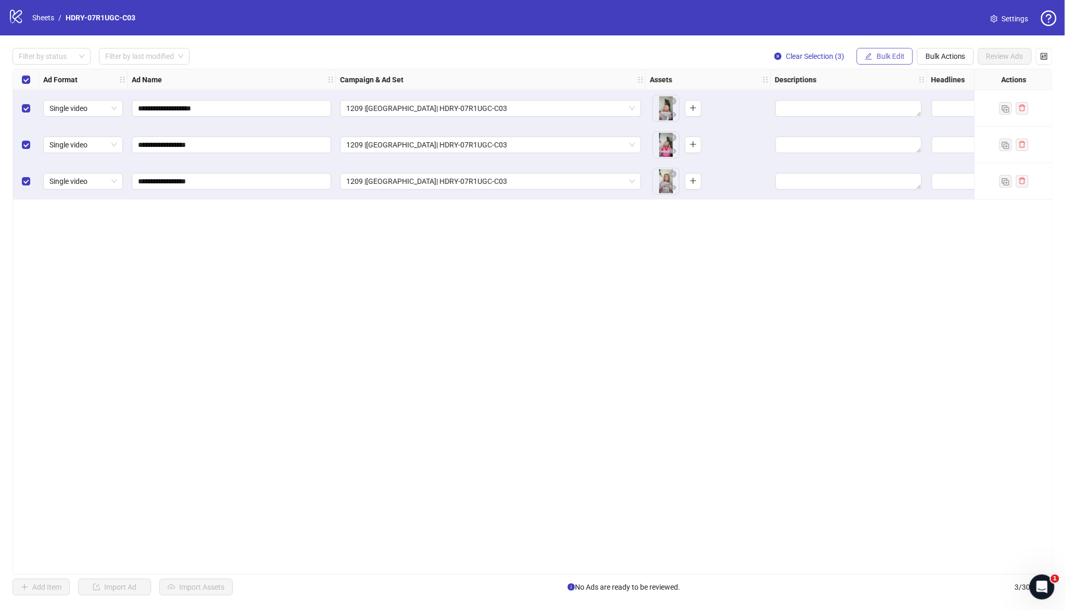
click at [824, 59] on span "Bulk Edit" at bounding box center [891, 56] width 28 height 8
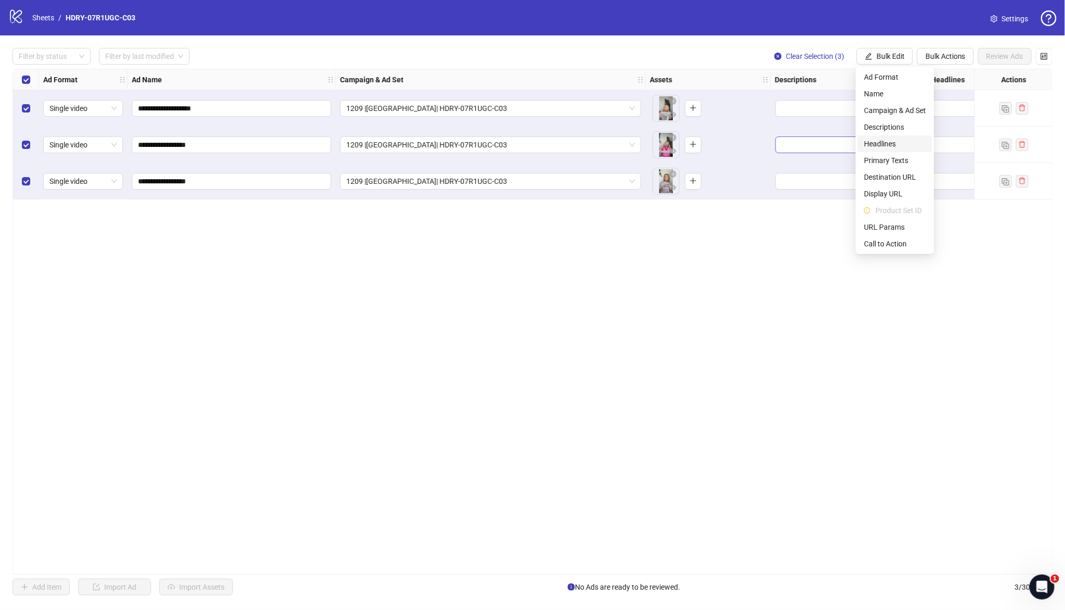
drag, startPoint x: 894, startPoint y: 142, endPoint x: 872, endPoint y: 145, distance: 22.1
click at [824, 142] on span "Headlines" at bounding box center [895, 143] width 62 height 11
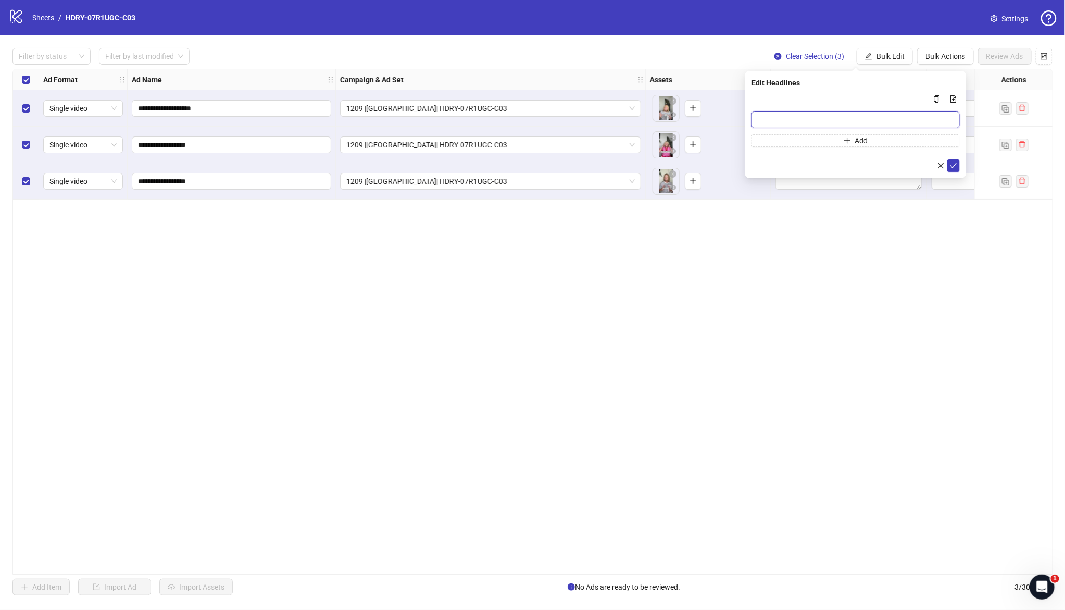
click at [824, 128] on input "Multi-input container - paste or copy values" at bounding box center [856, 119] width 208 height 17
paste input "*******"
type input "*******"
click at [824, 143] on button "Add" at bounding box center [856, 140] width 208 height 13
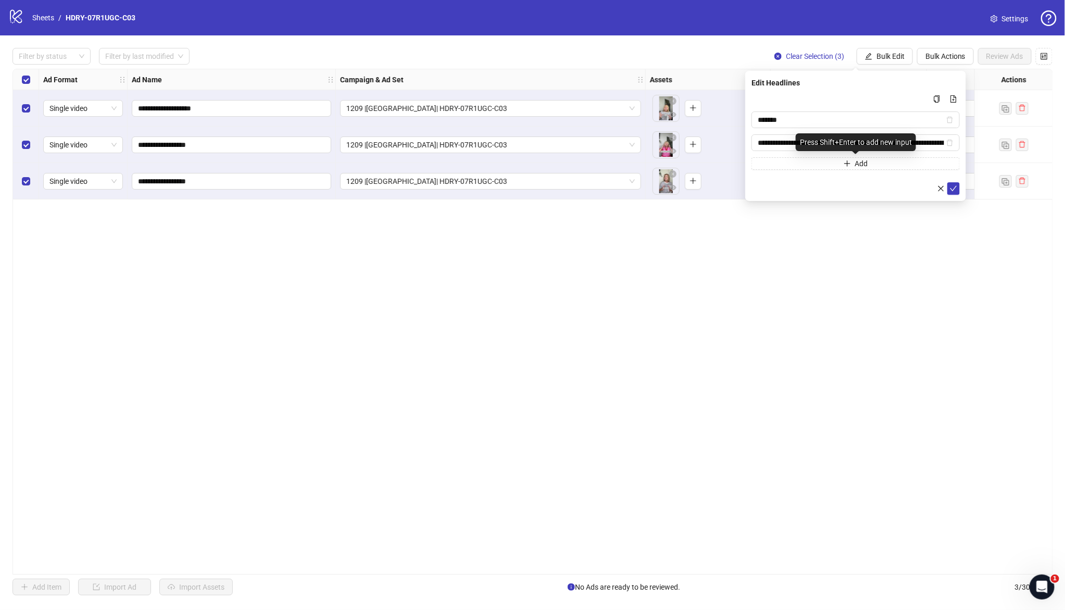
scroll to position [0, 105]
type input "**********"
click at [824, 191] on icon "check" at bounding box center [953, 188] width 7 height 7
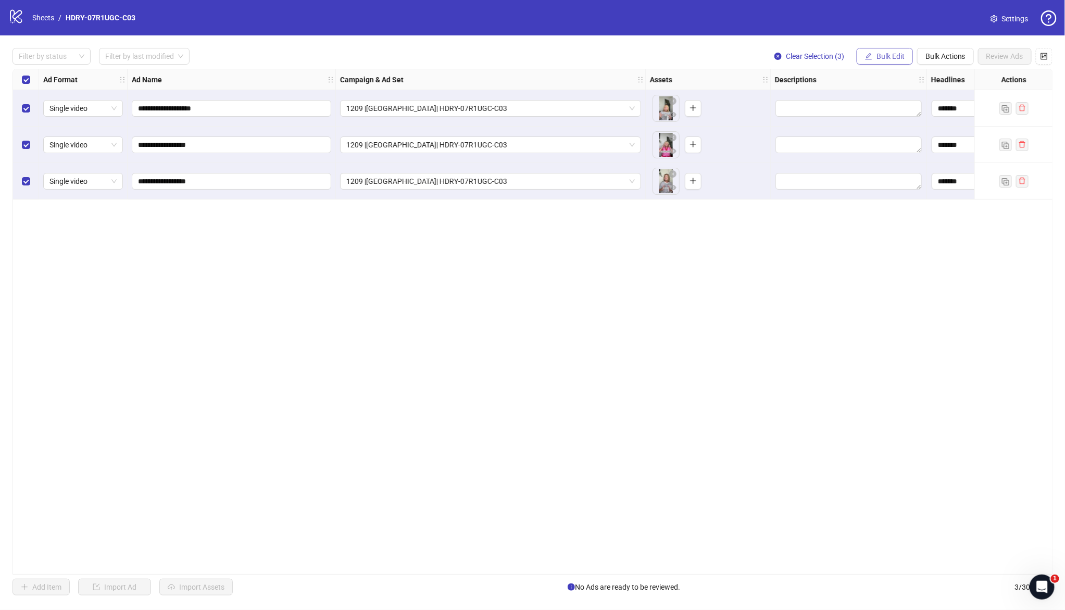
click at [824, 60] on span "Bulk Edit" at bounding box center [891, 56] width 28 height 8
click at [824, 160] on span "Primary Texts" at bounding box center [895, 160] width 62 height 11
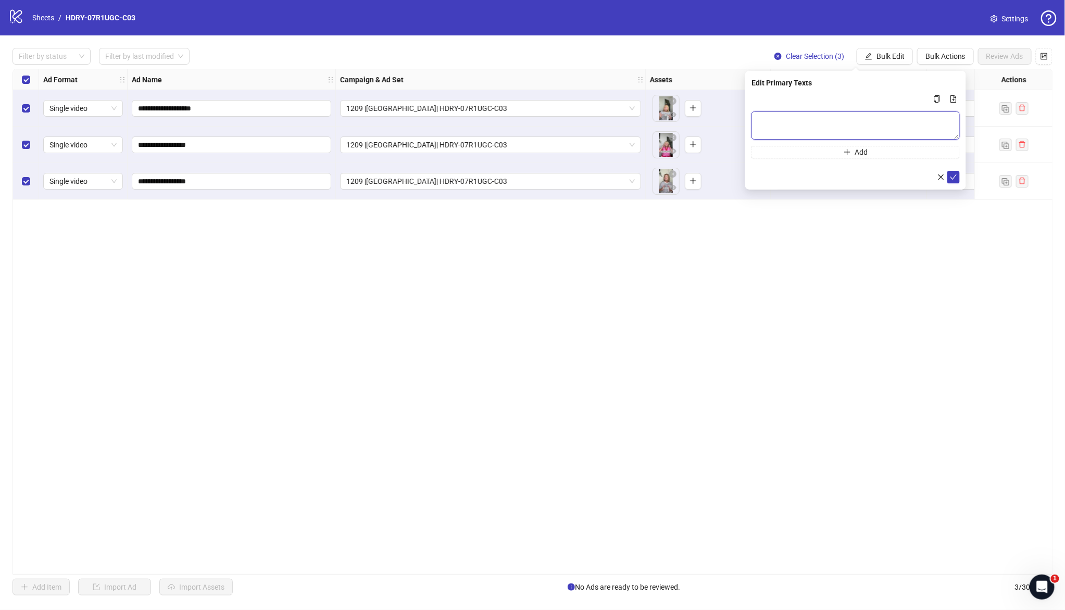
click at [811, 134] on textarea "Multi-text input container - paste or copy values" at bounding box center [856, 125] width 208 height 28
paste textarea "**********"
type textarea "**********"
click at [824, 153] on button "Add" at bounding box center [856, 152] width 208 height 13
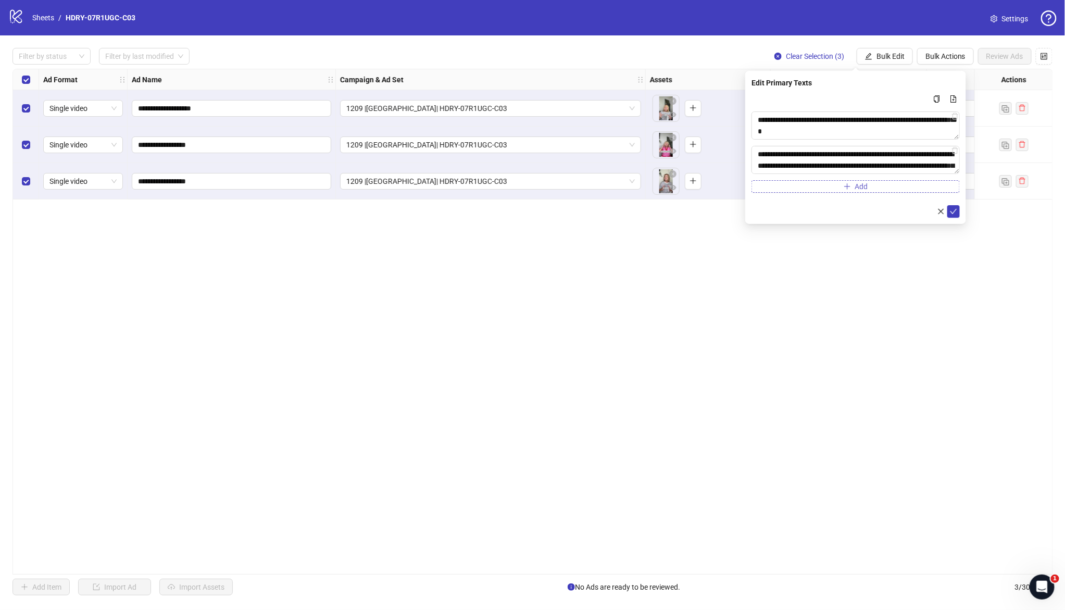
scroll to position [54, 0]
type textarea "**********"
click at [824, 208] on icon "check" at bounding box center [953, 211] width 7 height 7
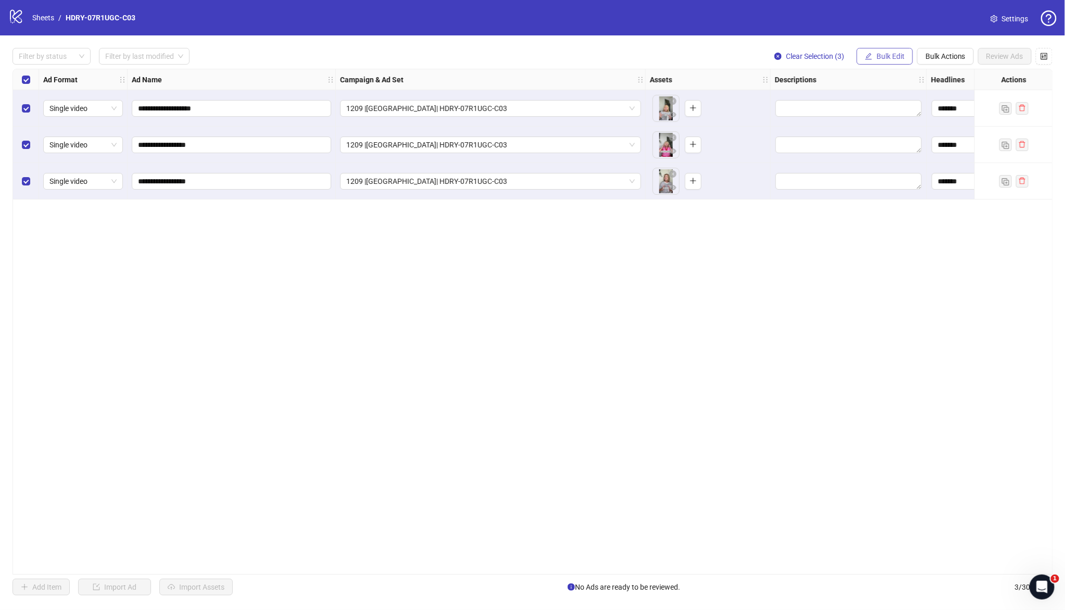
click at [824, 58] on span "Bulk Edit" at bounding box center [891, 56] width 28 height 8
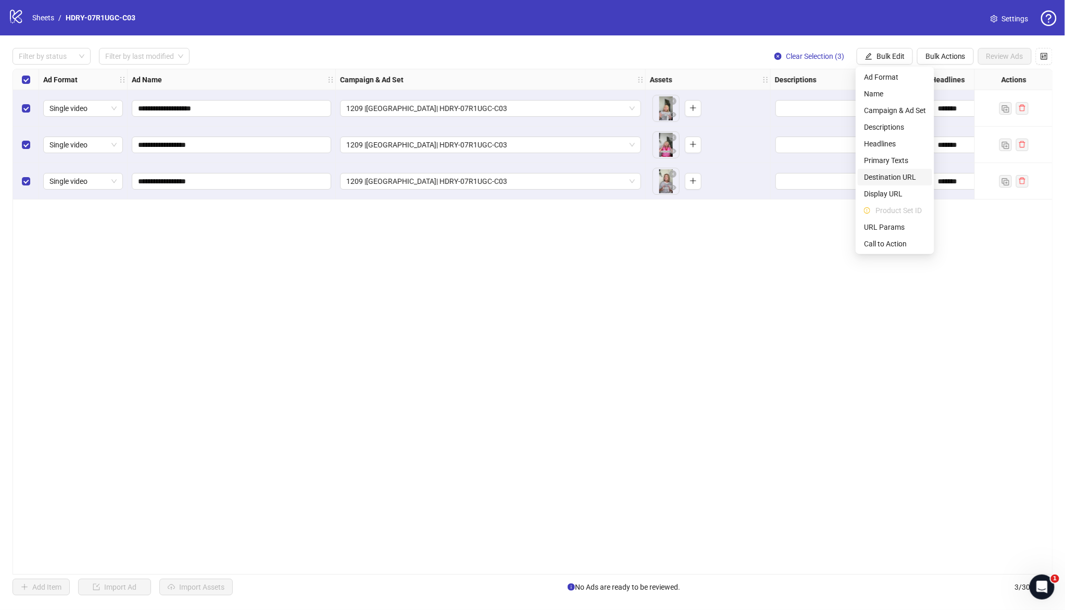
click at [824, 176] on span "Destination URL" at bounding box center [895, 176] width 62 height 11
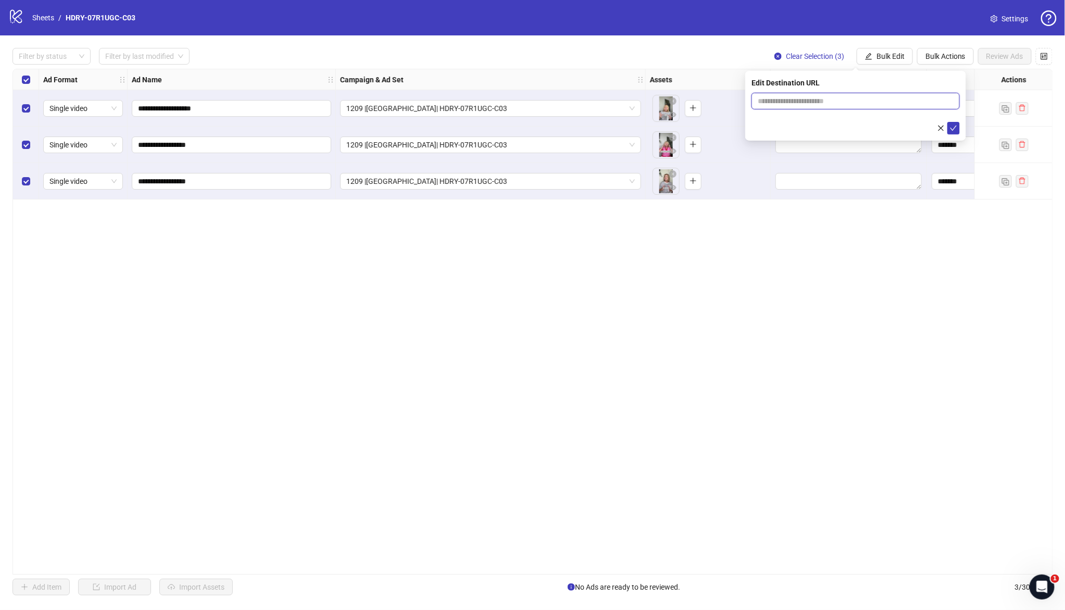
click at [818, 99] on input "text" at bounding box center [852, 100] width 188 height 11
paste input "**********"
type input "**********"
click at [824, 126] on icon "check" at bounding box center [953, 128] width 7 height 7
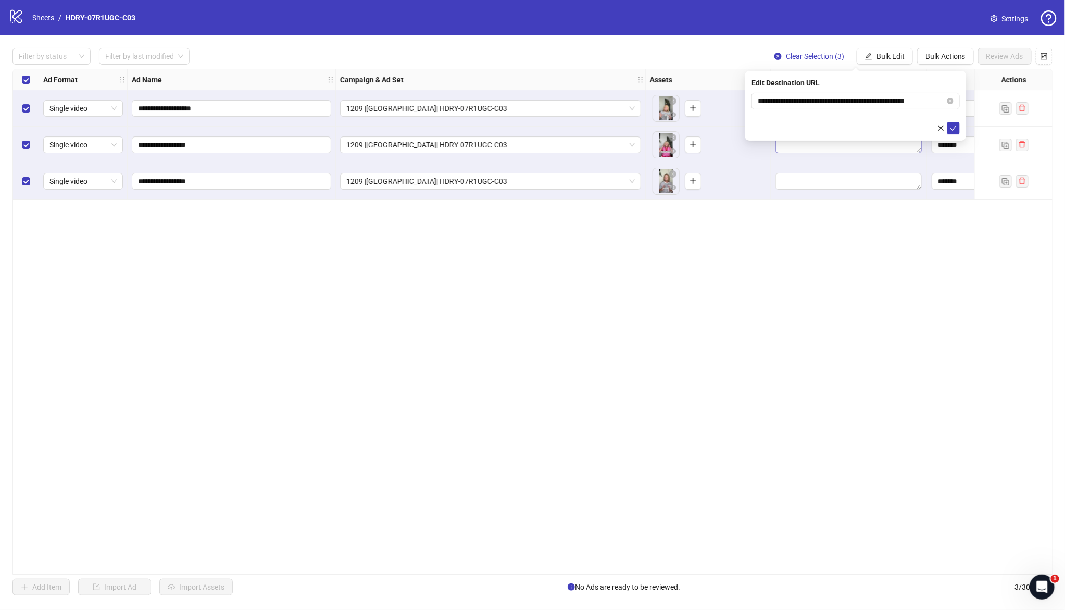
scroll to position [0, 0]
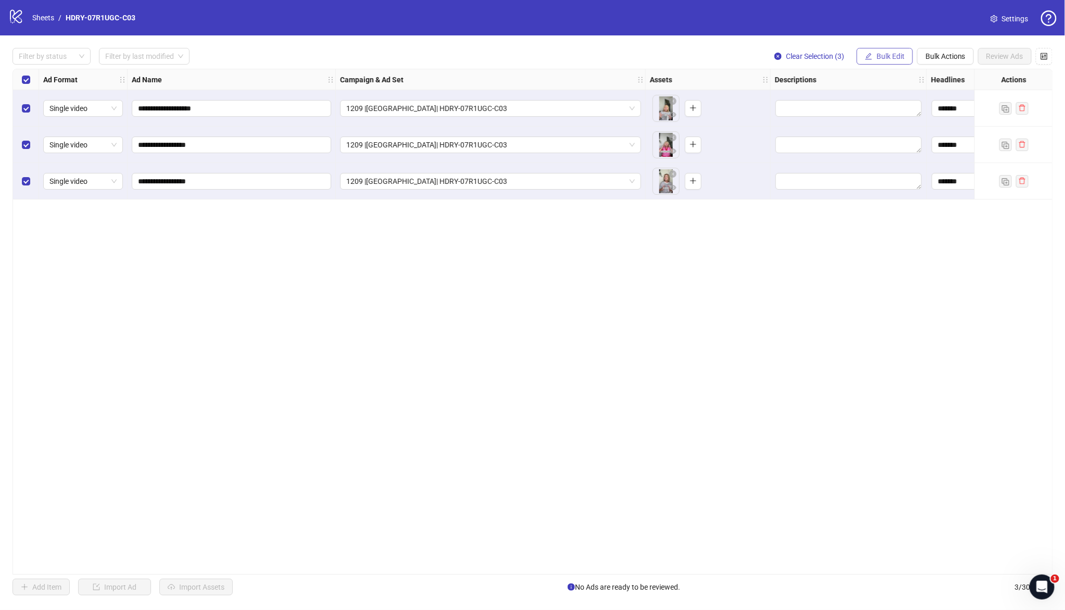
click at [824, 58] on span "Bulk Edit" at bounding box center [891, 56] width 28 height 8
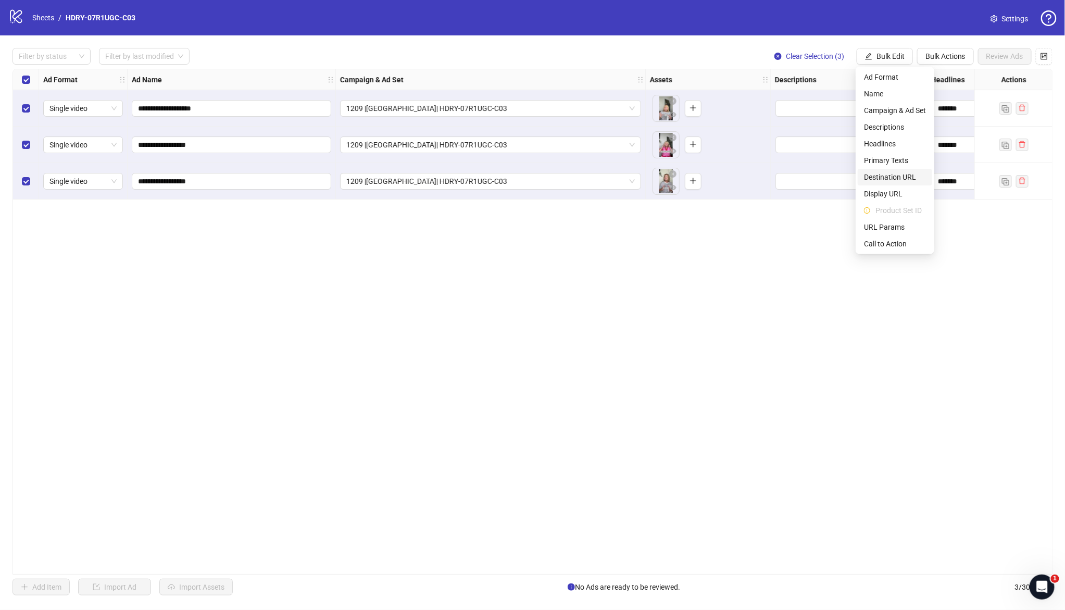
click at [824, 177] on span "Destination URL" at bounding box center [895, 176] width 62 height 11
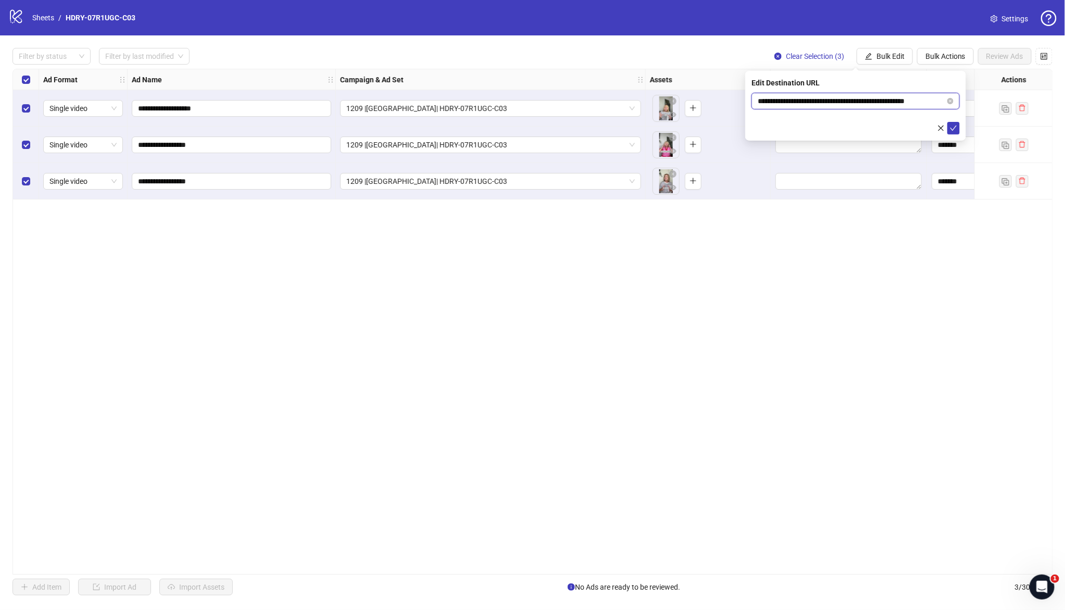
click at [824, 100] on input "**********" at bounding box center [852, 100] width 188 height 11
click at [824, 129] on icon "check" at bounding box center [954, 128] width 7 height 5
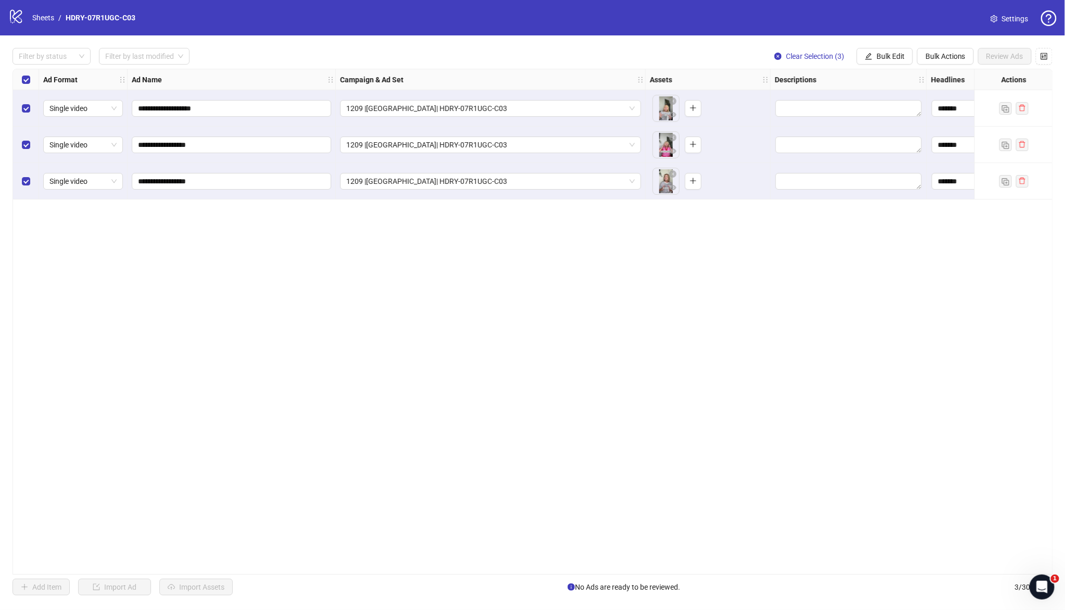
drag, startPoint x: 555, startPoint y: 569, endPoint x: 843, endPoint y: 567, distance: 287.6
click at [824, 436] on div "**********" at bounding box center [533, 322] width 1041 height 506
click at [635, 436] on div "**********" at bounding box center [532, 321] width 1065 height 573
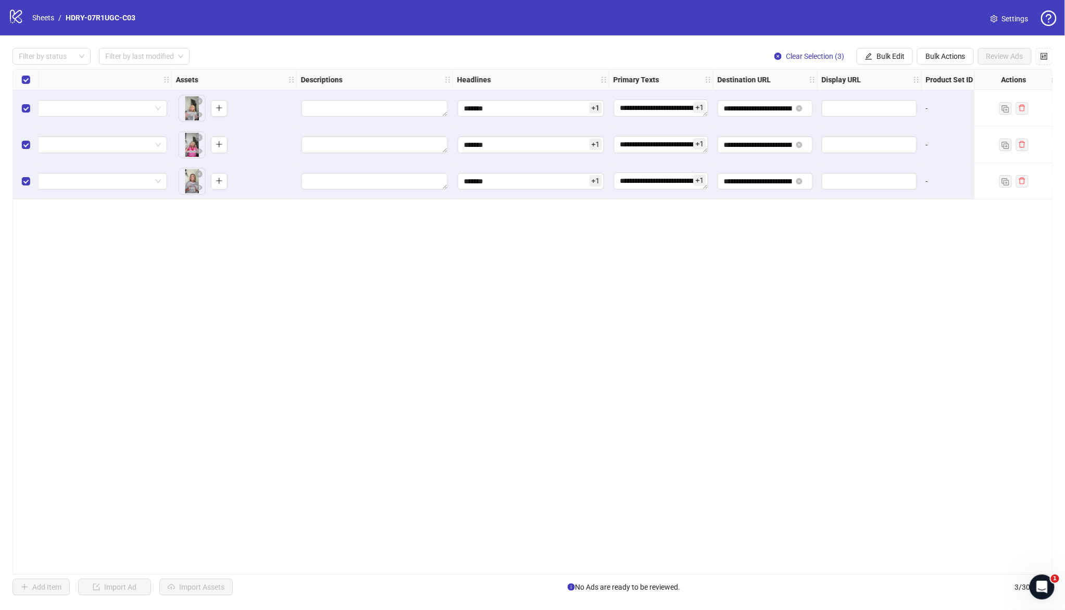
scroll to position [0, 839]
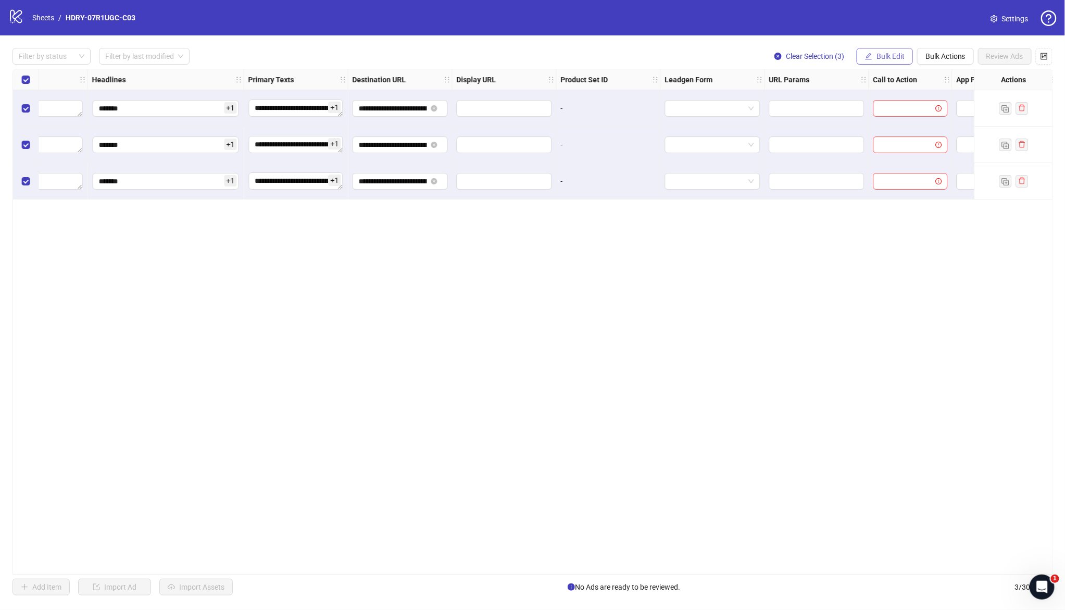
click at [824, 48] on button "Bulk Edit" at bounding box center [885, 56] width 56 height 17
drag, startPoint x: 907, startPoint y: 247, endPoint x: 884, endPoint y: 230, distance: 29.0
click at [824, 247] on span "Call to Action" at bounding box center [895, 243] width 62 height 11
click at [776, 103] on input "search" at bounding box center [851, 101] width 187 height 16
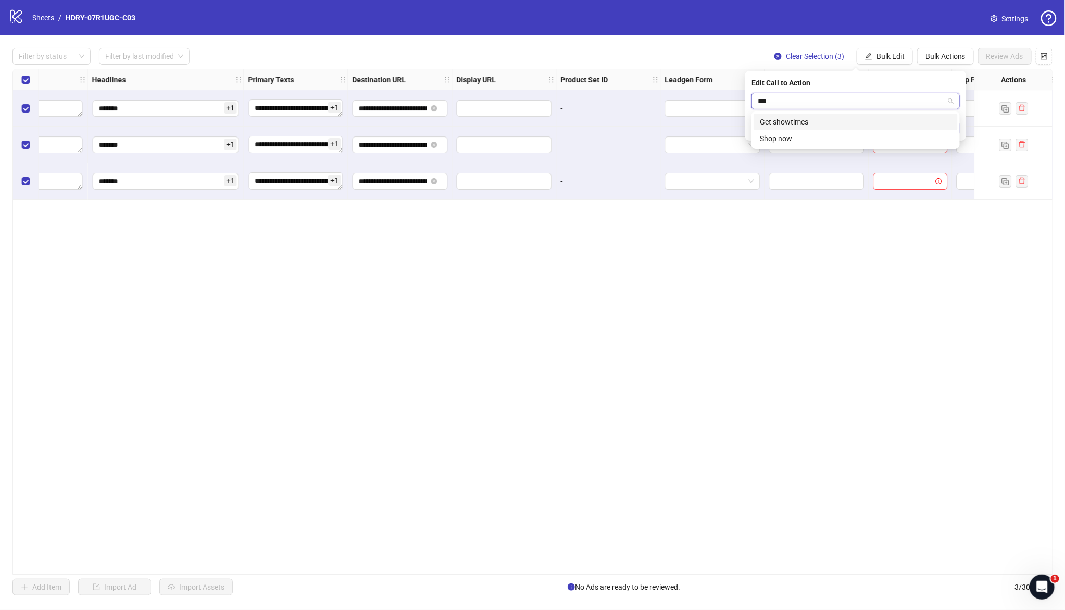
type input "****"
click at [824, 116] on div "Shop now" at bounding box center [856, 121] width 192 height 11
click at [824, 130] on icon "check" at bounding box center [953, 128] width 7 height 7
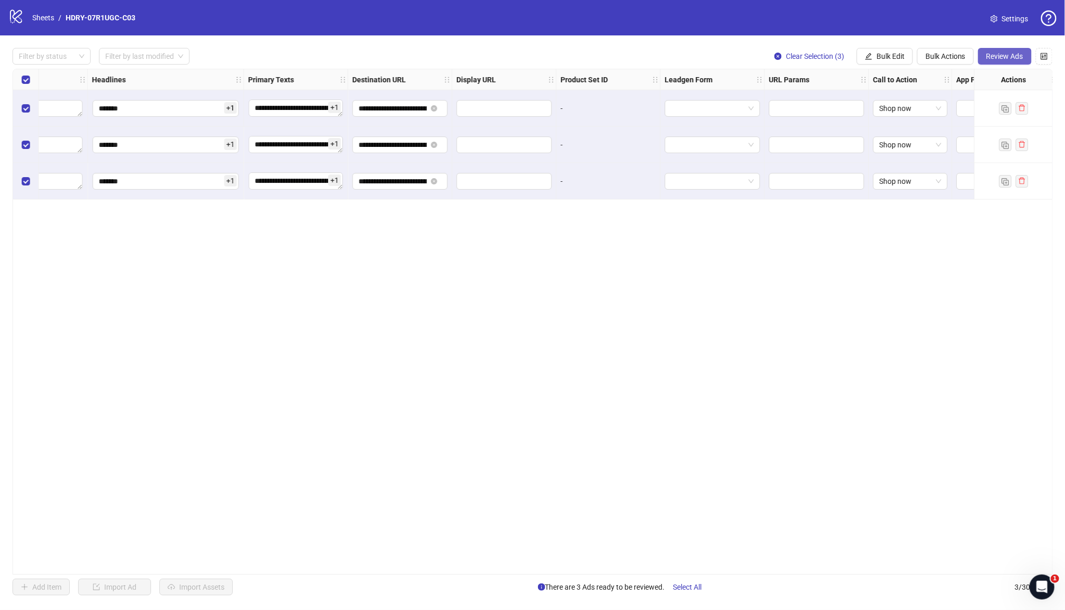
click at [824, 58] on span "Review Ads" at bounding box center [1005, 56] width 37 height 8
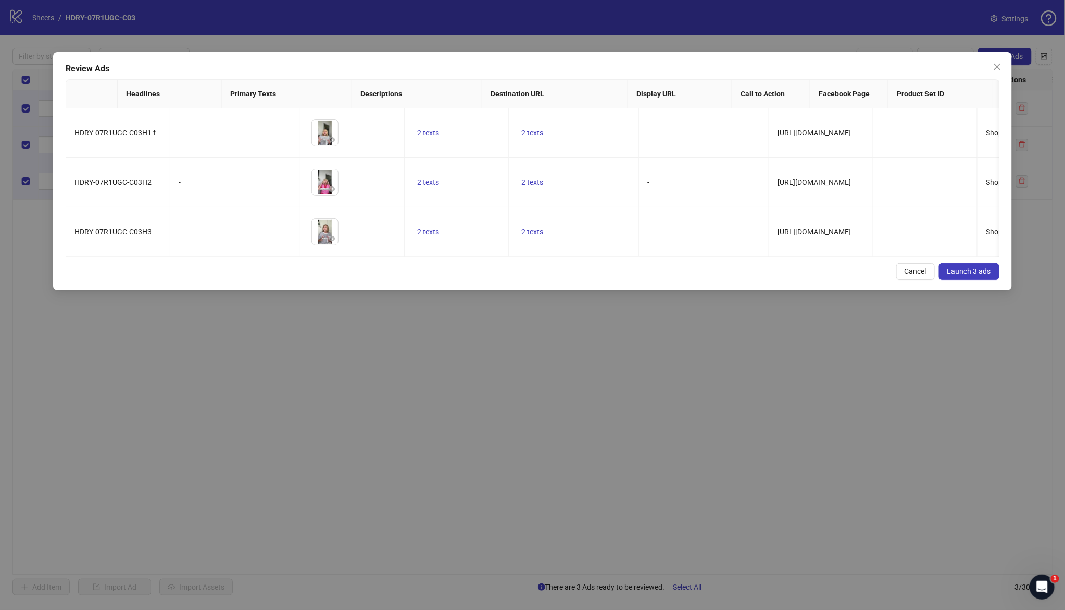
scroll to position [0, 0]
click at [490, 280] on div "Cancel Launch 3 ads" at bounding box center [533, 271] width 934 height 17
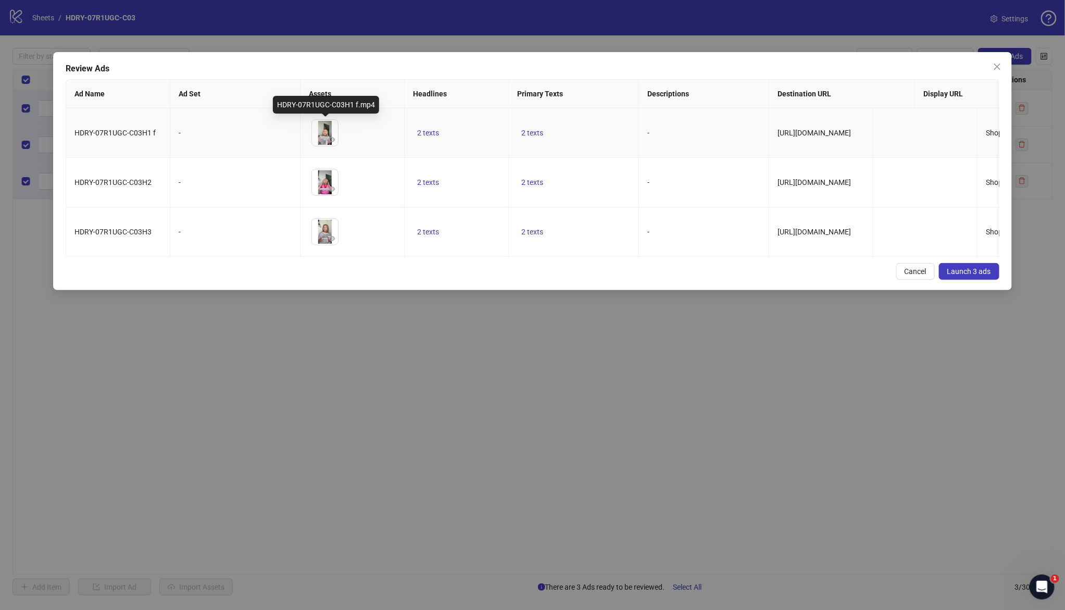
click at [322, 128] on img at bounding box center [325, 133] width 26 height 26
click at [824, 276] on span "Launch 3 ads" at bounding box center [970, 271] width 44 height 8
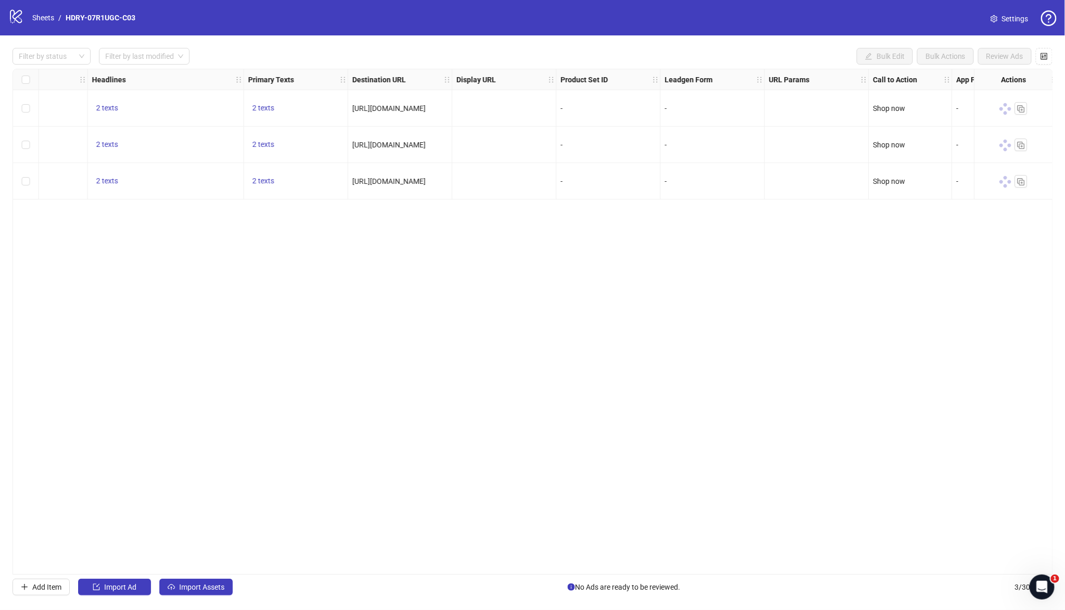
click at [13, 21] on icon "logo/logo-mobile" at bounding box center [16, 16] width 16 height 16
click at [44, 22] on link "Sheets" at bounding box center [43, 17] width 26 height 11
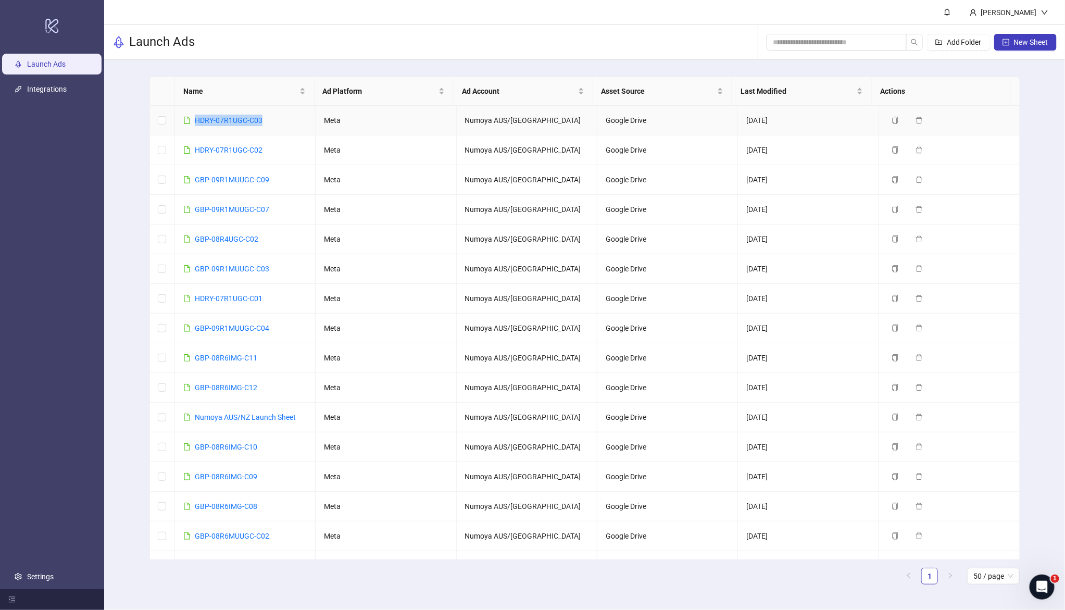
drag, startPoint x: 275, startPoint y: 117, endPoint x: 193, endPoint y: 121, distance: 81.9
click at [193, 121] on td "HDRY-07R1UGC-C03" at bounding box center [245, 121] width 141 height 30
copy link "HDRY-07R1UGC-C03"
drag, startPoint x: 252, startPoint y: 148, endPoint x: 191, endPoint y: 149, distance: 61.0
click at [191, 149] on td "HDRY-07R1UGC-C02" at bounding box center [245, 150] width 141 height 30
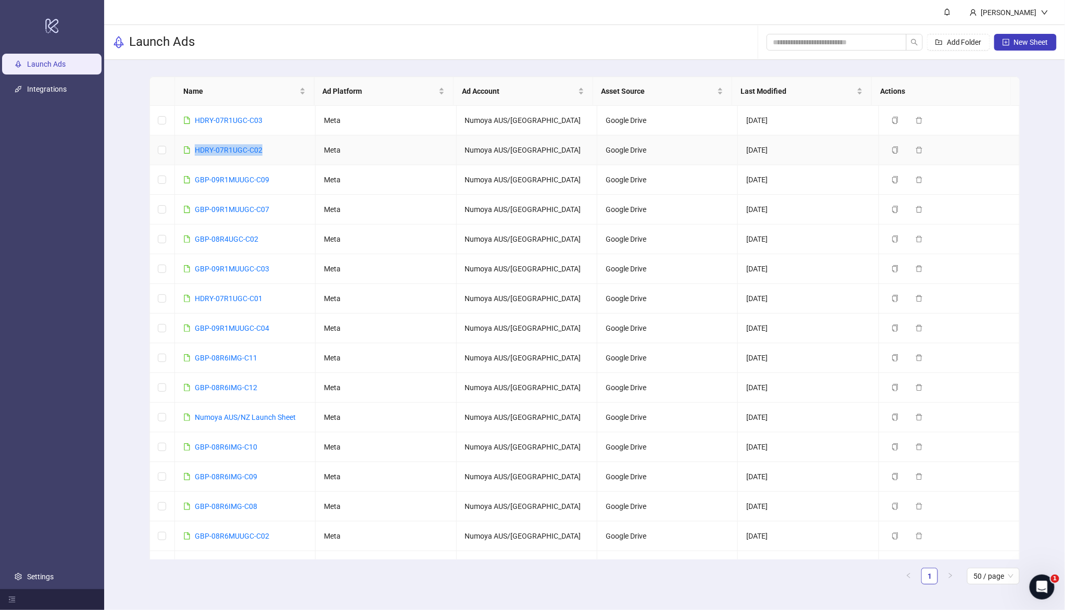
copy link "HDRY-07R1UGC-C02"
drag, startPoint x: 274, startPoint y: 301, endPoint x: 188, endPoint y: 299, distance: 86.0
click at [188, 299] on td "HDRY-07R1UGC-C01" at bounding box center [245, 299] width 141 height 30
copy link "HDRY-07R1UGC-C01"
click at [245, 152] on link "HDRY-07R1UGC-C02" at bounding box center [229, 150] width 68 height 8
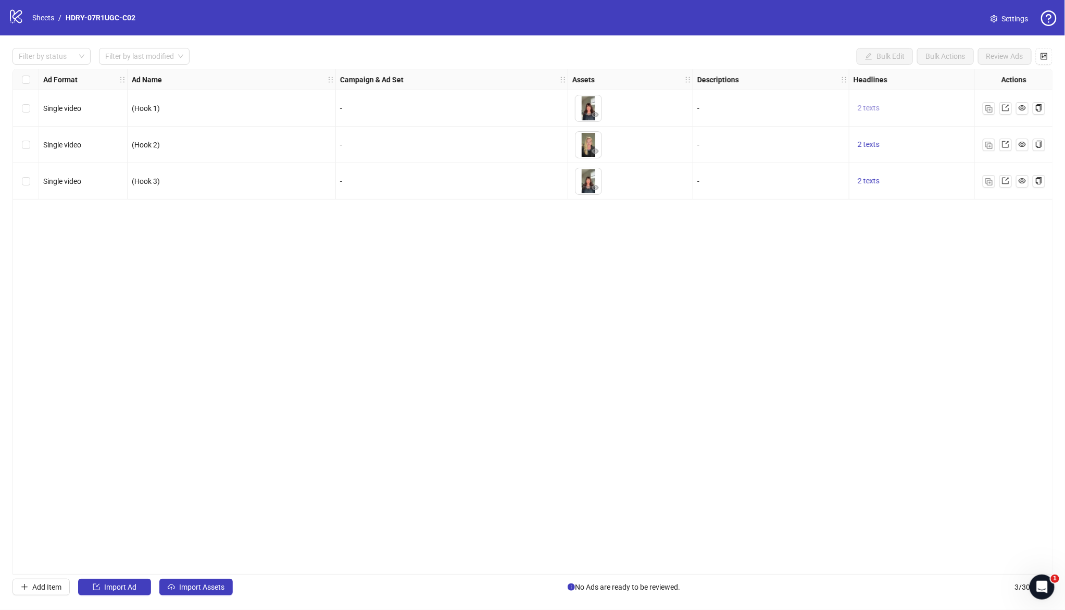
click at [824, 106] on span "2 texts" at bounding box center [869, 108] width 22 height 8
click at [824, 102] on icon "caret-right" at bounding box center [1031, 99] width 7 height 7
click at [824, 287] on div "Ad Format Ad Name Campaign & Ad Set Assets Descriptions Headlines Primary Texts…" at bounding box center [533, 322] width 1041 height 506
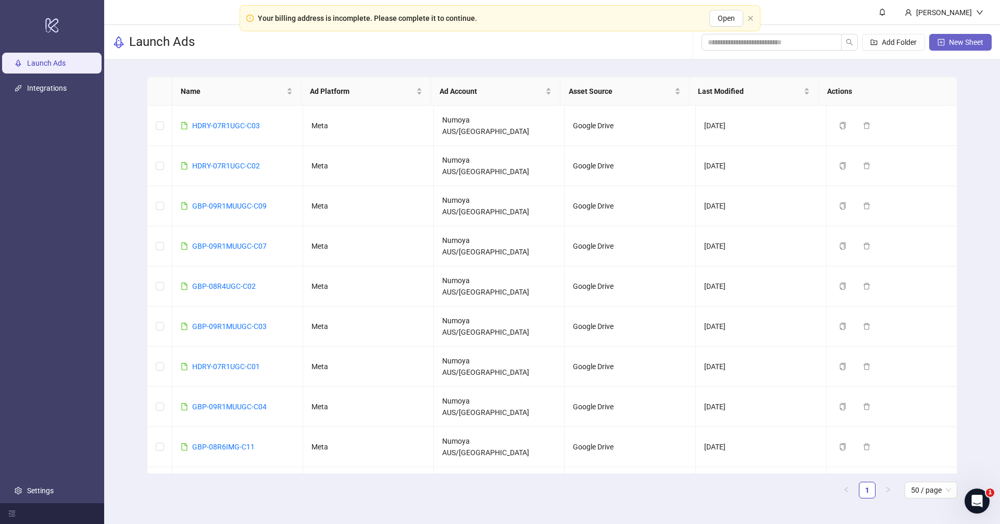
click at [833, 38] on span "New Sheet" at bounding box center [966, 42] width 34 height 8
